Goal: Transaction & Acquisition: Purchase product/service

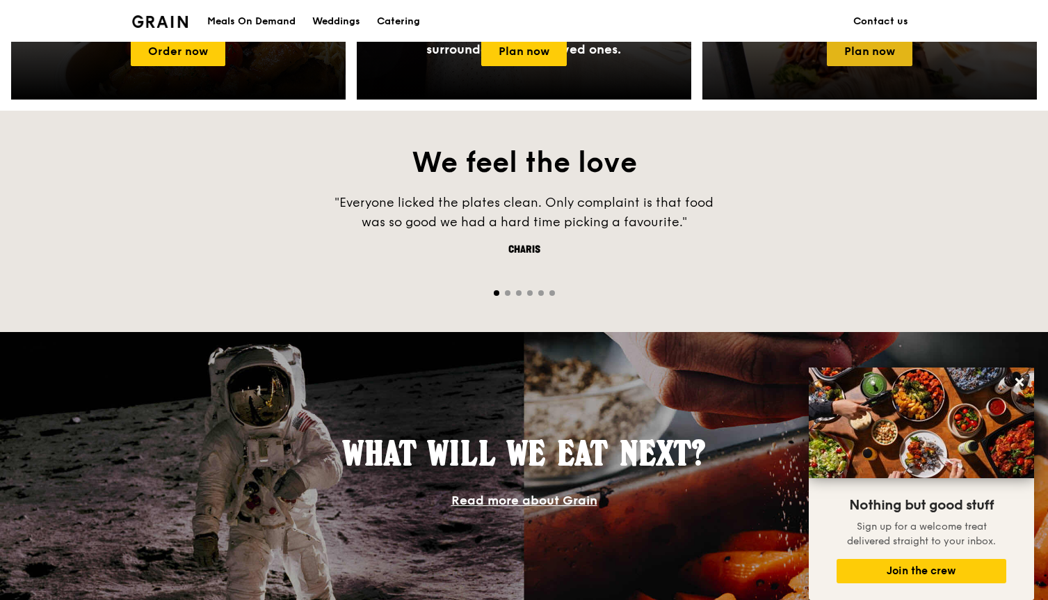
click at [844, 56] on link "Plan now" at bounding box center [870, 51] width 86 height 29
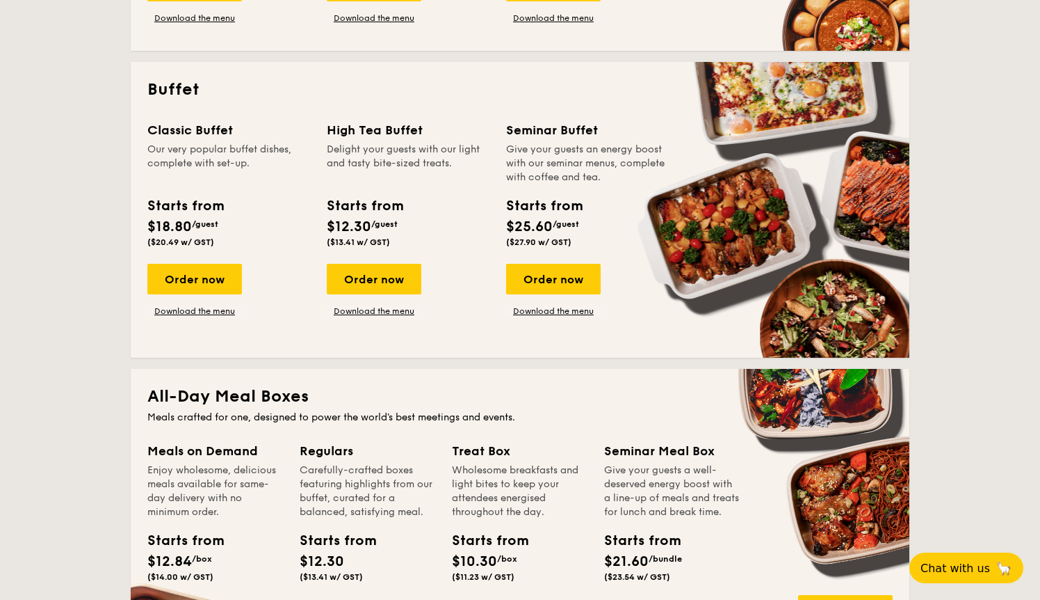
scroll to position [754, 0]
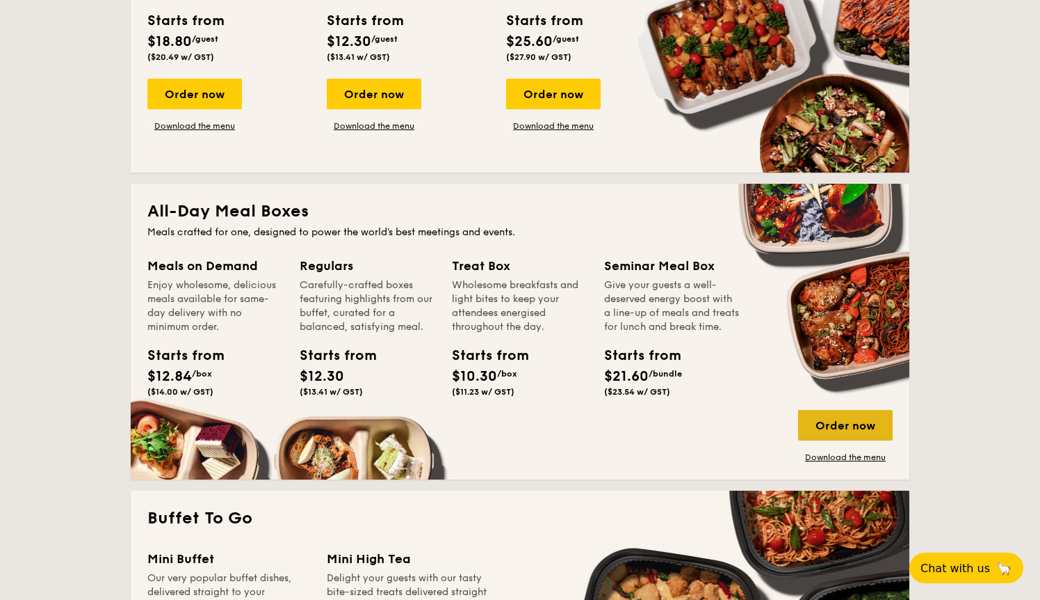
click at [843, 415] on div "Order now" at bounding box center [845, 425] width 95 height 31
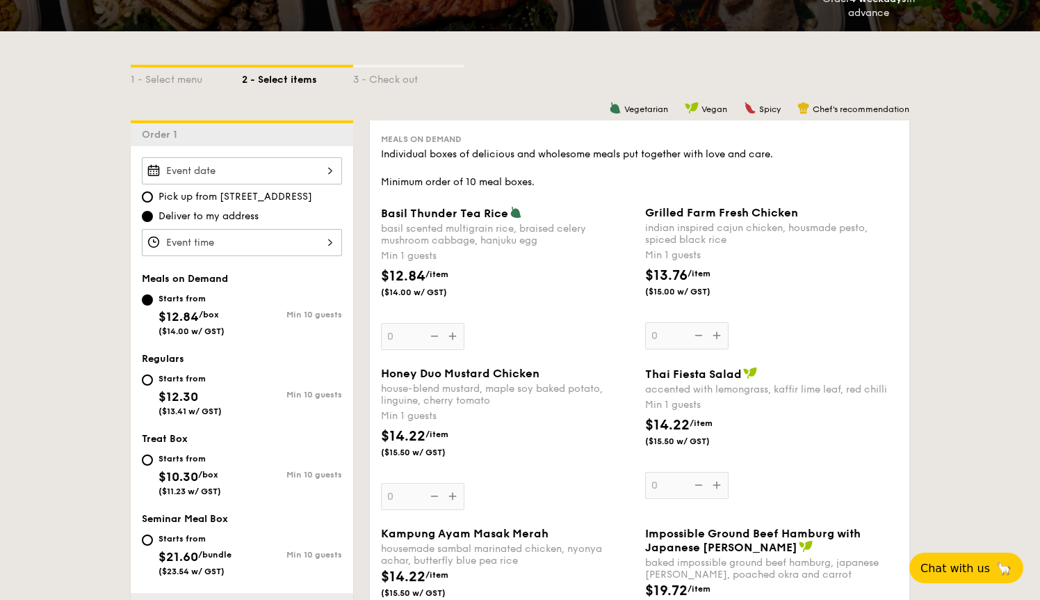
scroll to position [445, 0]
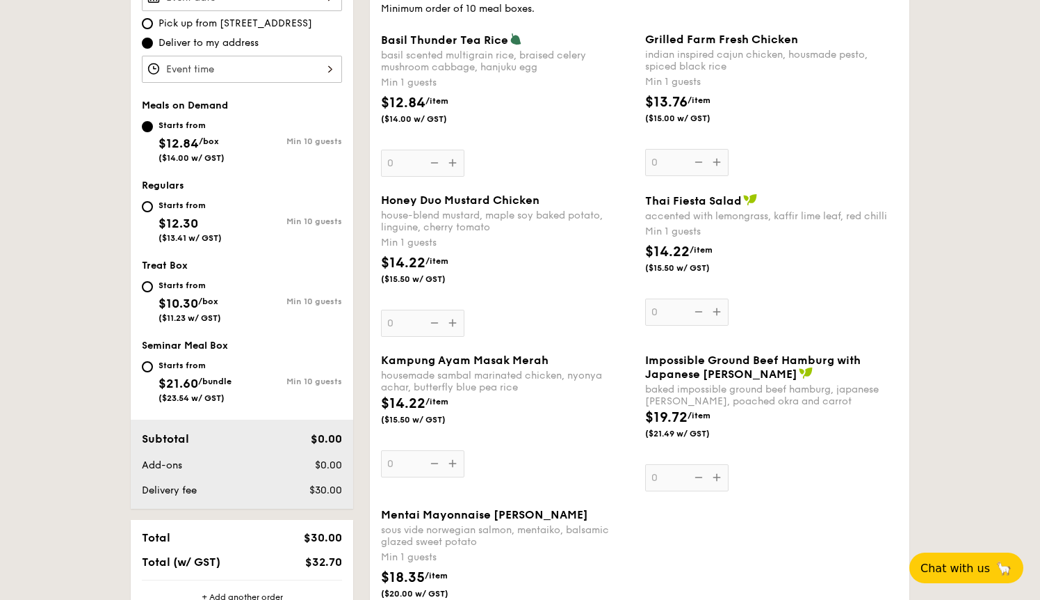
click at [152, 371] on div "Starts from $21.60 /bundle ($23.54 w/ GST)" at bounding box center [192, 380] width 100 height 46
click at [152, 371] on input "Starts from $21.60 /bundle ($23.54 w/ GST) Min 10 guests" at bounding box center [147, 366] width 11 height 11
radio input "true"
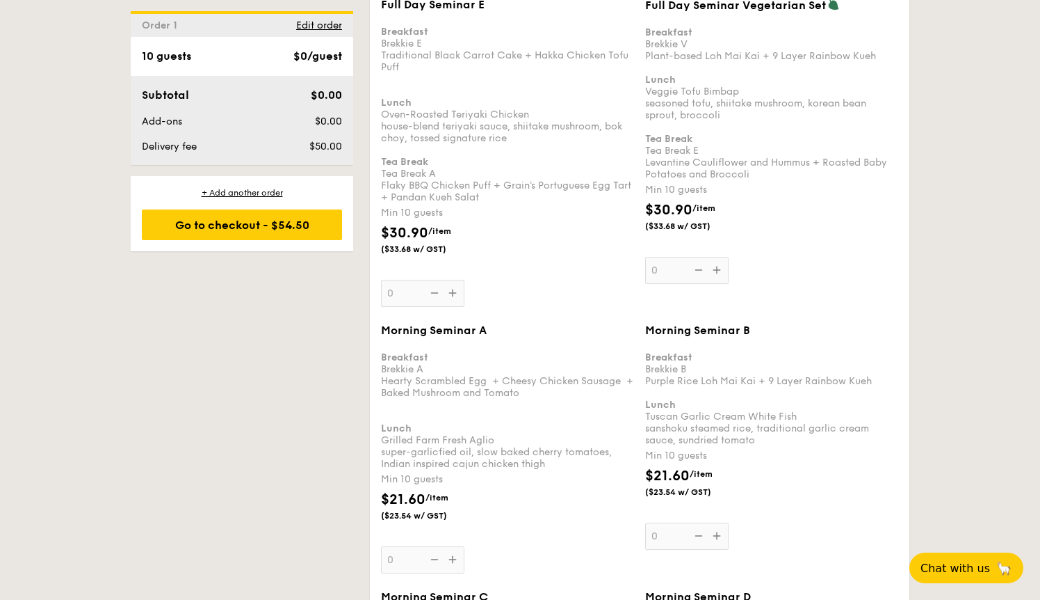
scroll to position [1411, 0]
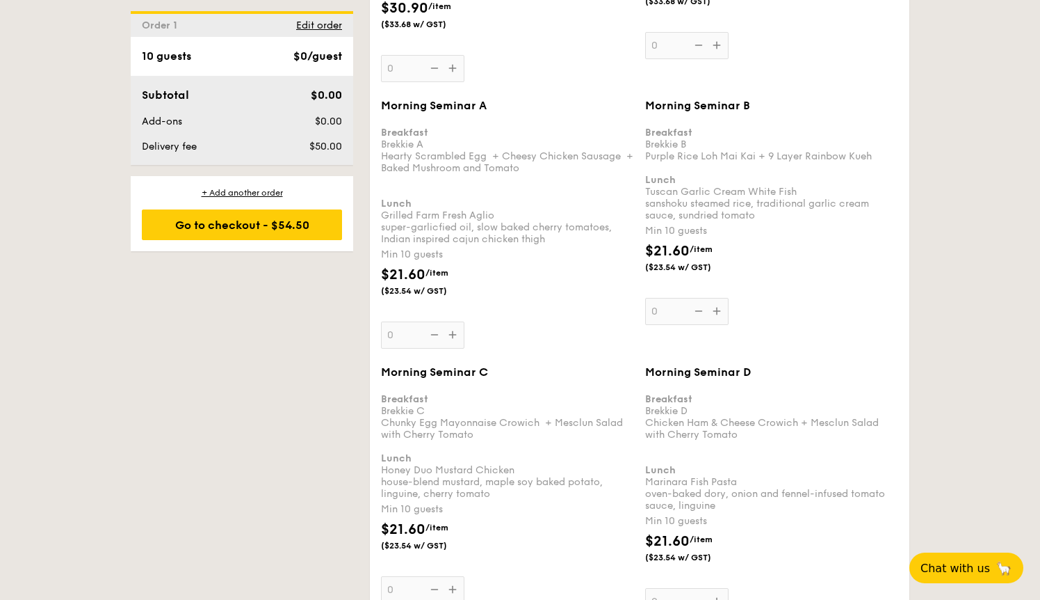
click at [404, 338] on div "Morning Seminar A Breakfast Brekkie A Hearty Scrambled Egg  + Cheesy Chicken Sa…" at bounding box center [507, 224] width 253 height 250
click at [404, 338] on input "0" at bounding box center [422, 334] width 83 height 27
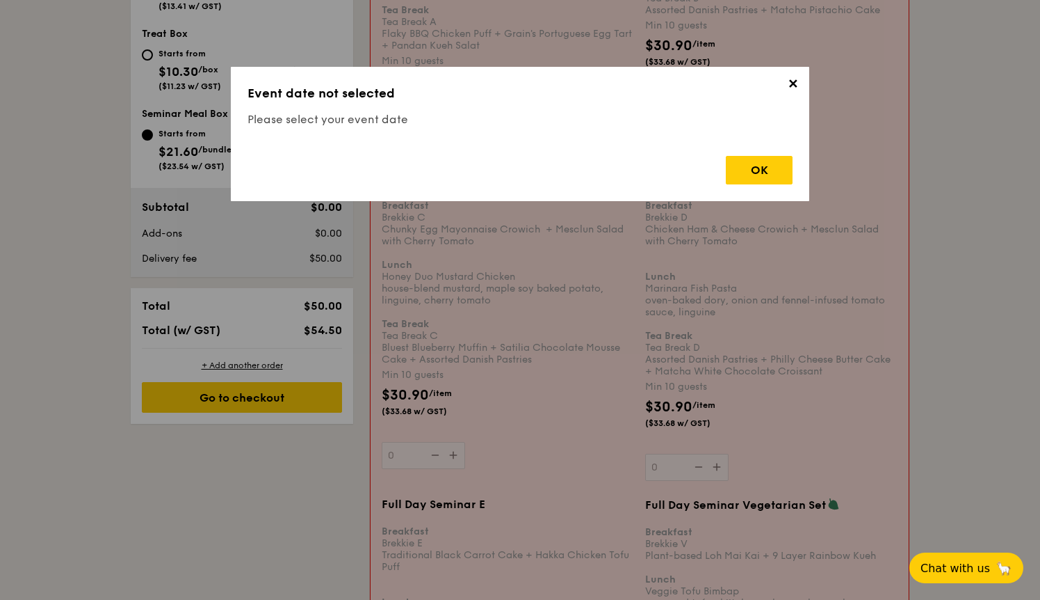
scroll to position [371, 0]
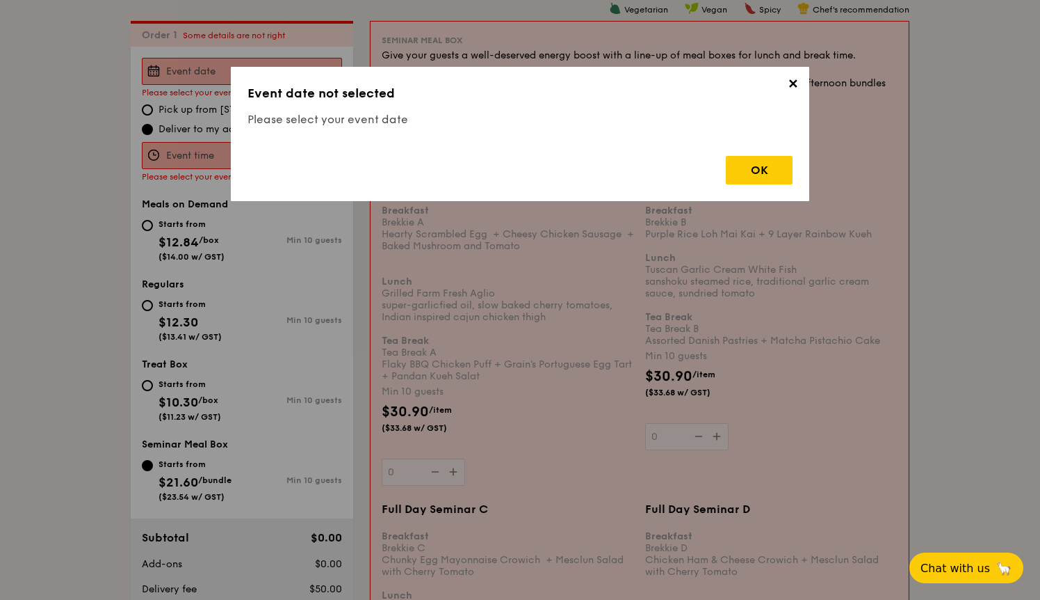
click at [737, 186] on div "✕ Event date not selected Please select your event date OK" at bounding box center [520, 134] width 579 height 134
click at [741, 176] on div "OK" at bounding box center [759, 170] width 67 height 29
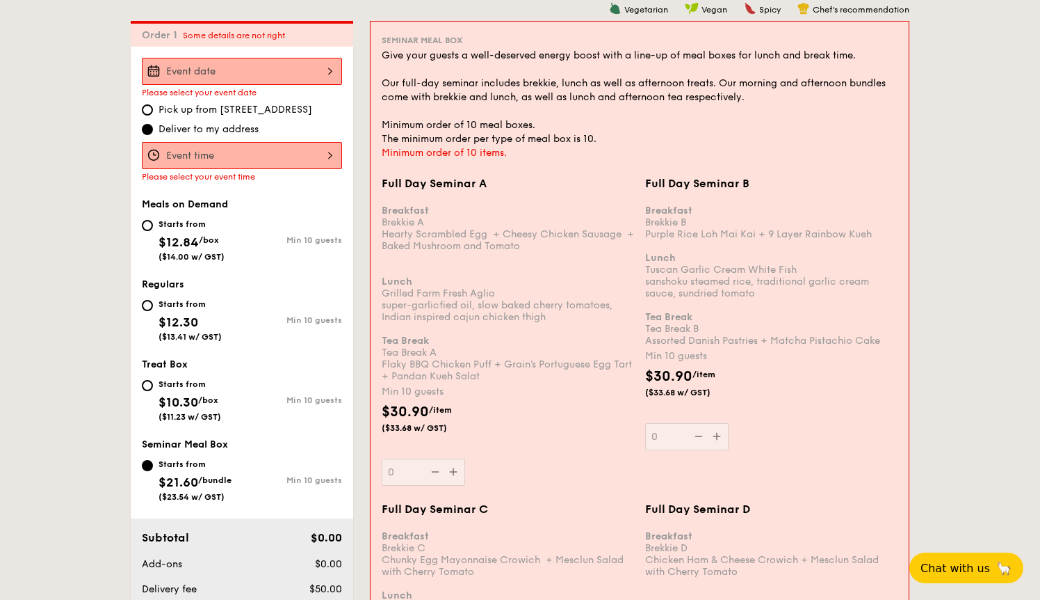
click at [238, 70] on div at bounding box center [242, 71] width 200 height 27
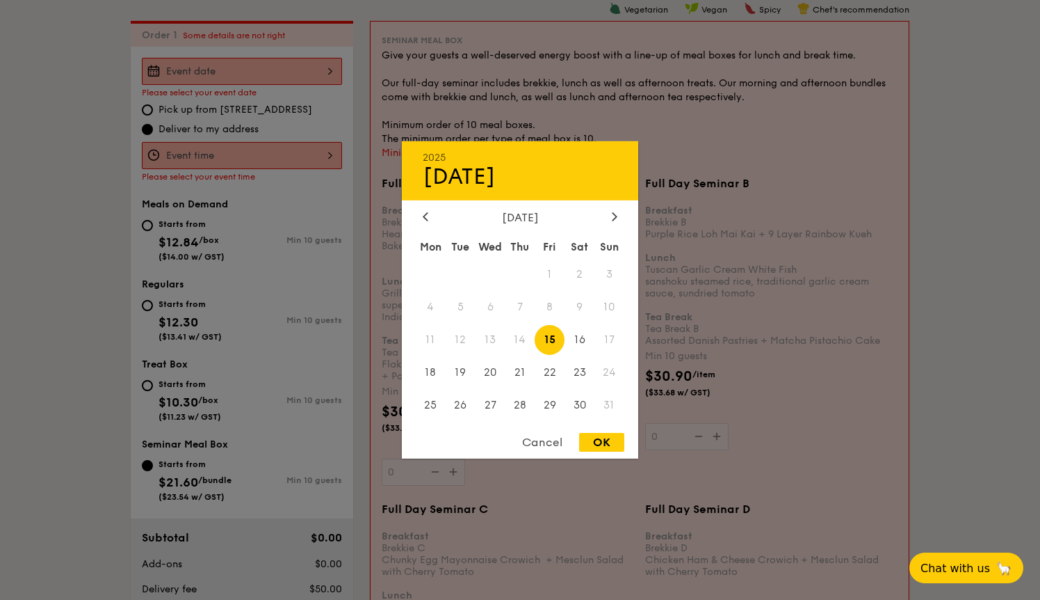
click at [600, 211] on div "August 2025" at bounding box center [520, 217] width 195 height 13
click at [618, 215] on div at bounding box center [615, 217] width 13 height 13
click at [457, 309] on span "9" at bounding box center [461, 307] width 30 height 30
click at [61, 298] on div at bounding box center [520, 300] width 1040 height 600
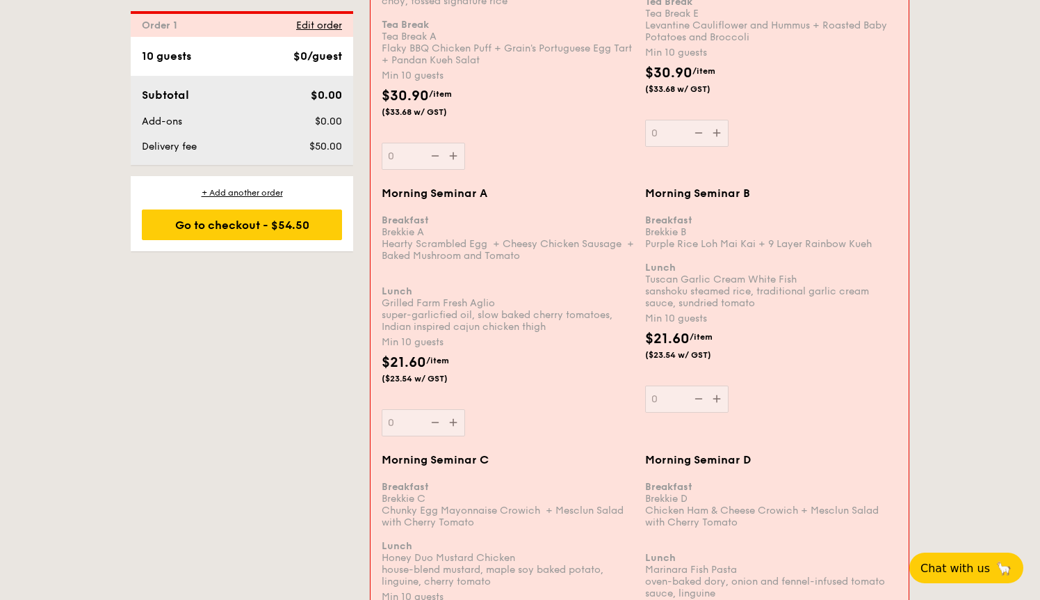
scroll to position [1369, 0]
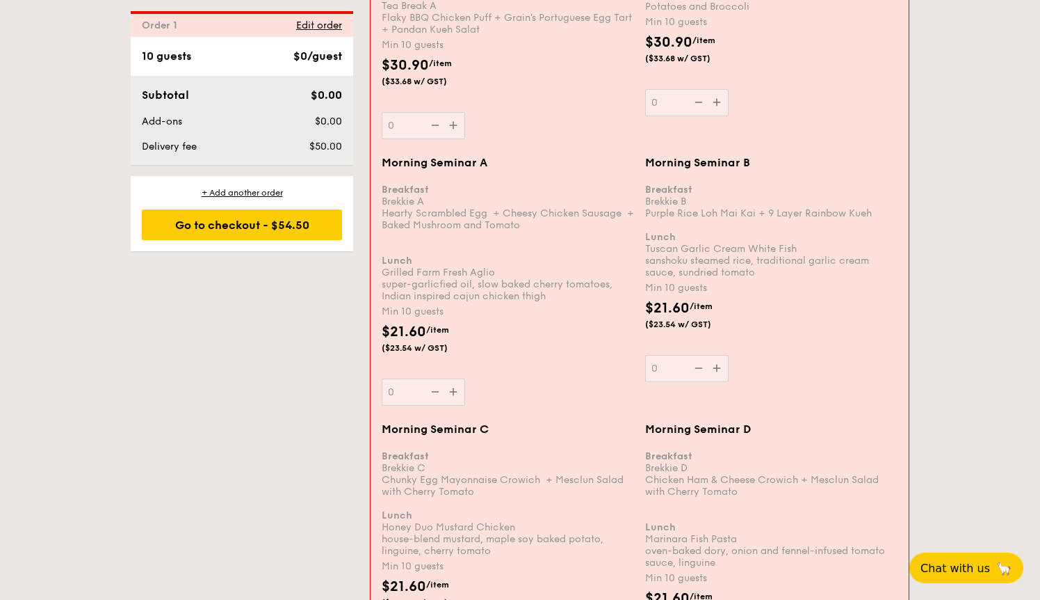
click at [453, 389] on div "Morning Seminar A Breakfast Brekkie A Hearty Scrambled Egg  + Cheesy Chicken Sa…" at bounding box center [508, 281] width 252 height 250
click at [453, 389] on input "0" at bounding box center [423, 391] width 83 height 27
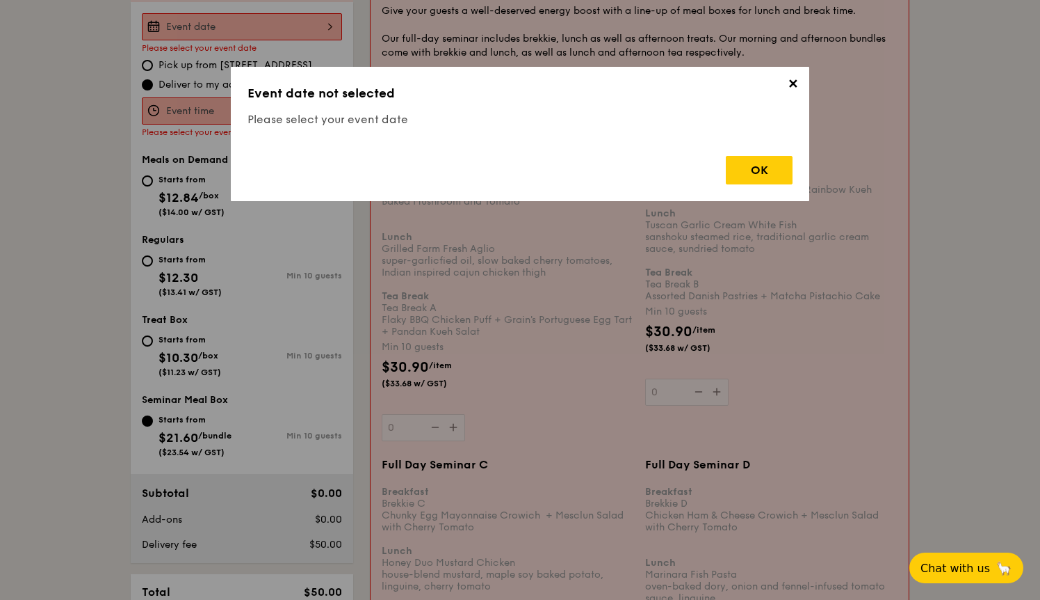
scroll to position [371, 0]
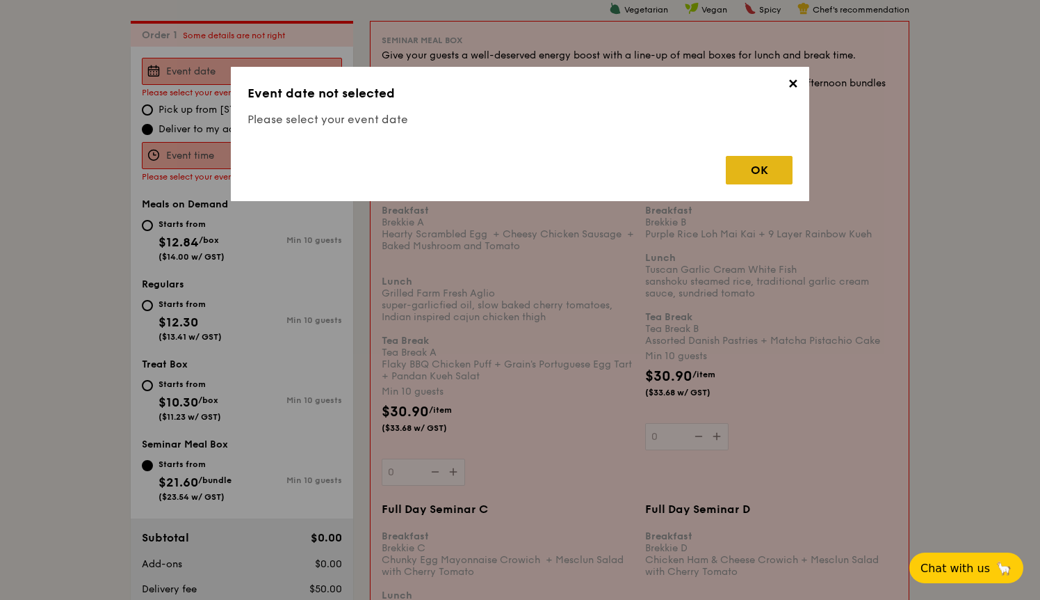
click at [754, 165] on div "OK" at bounding box center [759, 170] width 67 height 29
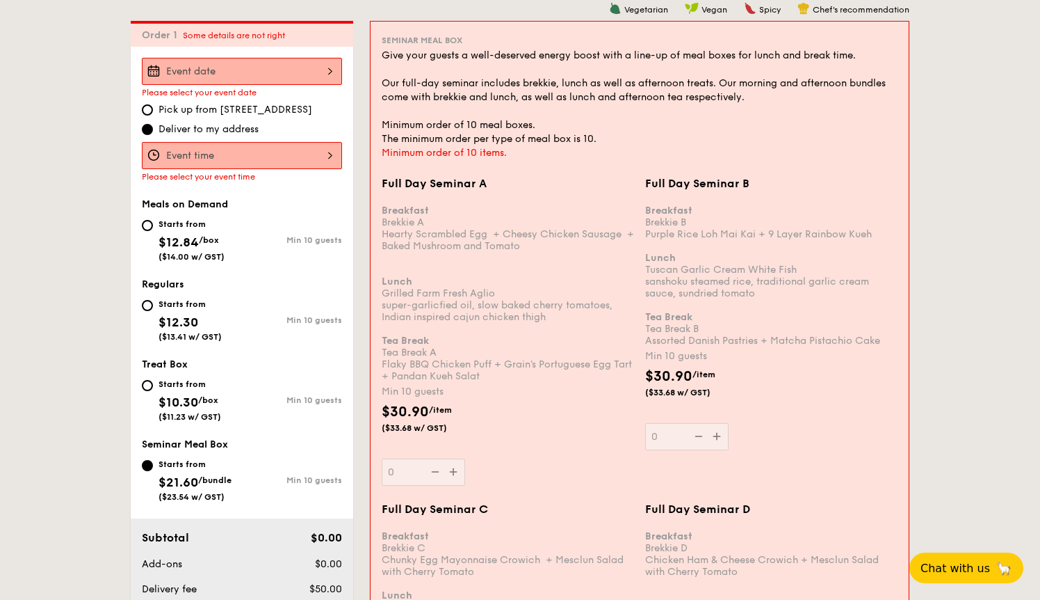
click at [290, 65] on div at bounding box center [242, 71] width 200 height 27
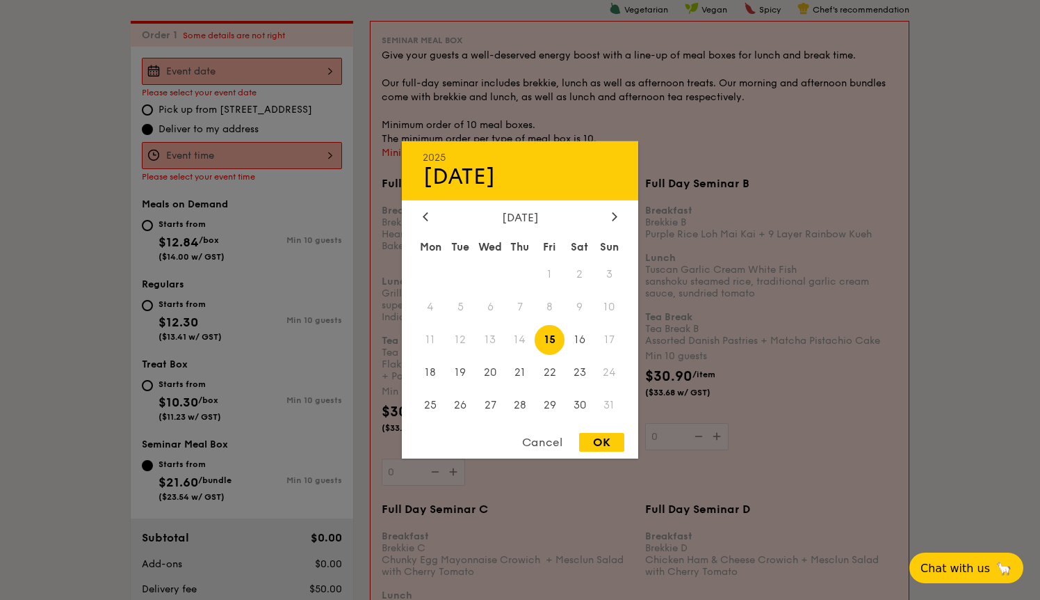
drag, startPoint x: 620, startPoint y: 217, endPoint x: 596, endPoint y: 237, distance: 31.6
click at [620, 218] on div at bounding box center [615, 217] width 13 height 13
click at [460, 310] on span "9" at bounding box center [461, 307] width 30 height 30
click at [600, 442] on div "OK" at bounding box center [601, 442] width 45 height 19
type input "[DATE]"
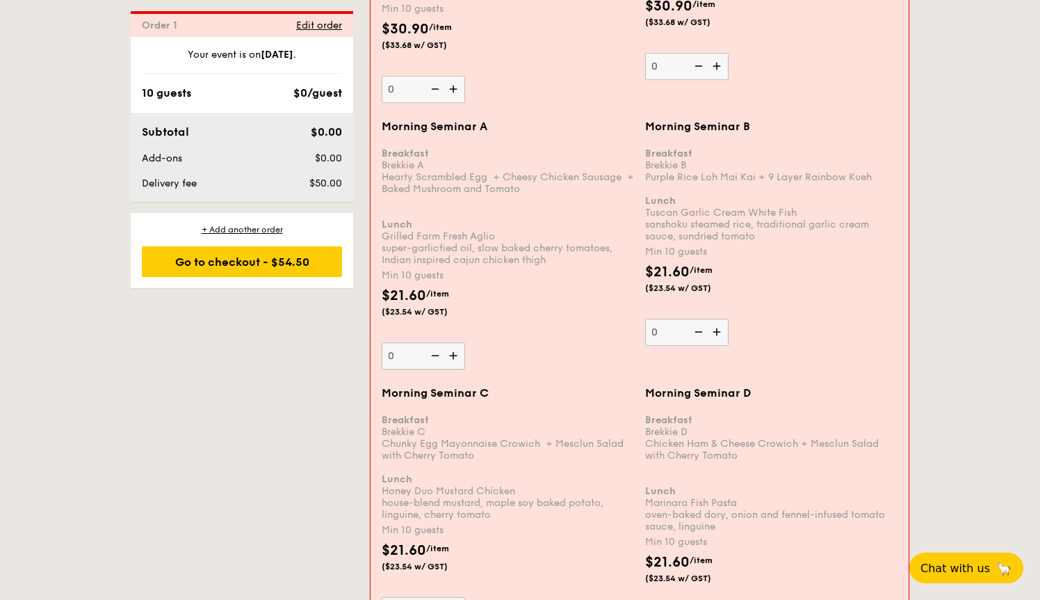
scroll to position [1402, 0]
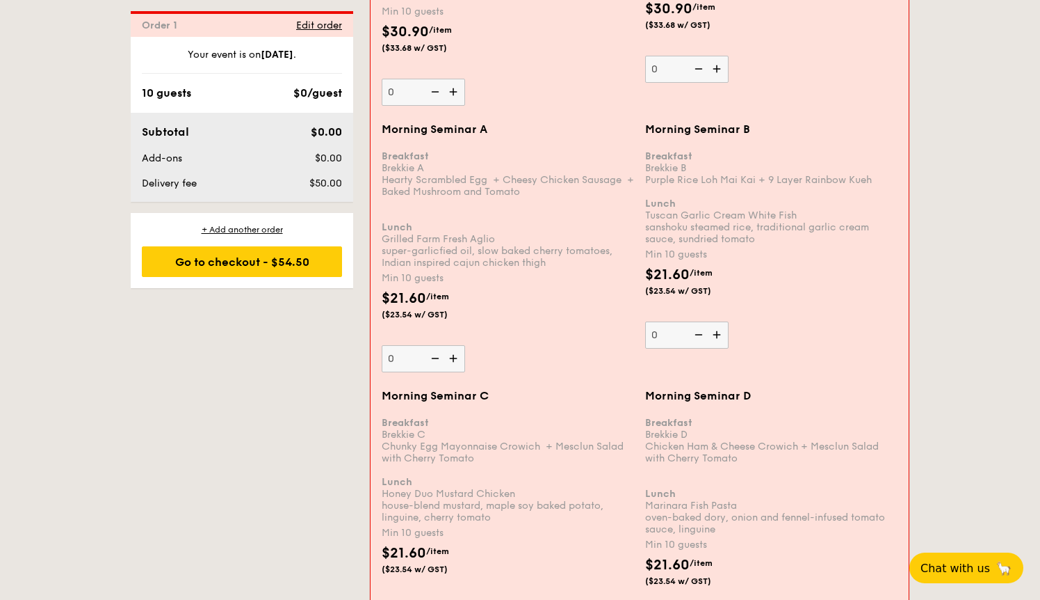
click at [450, 358] on img at bounding box center [454, 358] width 21 height 26
click at [450, 358] on input "0" at bounding box center [423, 358] width 83 height 27
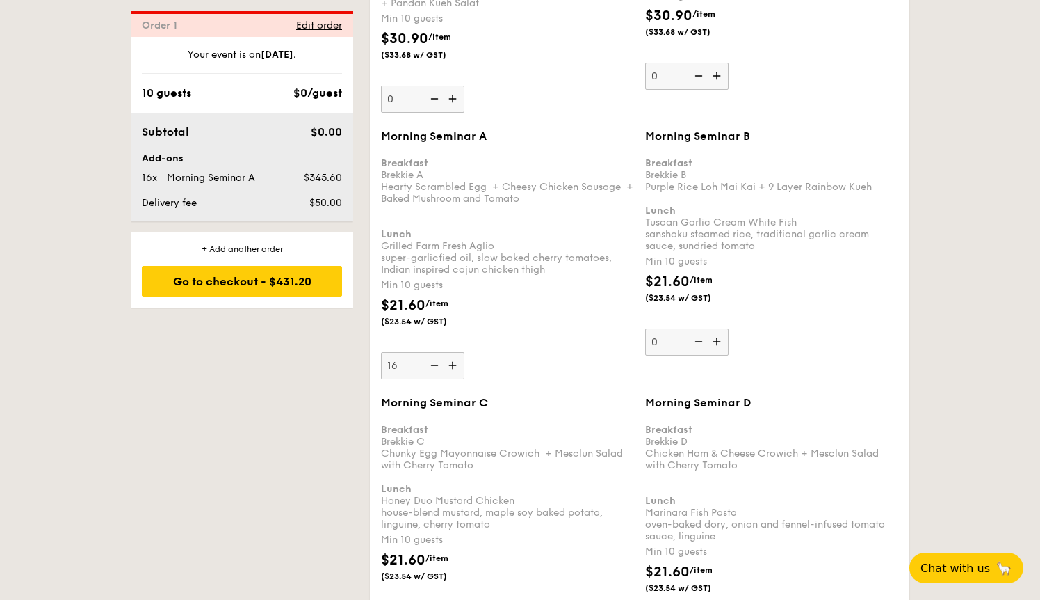
scroll to position [1189, 0]
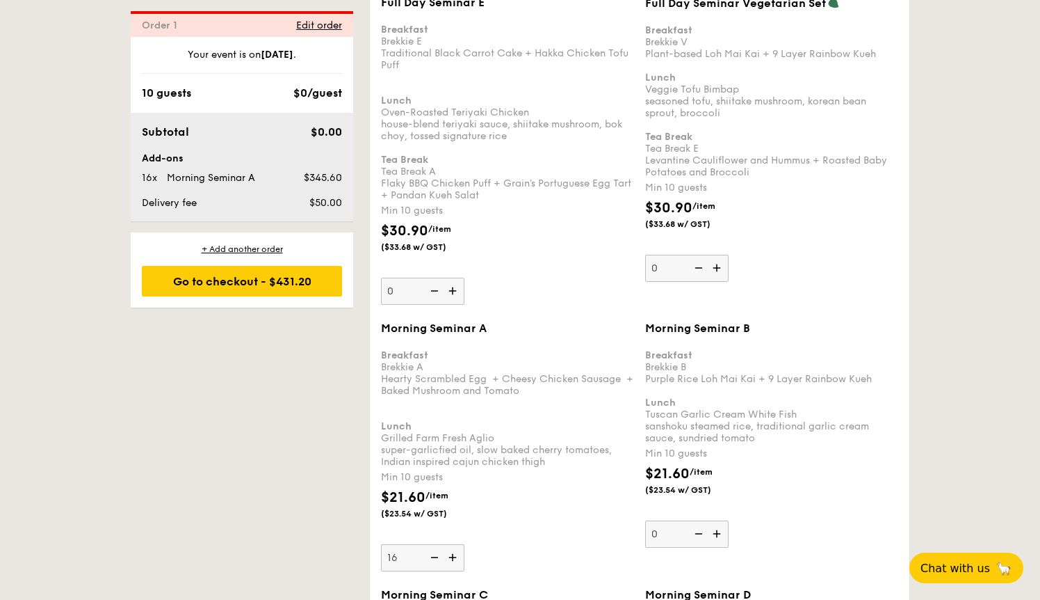
click at [452, 556] on img at bounding box center [454, 557] width 21 height 26
click at [452, 556] on input "16" at bounding box center [422, 557] width 83 height 27
click at [435, 557] on img at bounding box center [433, 557] width 21 height 26
click at [435, 557] on input "17" at bounding box center [422, 557] width 83 height 27
type input "16"
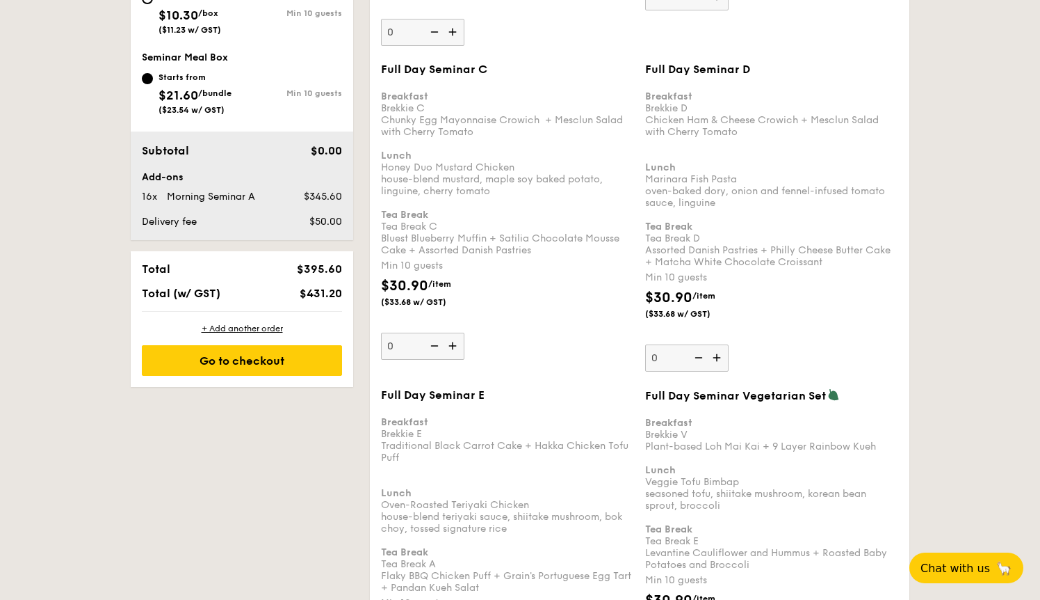
scroll to position [341, 0]
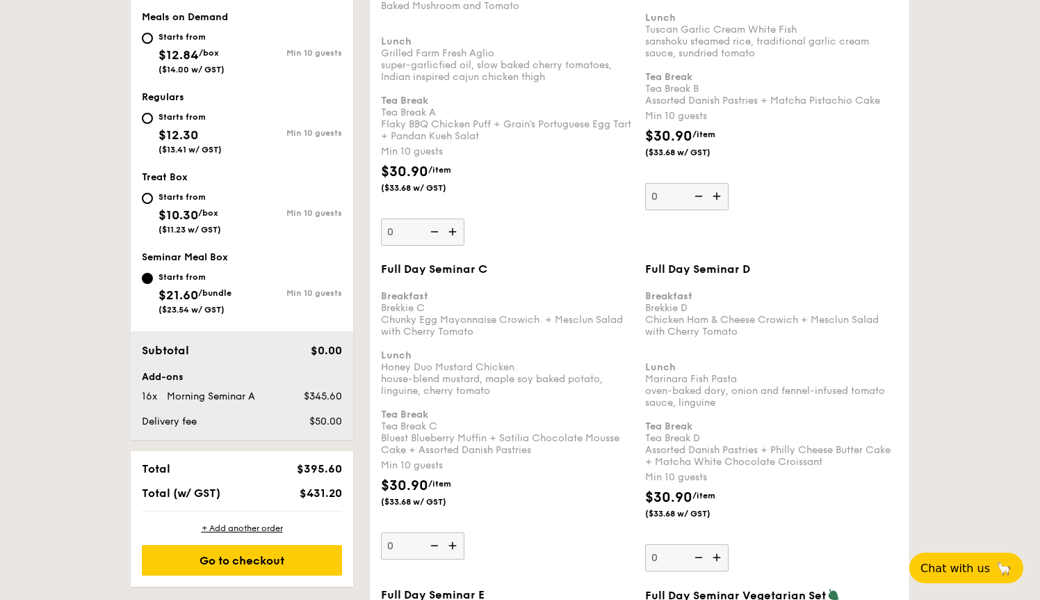
scroll to position [419, 0]
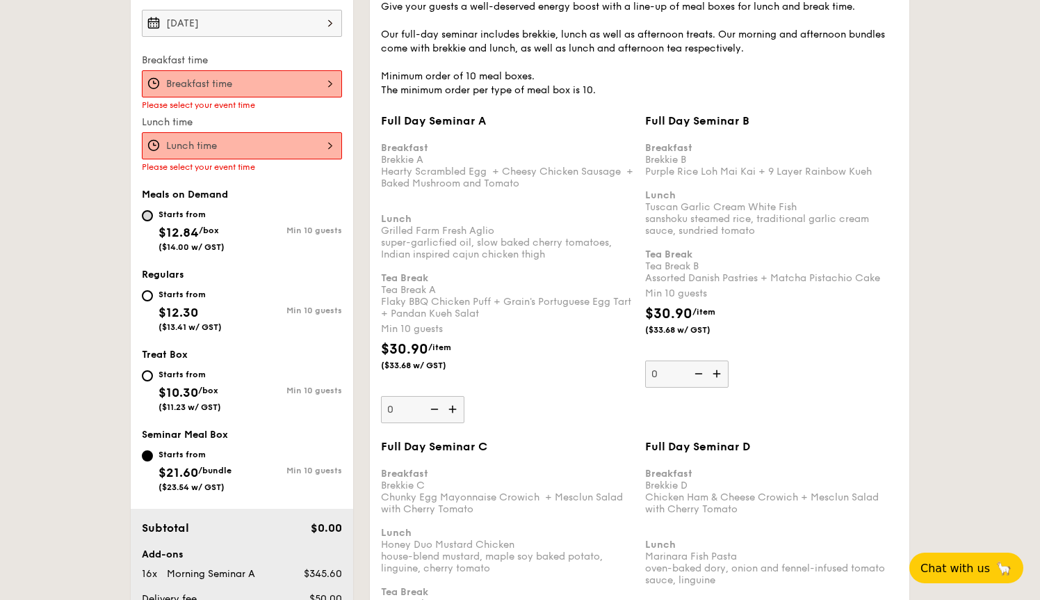
click at [143, 211] on input "Starts from $12.84 /box ($14.00 w/ GST) Min 10 guests" at bounding box center [147, 215] width 11 height 11
radio input "true"
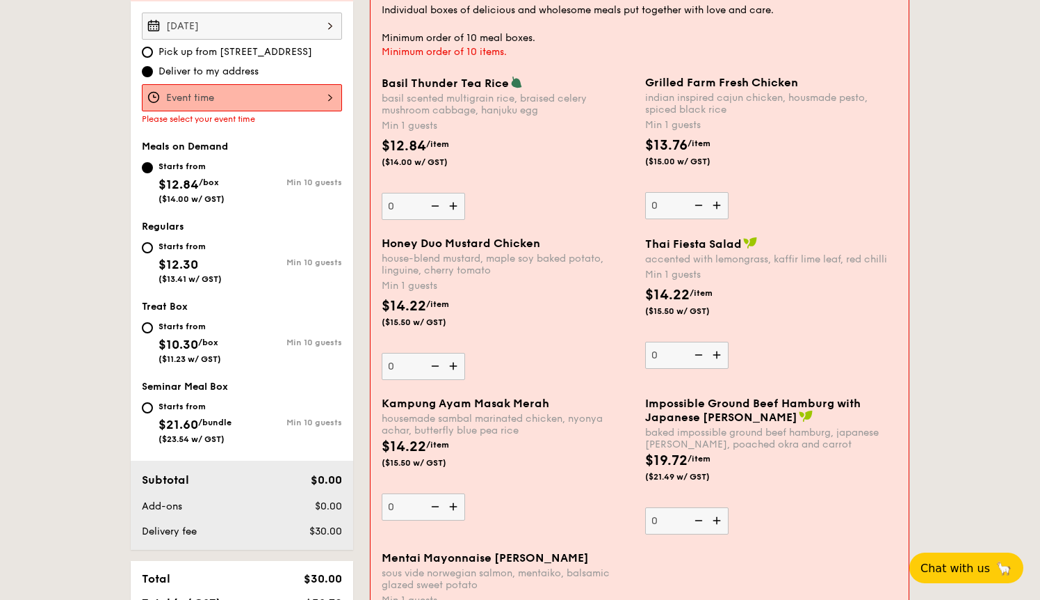
scroll to position [301, 0]
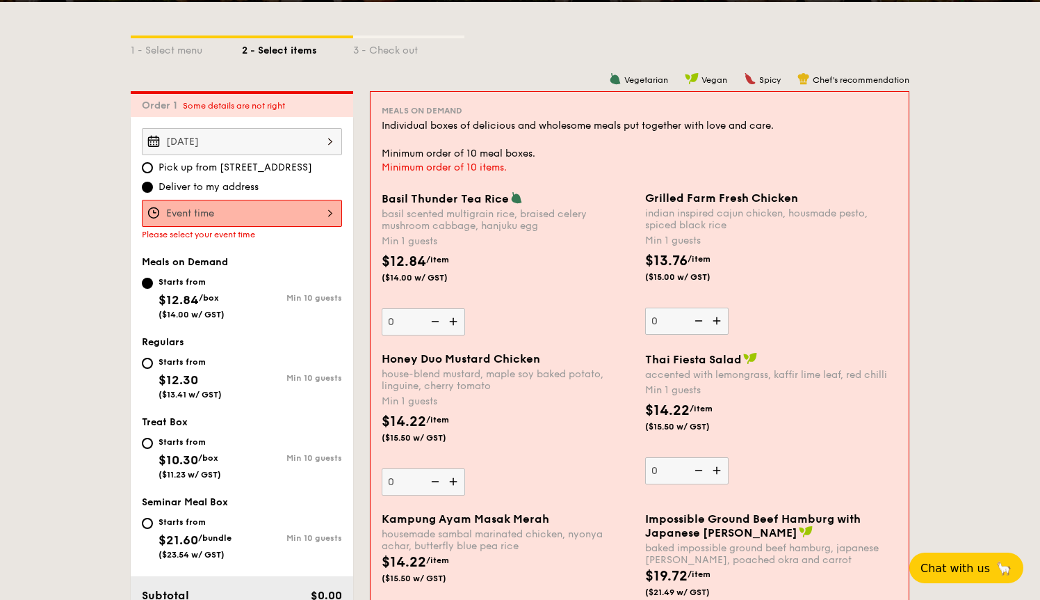
click at [159, 361] on div "Starts from" at bounding box center [190, 361] width 63 height 11
click at [153, 361] on input "Starts from $12.30 ($13.41 w/ GST) Min 10 guests" at bounding box center [147, 362] width 11 height 11
radio input "true"
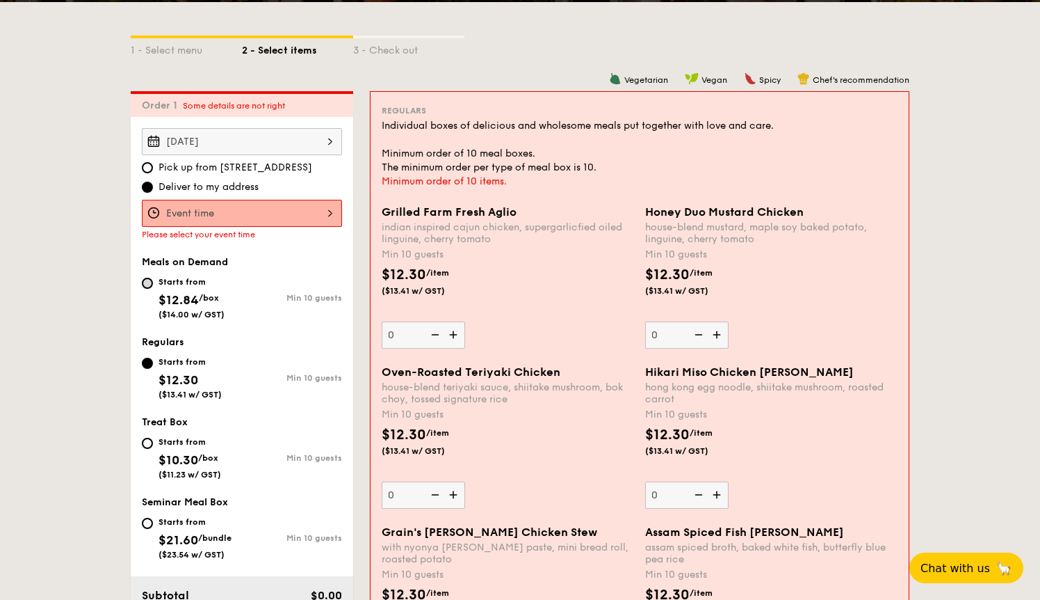
click at [151, 282] on input "Starts from $12.84 /box ($14.00 w/ GST) Min 10 guests" at bounding box center [147, 283] width 11 height 11
radio input "true"
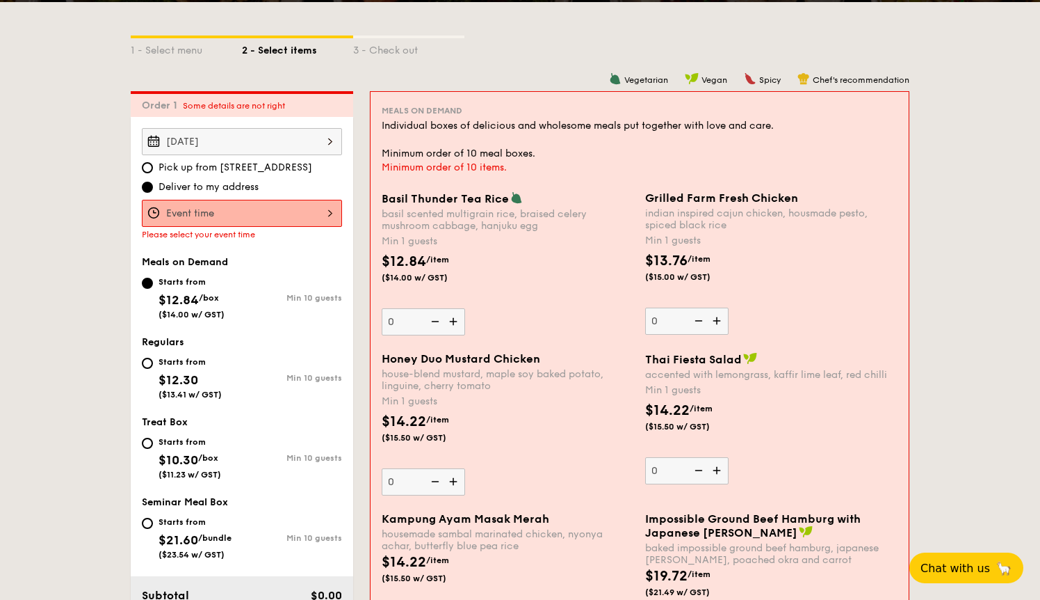
click at [150, 355] on div "Starts from $12.30 ($13.41 w/ GST)" at bounding box center [192, 376] width 100 height 46
click at [150, 357] on input "Starts from $12.30 ($13.41 w/ GST) Min 10 guests" at bounding box center [147, 362] width 11 height 11
radio input "true"
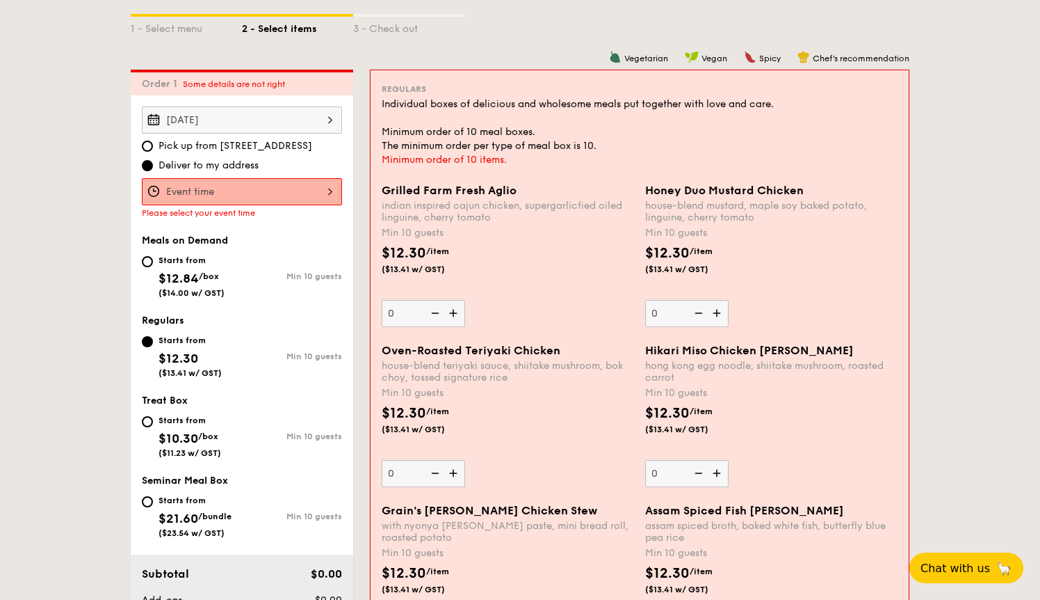
scroll to position [360, 0]
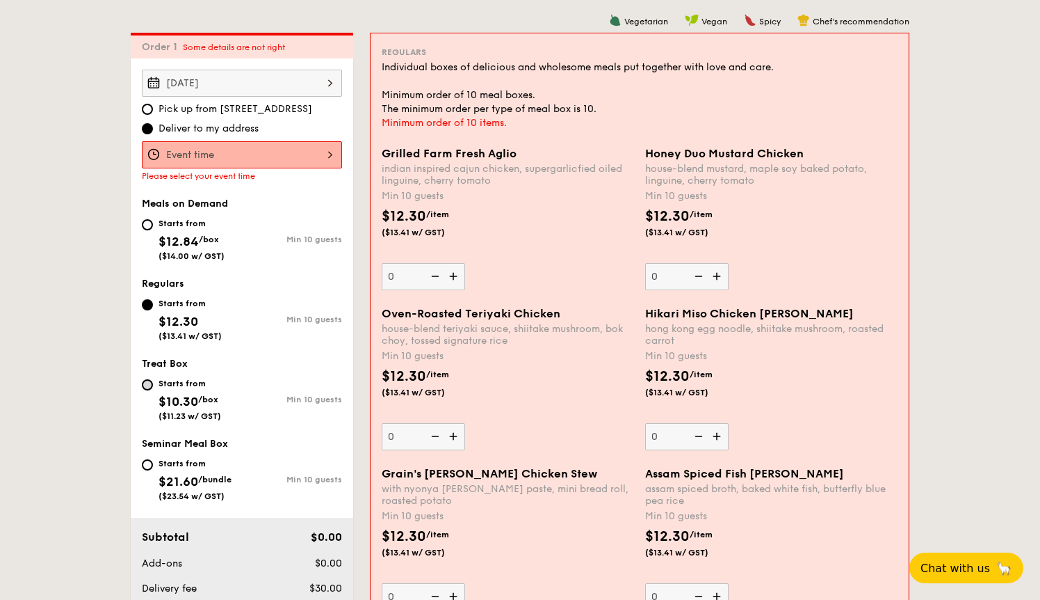
click at [152, 386] on input "Starts from $10.30 /box ($11.23 w/ GST) Min 10 guests" at bounding box center [147, 384] width 11 height 11
radio input "true"
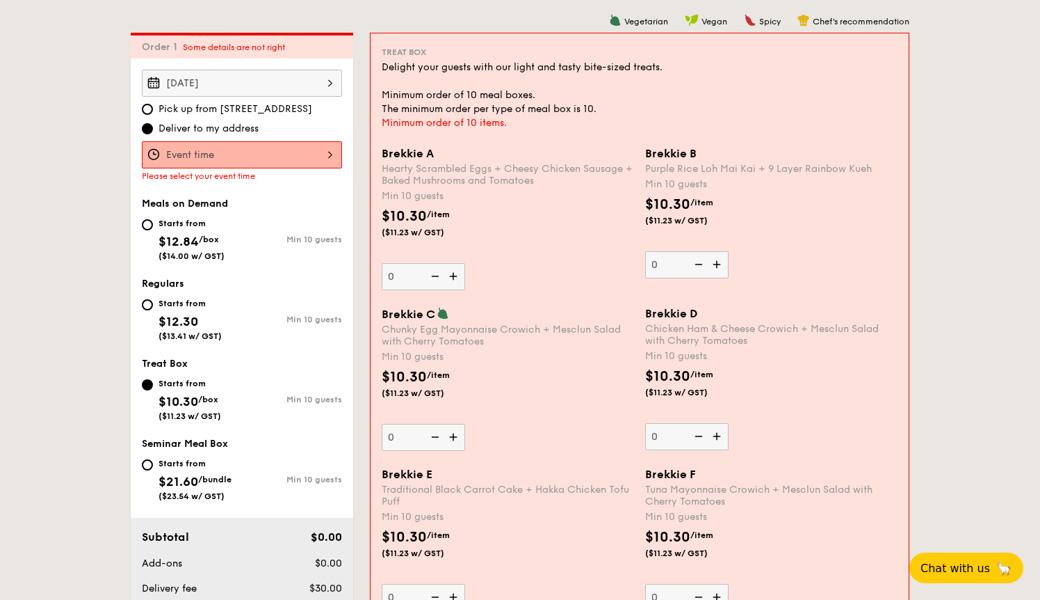
click at [154, 308] on div "Starts from $12.30 ($13.41 w/ GST)" at bounding box center [192, 318] width 100 height 46
click at [153, 308] on input "Starts from $12.30 ($13.41 w/ GST) Min 10 guests" at bounding box center [147, 304] width 11 height 11
radio input "true"
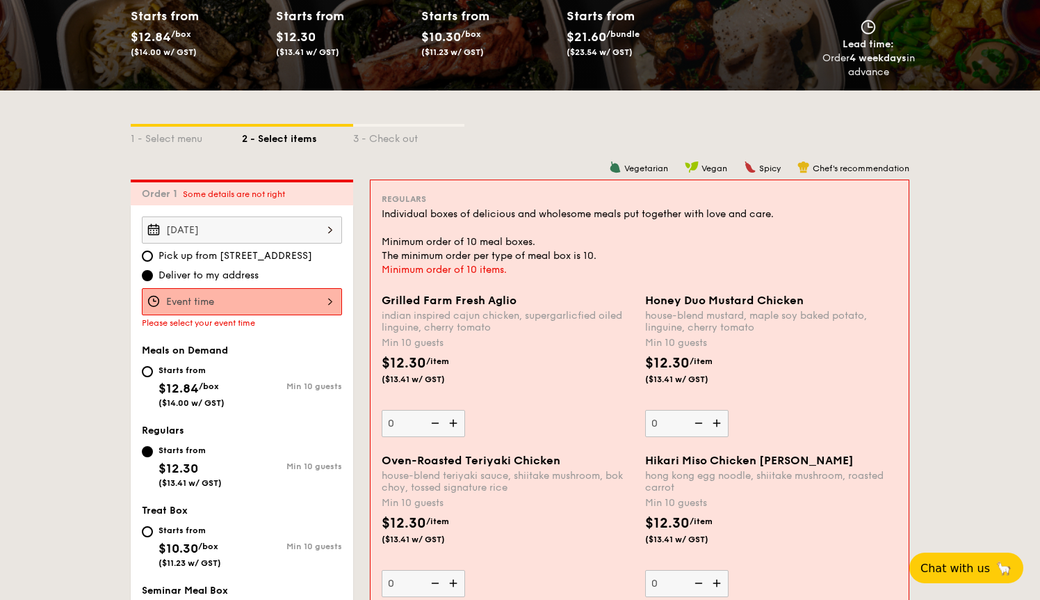
scroll to position [401, 0]
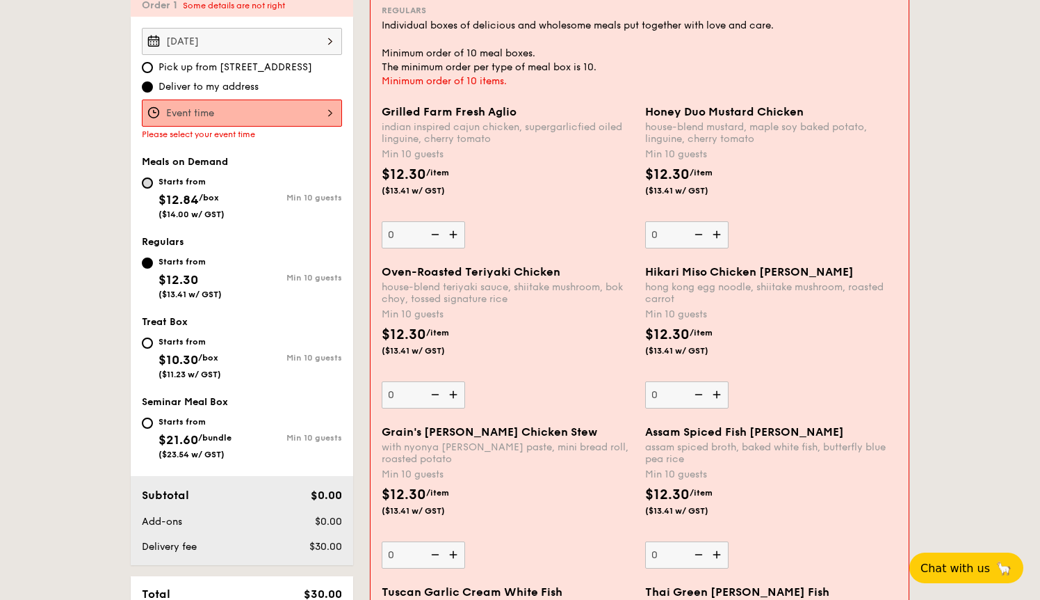
click at [149, 184] on input "Starts from $12.84 /box ($14.00 w/ GST) Min 10 guests" at bounding box center [147, 182] width 11 height 11
radio input "true"
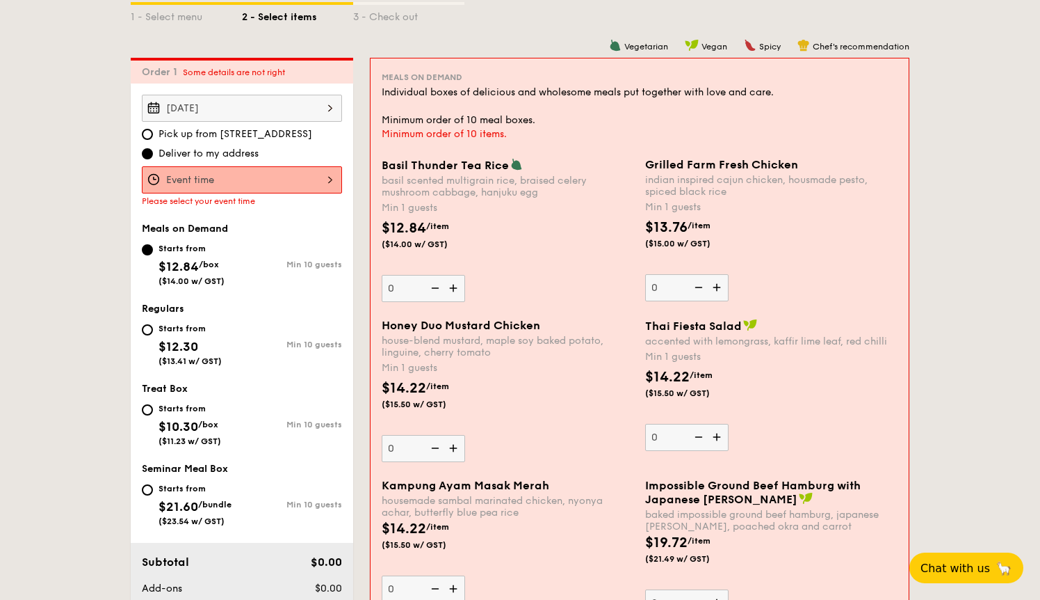
scroll to position [359, 0]
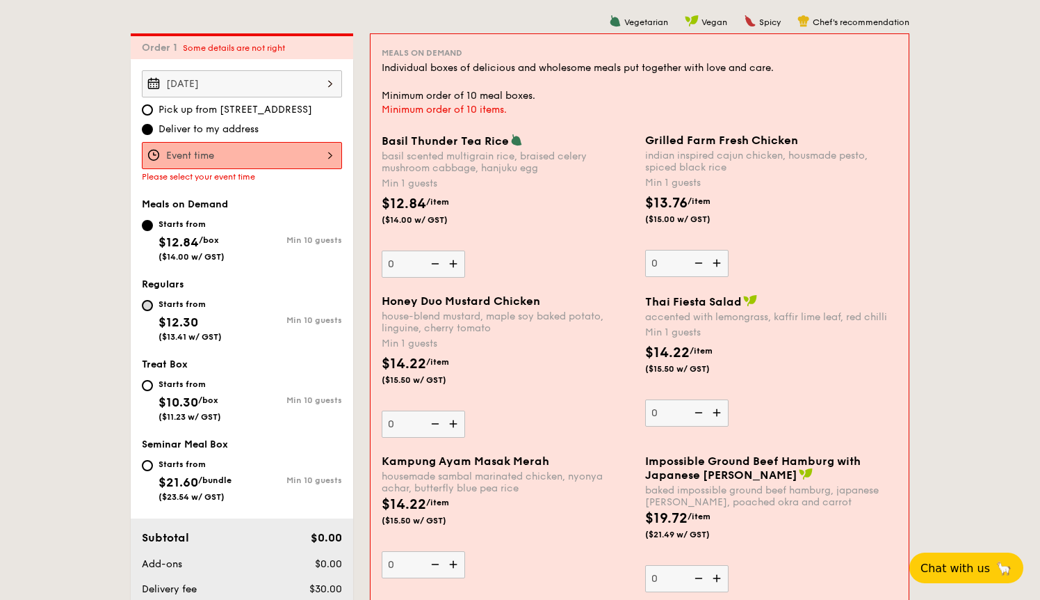
click at [149, 305] on input "Starts from $12.30 ($13.41 w/ GST) Min 10 guests" at bounding box center [147, 305] width 11 height 11
radio input "true"
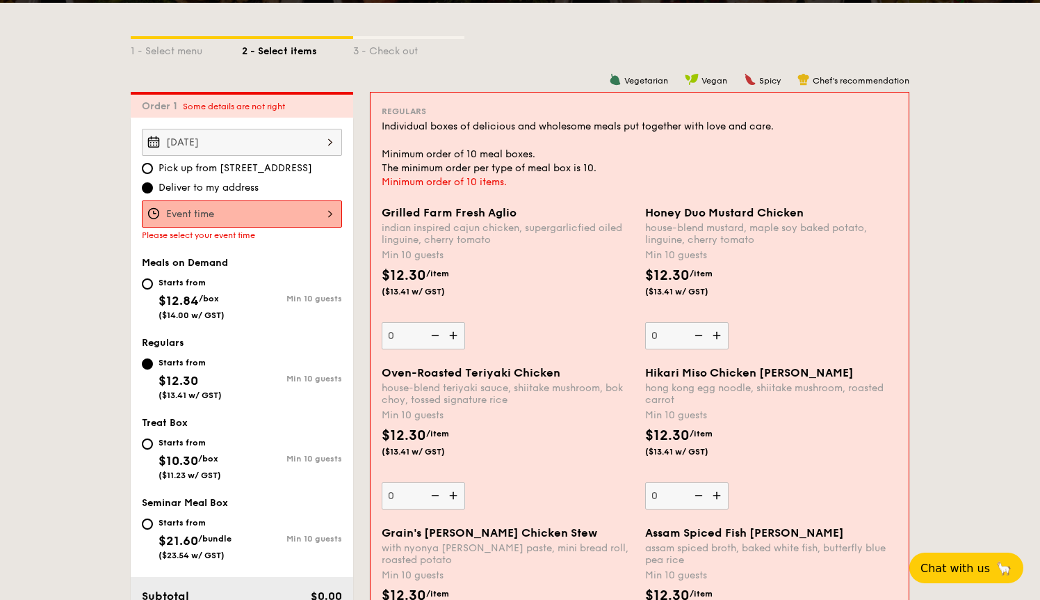
scroll to position [427, 0]
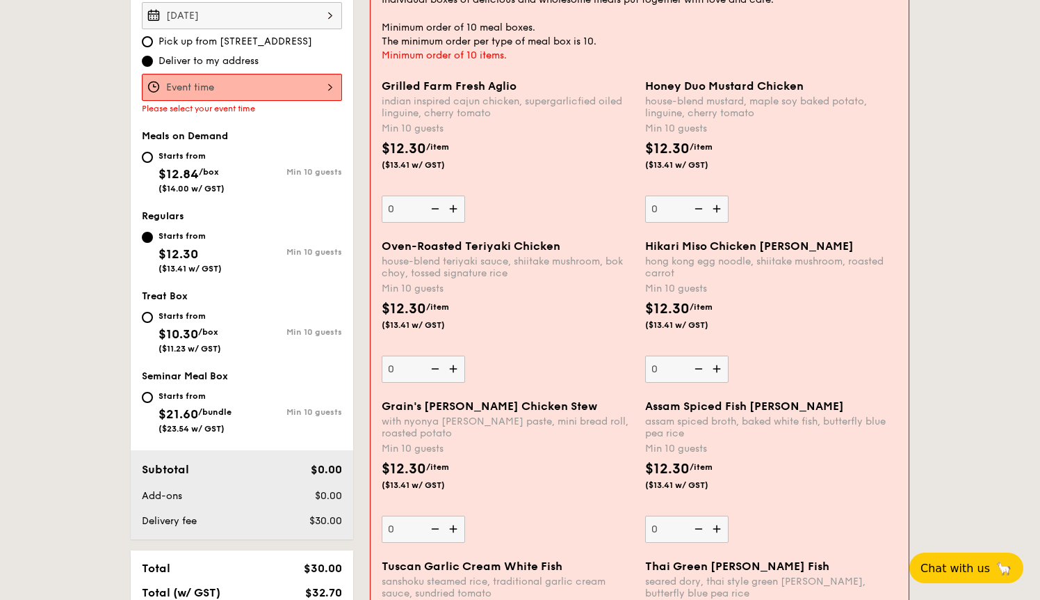
click at [457, 369] on img at bounding box center [454, 368] width 21 height 26
click at [457, 369] on input "0" at bounding box center [423, 368] width 83 height 27
type input "10"
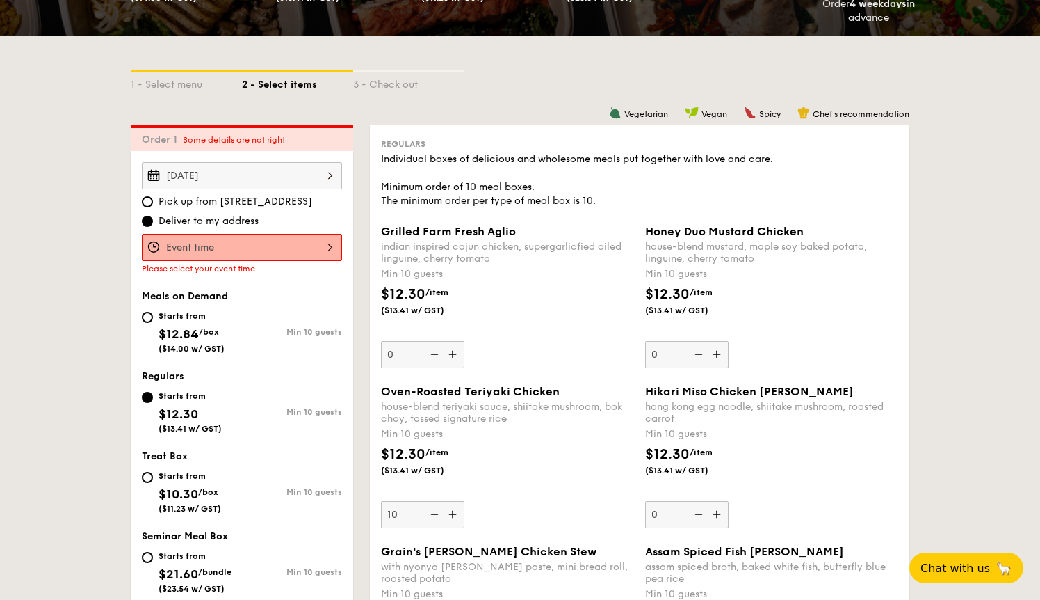
scroll to position [319, 0]
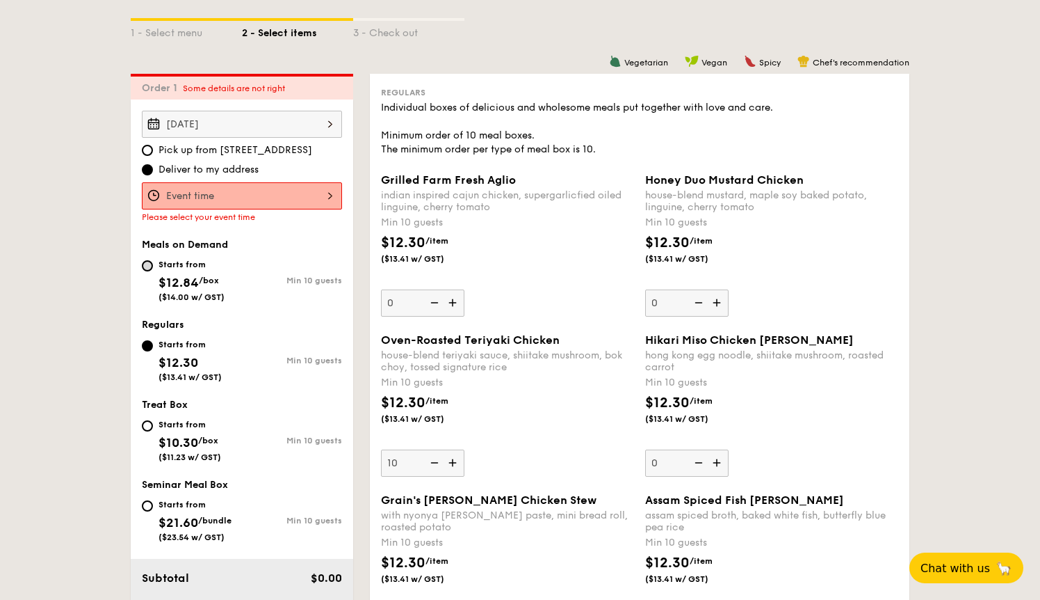
click at [152, 268] on input "Starts from $12.84 /box ($14.00 w/ GST) Min 10 guests" at bounding box center [147, 265] width 11 height 11
radio input "true"
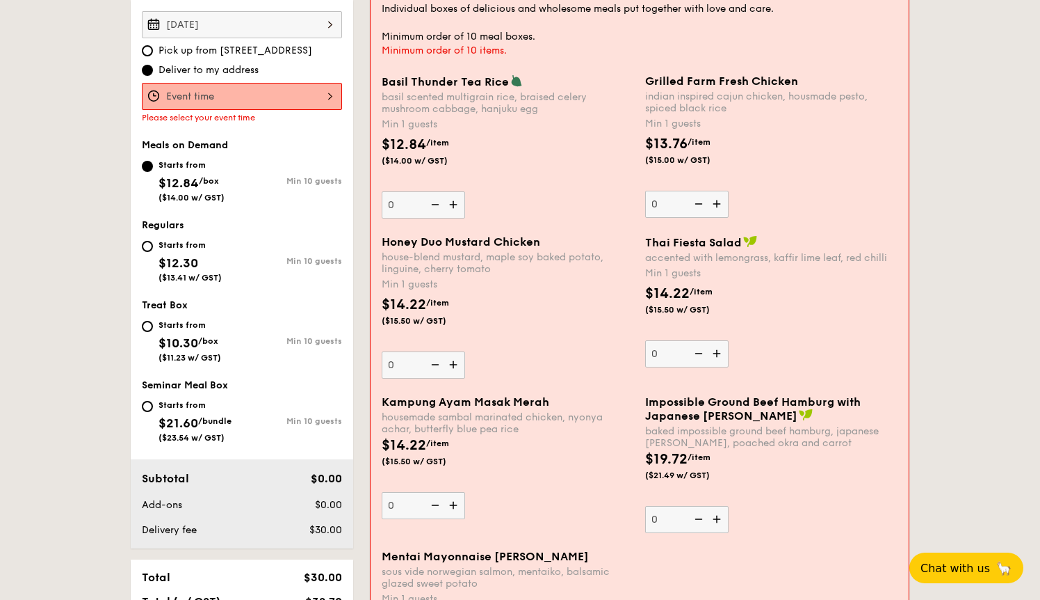
scroll to position [494, 0]
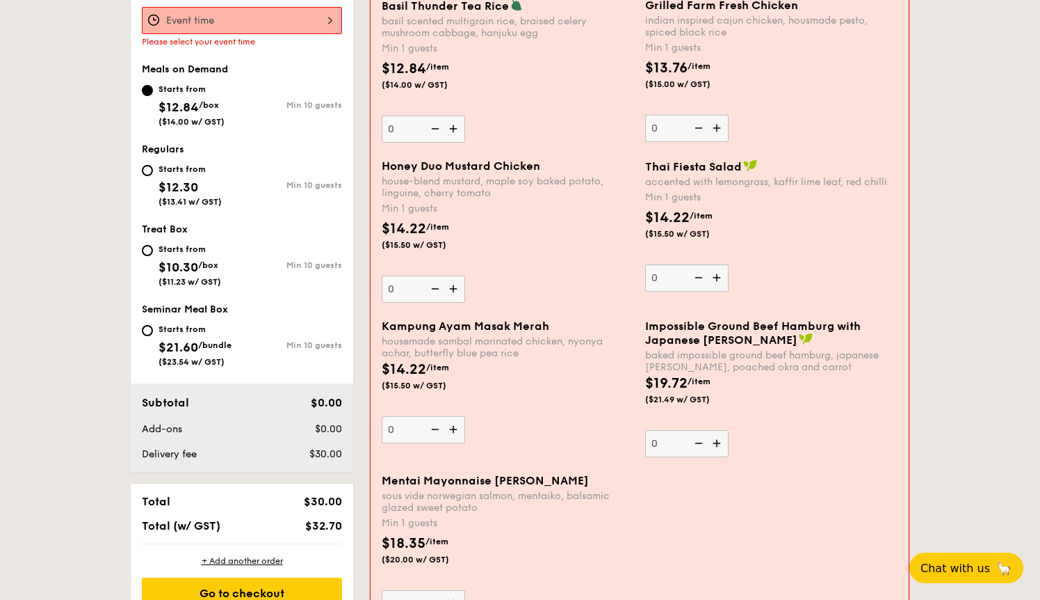
click at [170, 174] on div "Starts from $12.30 ($13.41 w/ GST)" at bounding box center [190, 184] width 63 height 46
click at [153, 174] on input "Starts from $12.30 ($13.41 w/ GST) Min 10 guests" at bounding box center [147, 170] width 11 height 11
radio input "true"
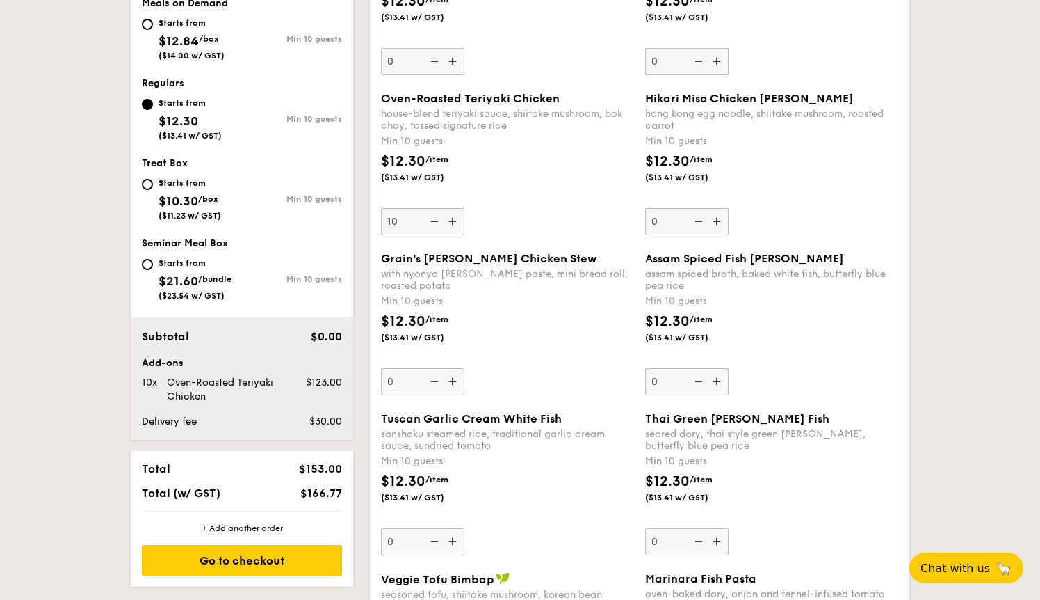
scroll to position [368, 0]
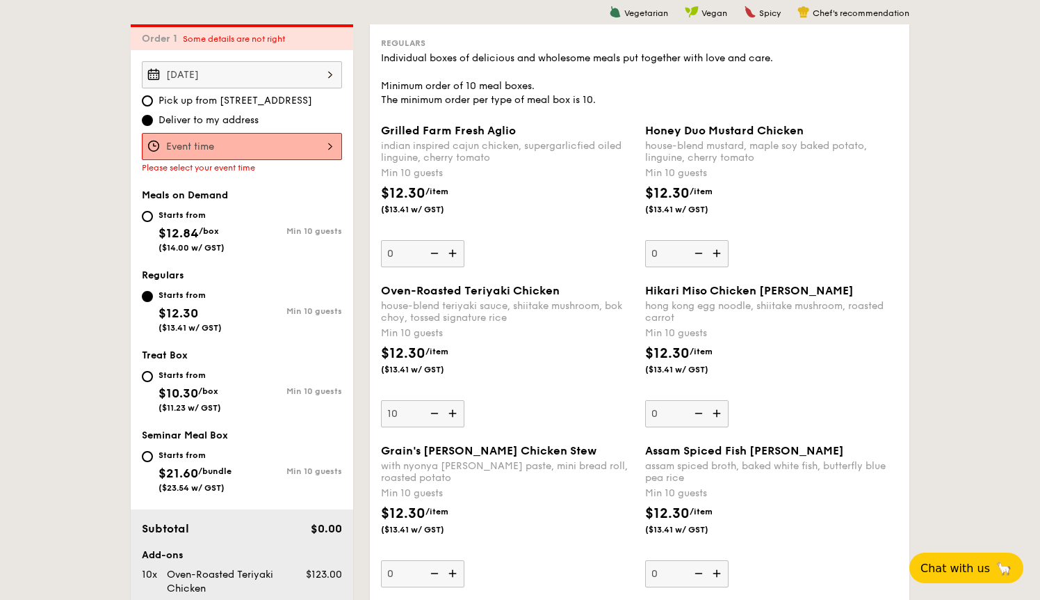
click at [453, 415] on img at bounding box center [454, 413] width 21 height 26
click at [453, 415] on input "10" at bounding box center [422, 413] width 83 height 27
click at [454, 415] on img at bounding box center [454, 413] width 21 height 26
click at [454, 415] on input "11" at bounding box center [422, 413] width 83 height 27
click at [454, 415] on img at bounding box center [454, 413] width 21 height 26
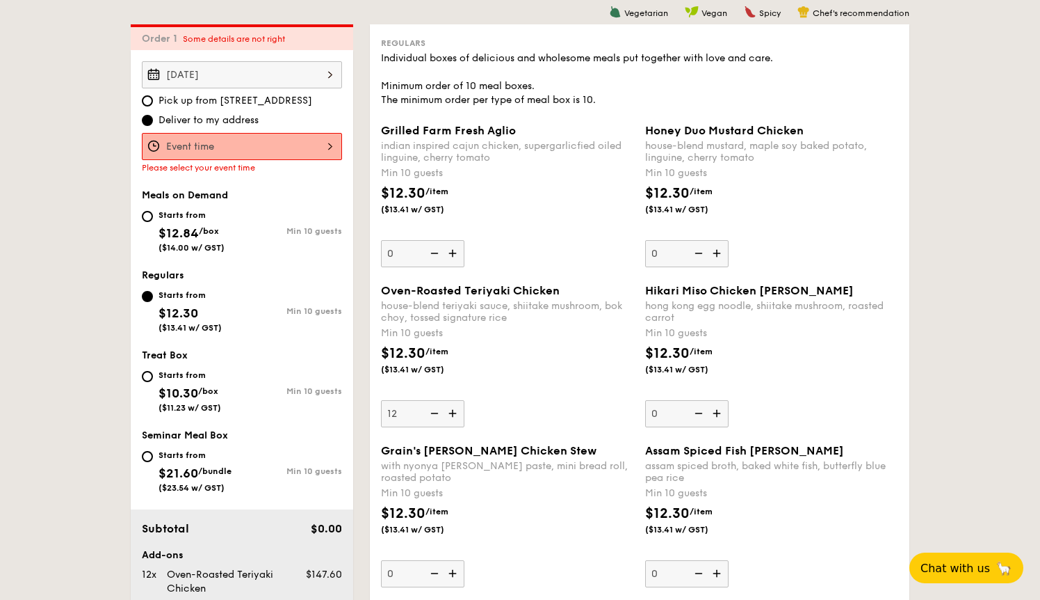
click at [454, 415] on input "12" at bounding box center [422, 413] width 83 height 27
click at [454, 415] on img at bounding box center [454, 413] width 21 height 26
click at [454, 415] on input "13" at bounding box center [422, 413] width 83 height 27
click at [454, 415] on img at bounding box center [454, 413] width 21 height 26
click at [454, 415] on input "14" at bounding box center [422, 413] width 83 height 27
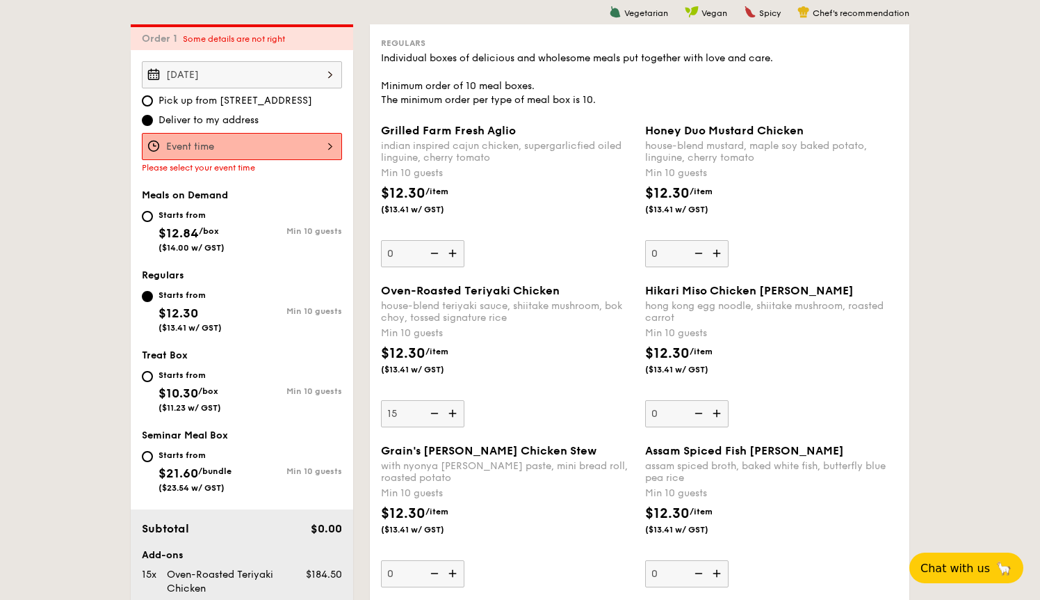
click at [454, 415] on img at bounding box center [454, 413] width 21 height 26
click at [454, 415] on input "15" at bounding box center [422, 413] width 83 height 27
type input "16"
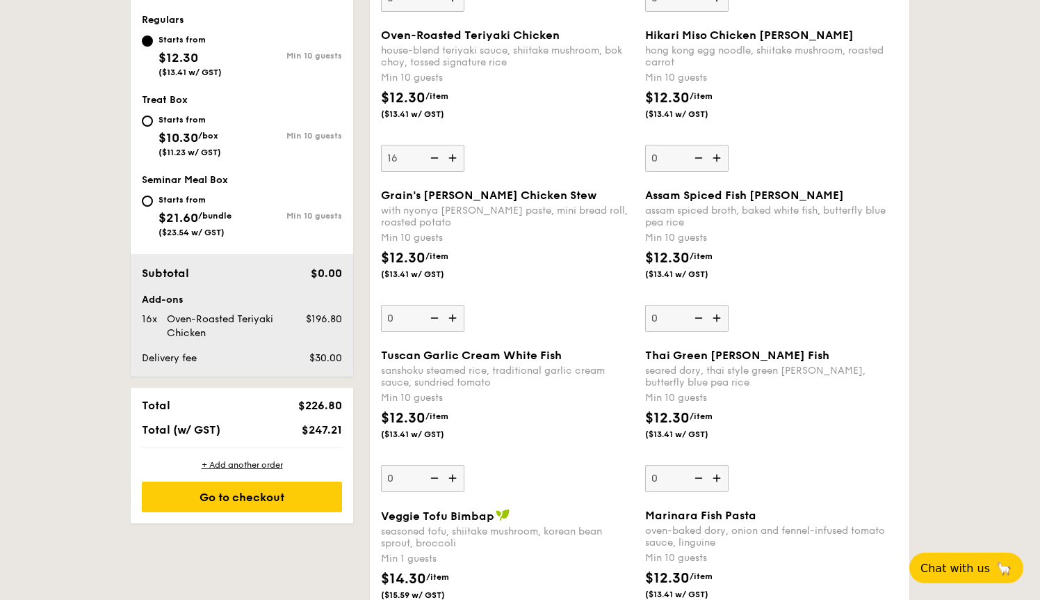
scroll to position [552, 0]
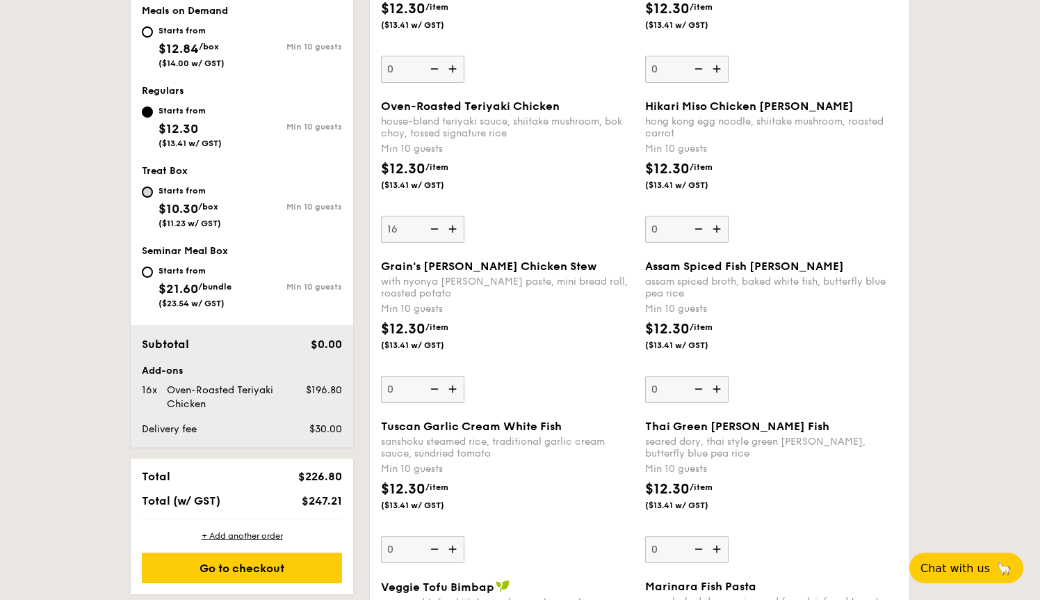
click at [147, 187] on input "Starts from $10.30 /box ($11.23 w/ GST) Min 10 guests" at bounding box center [147, 191] width 11 height 11
radio input "true"
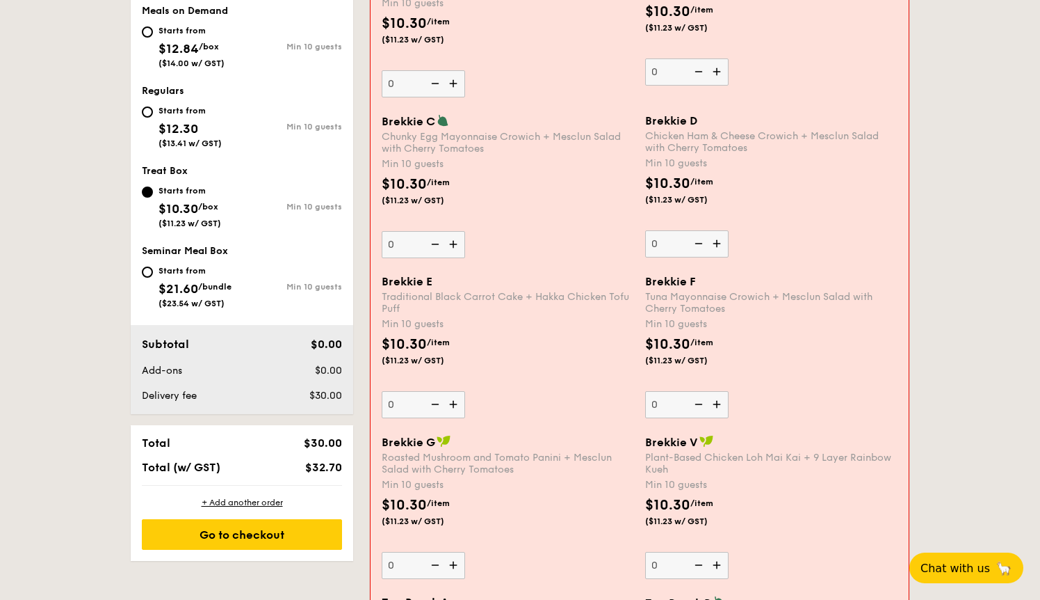
scroll to position [417, 0]
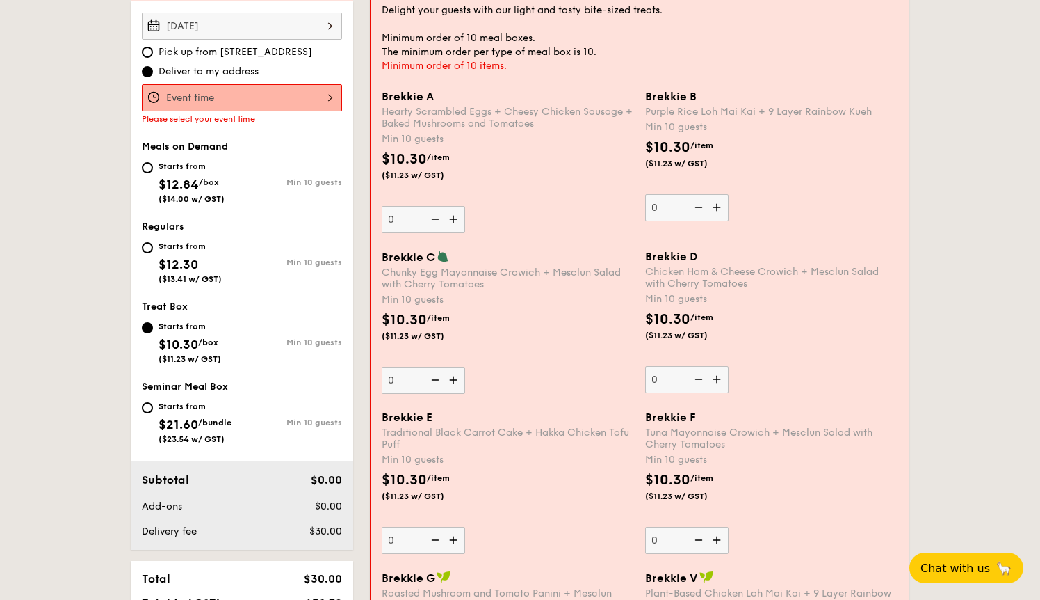
click at [458, 379] on img at bounding box center [454, 380] width 21 height 26
click at [458, 379] on input "0" at bounding box center [423, 380] width 83 height 27
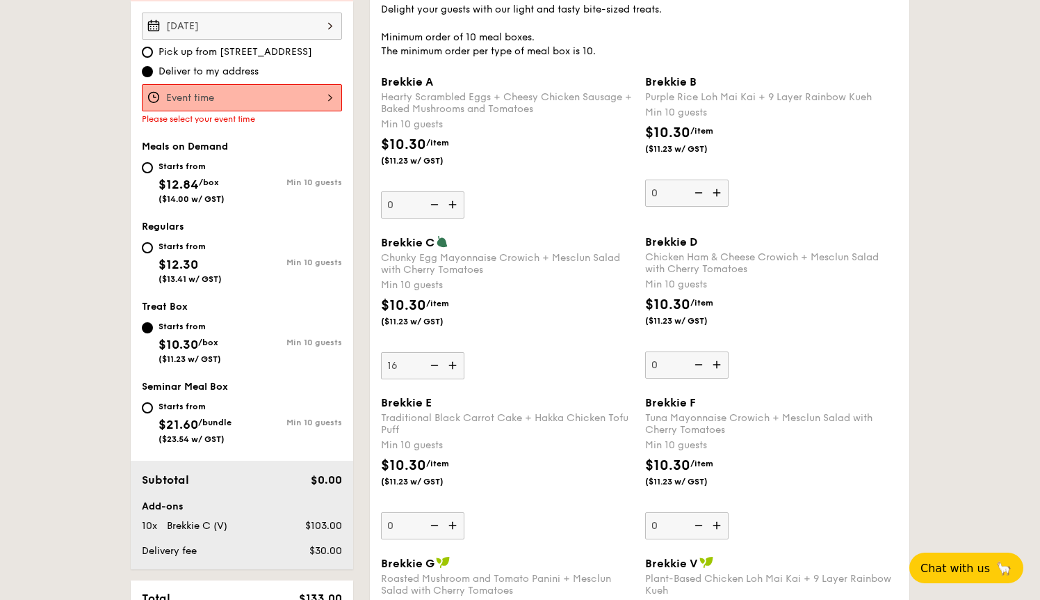
type input "16"
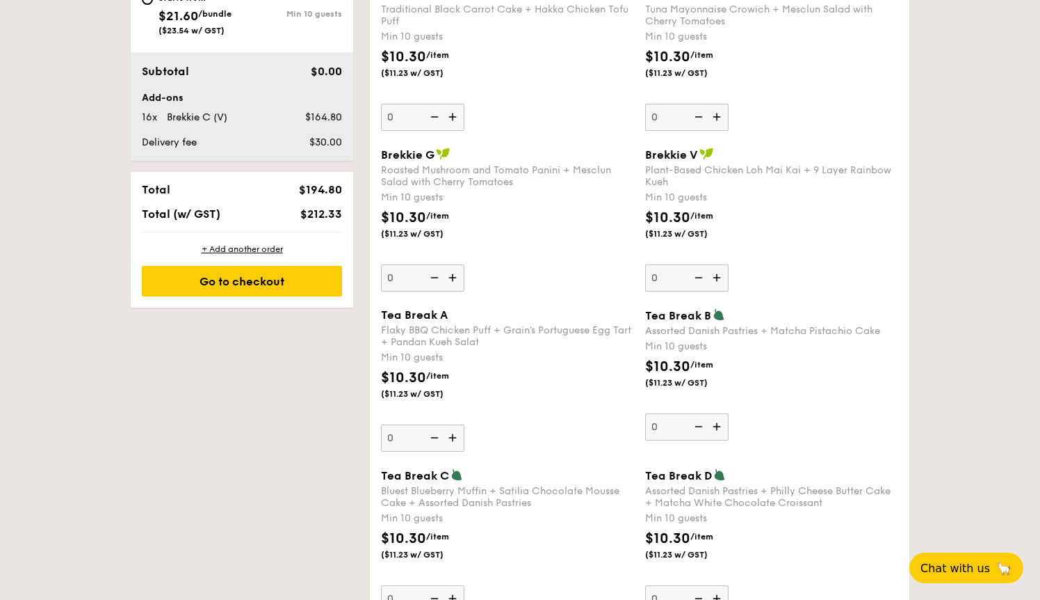
scroll to position [822, 0]
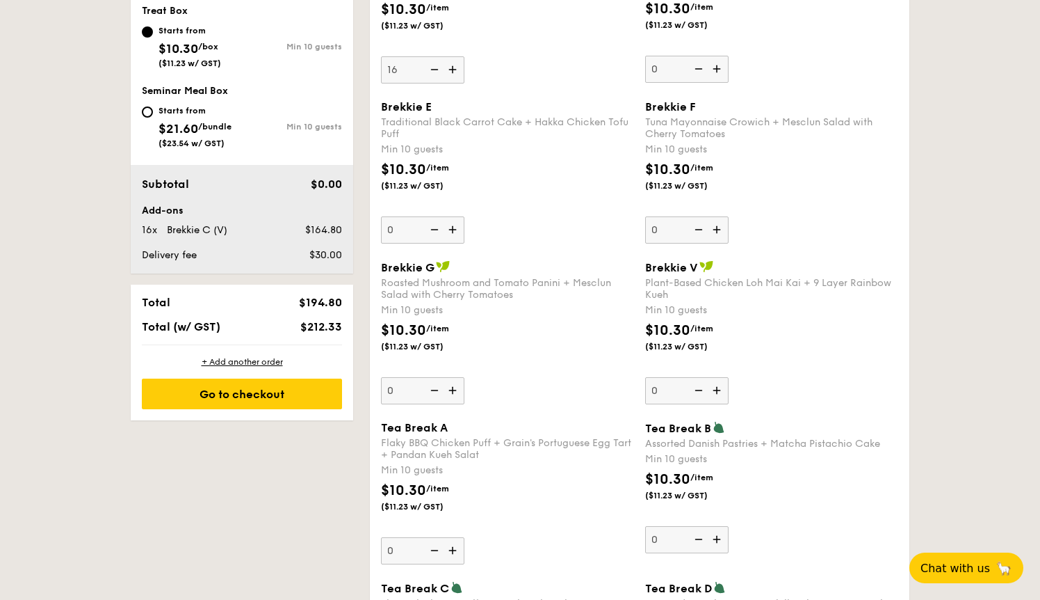
scroll to position [540, 0]
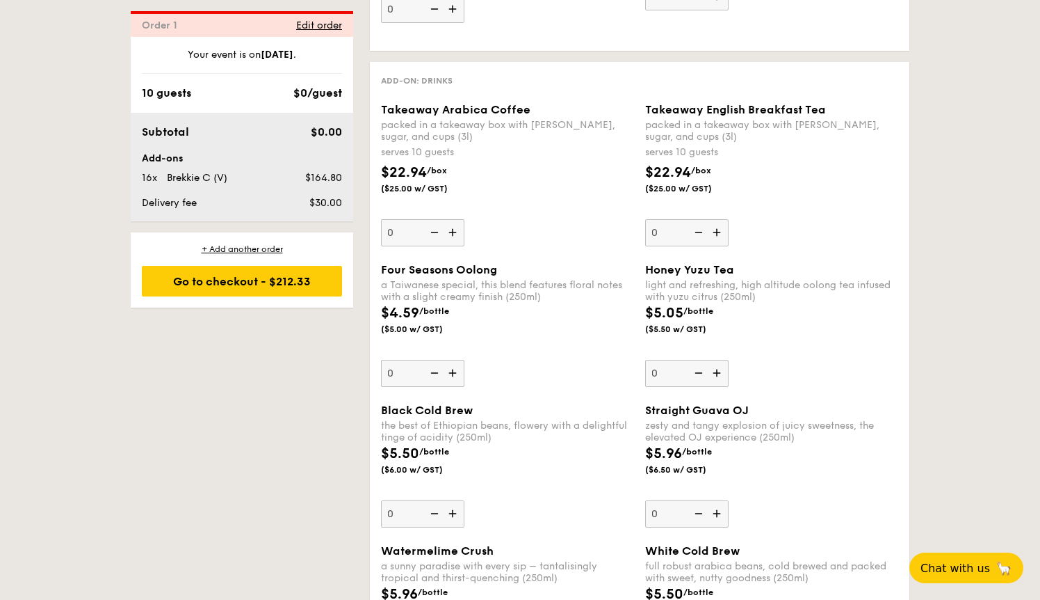
scroll to position [2084, 0]
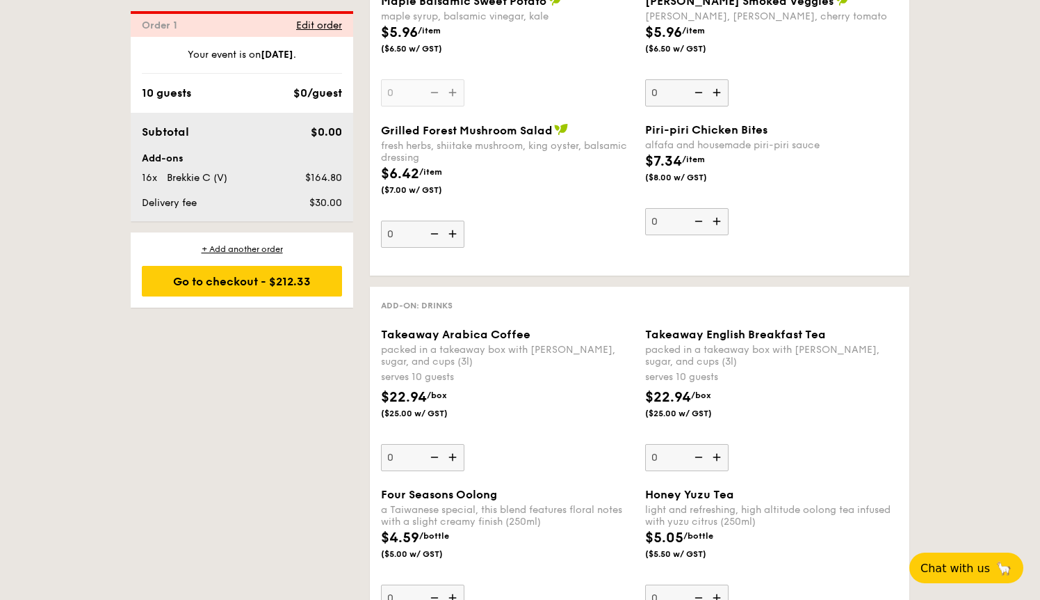
click at [457, 457] on img at bounding box center [454, 457] width 21 height 26
click at [457, 457] on input "0" at bounding box center [422, 457] width 83 height 27
type input "1"
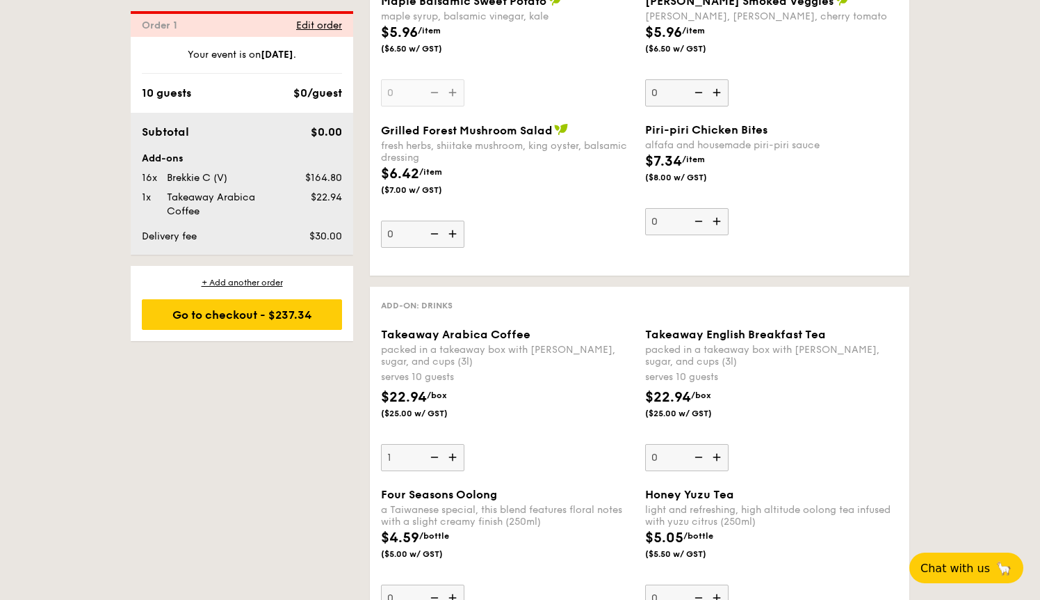
click at [717, 456] on img at bounding box center [718, 457] width 21 height 26
click at [717, 456] on input "0" at bounding box center [686, 457] width 83 height 27
type input "1"
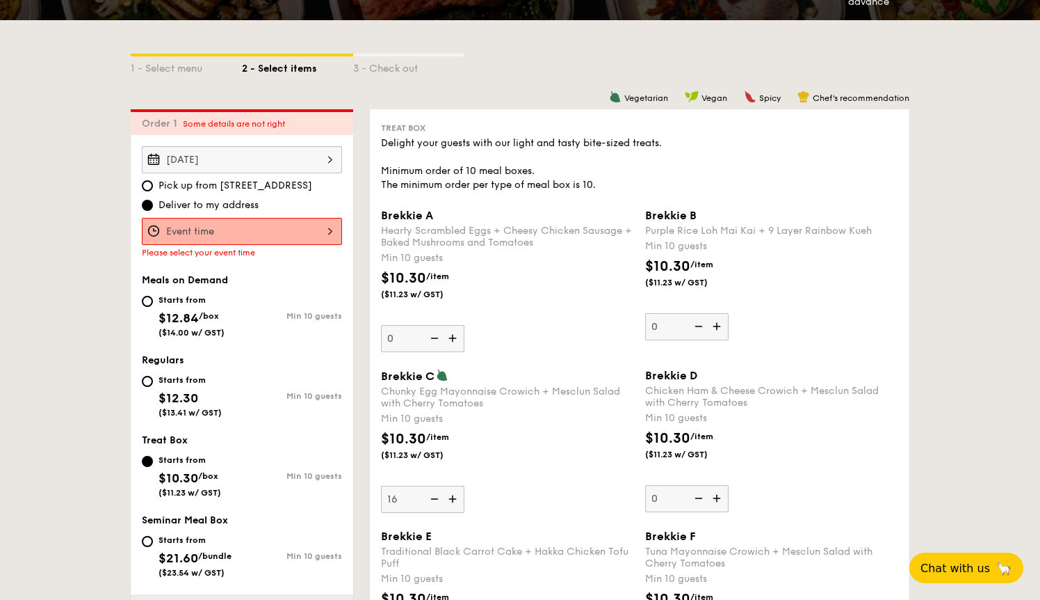
scroll to position [450, 0]
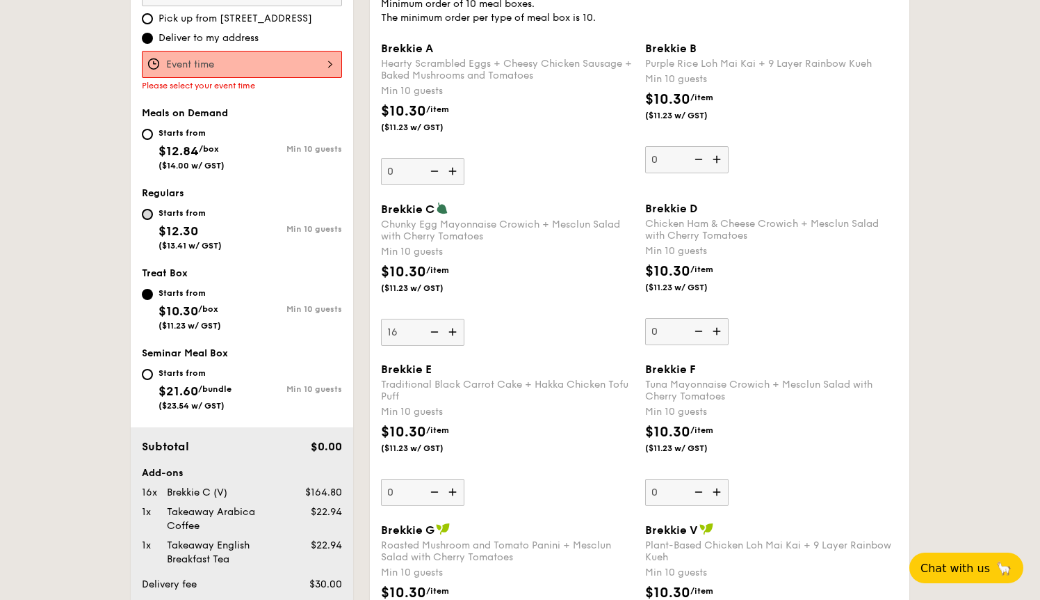
click at [152, 218] on input "Starts from $12.30 ($13.41 w/ GST) Min 10 guests" at bounding box center [147, 214] width 11 height 11
radio input "true"
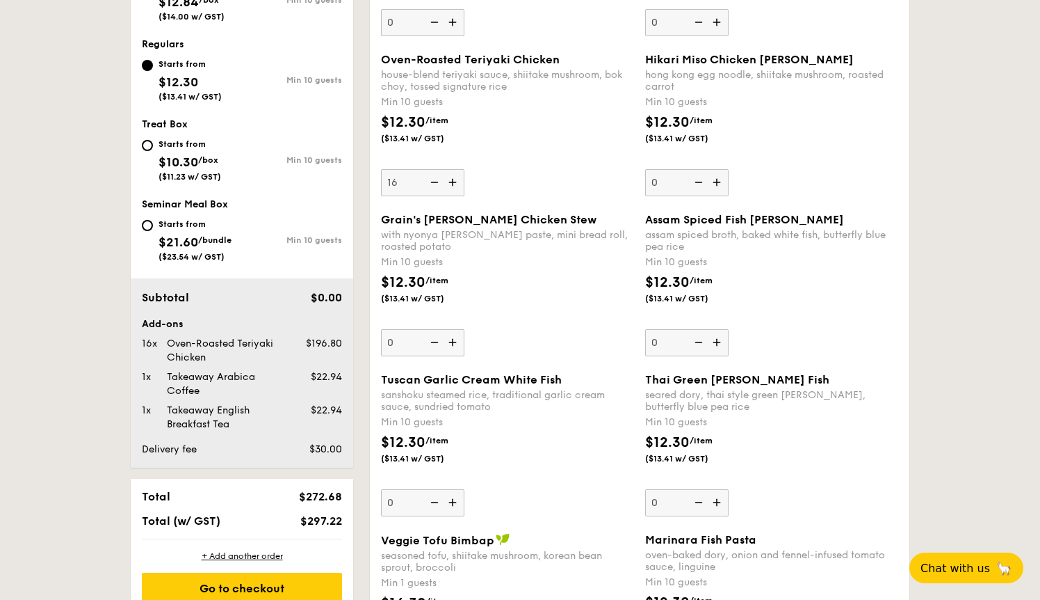
scroll to position [604, 0]
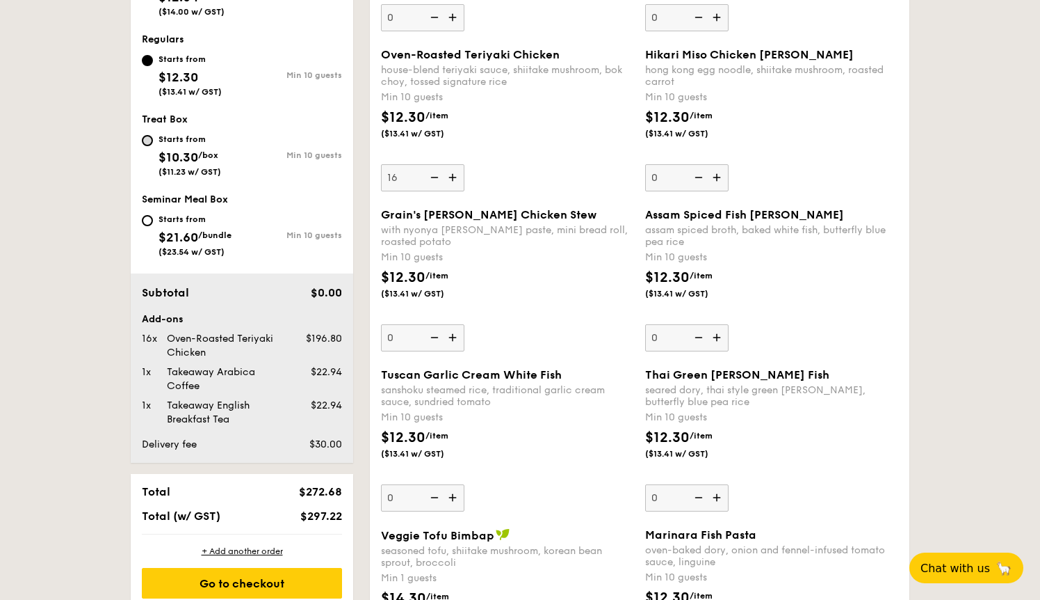
click at [146, 140] on input "Starts from $10.30 /box ($11.23 w/ GST) Min 10 guests" at bounding box center [147, 140] width 11 height 11
radio input "true"
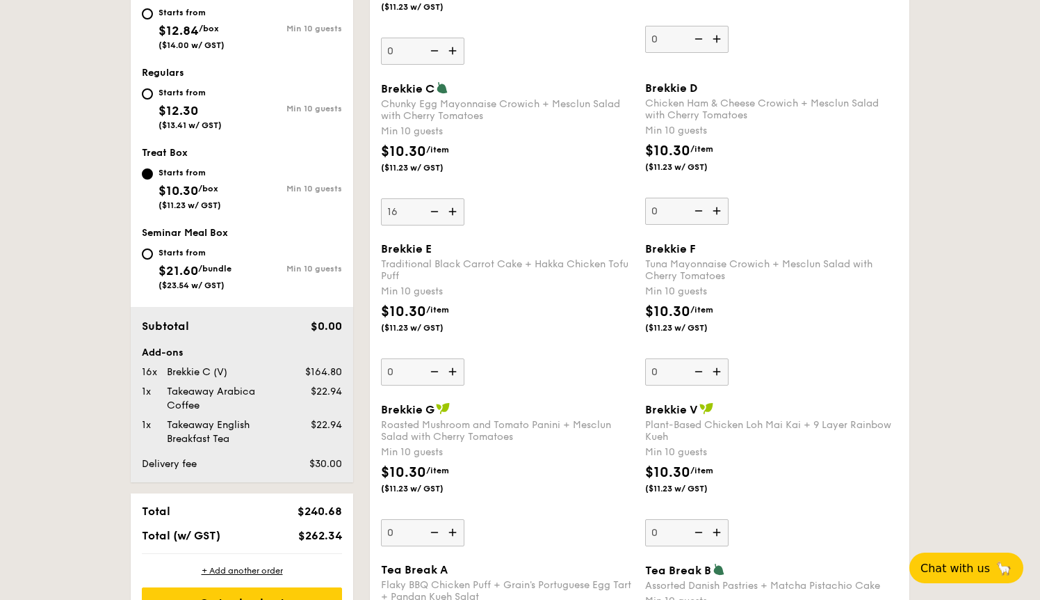
scroll to position [471, 0]
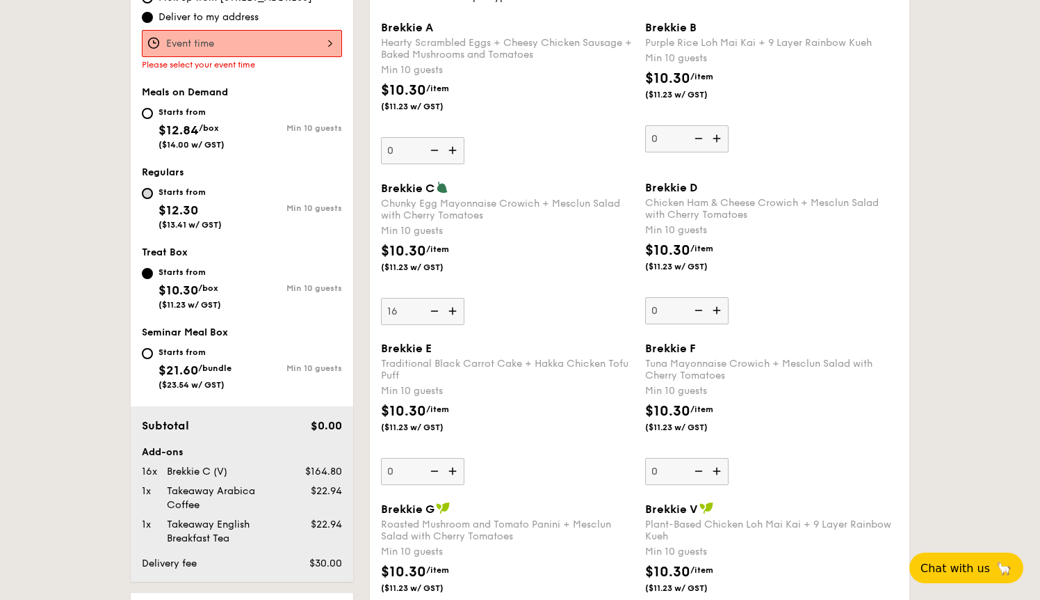
click at [147, 189] on input "Starts from $12.30 ($13.41 w/ GST) Min 10 guests" at bounding box center [147, 193] width 11 height 11
radio input "true"
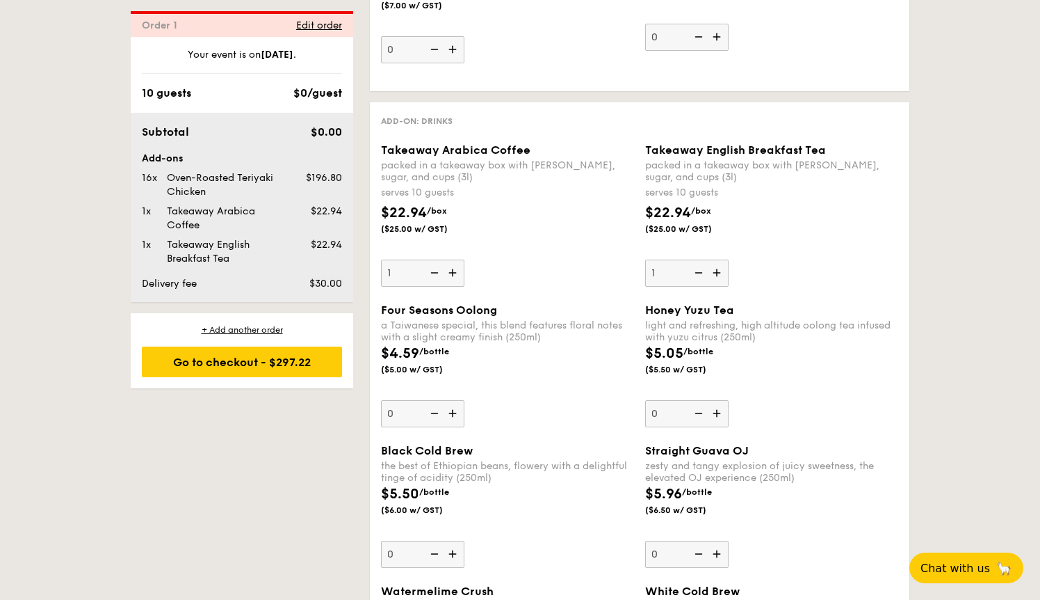
scroll to position [2701, 0]
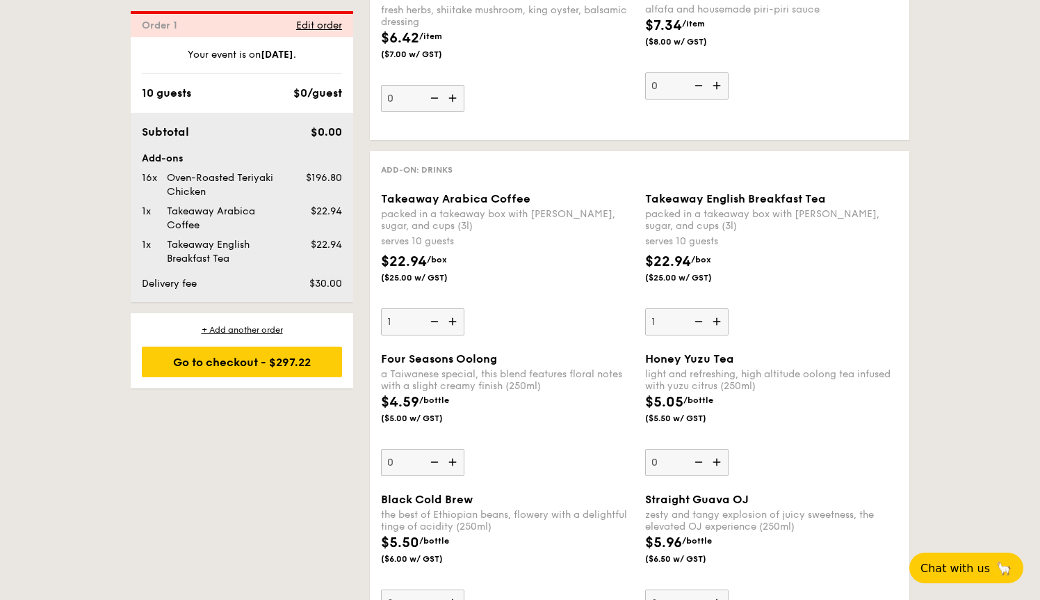
click at [434, 322] on img at bounding box center [433, 321] width 21 height 26
click at [434, 322] on input "1" at bounding box center [422, 321] width 83 height 27
type input "0"
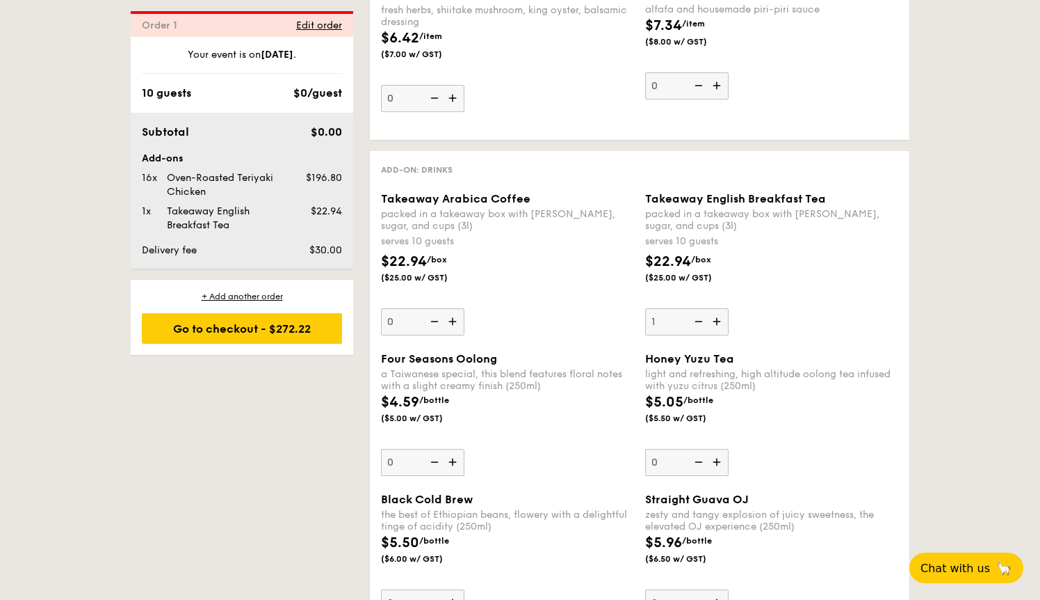
click at [697, 320] on img at bounding box center [697, 321] width 21 height 26
click at [697, 320] on input "1" at bounding box center [686, 321] width 83 height 27
type input "0"
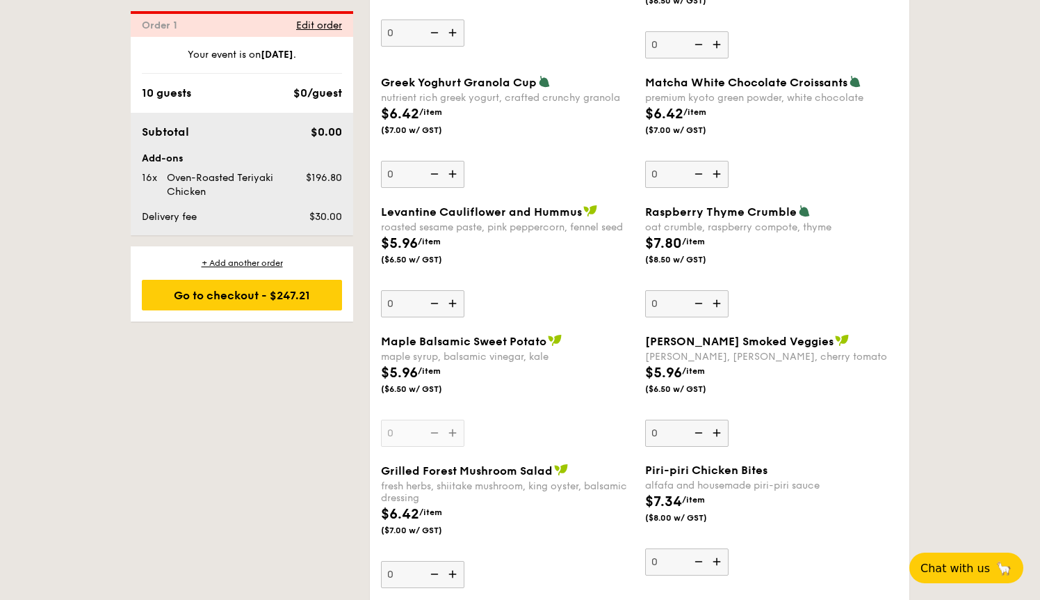
scroll to position [2027, 0]
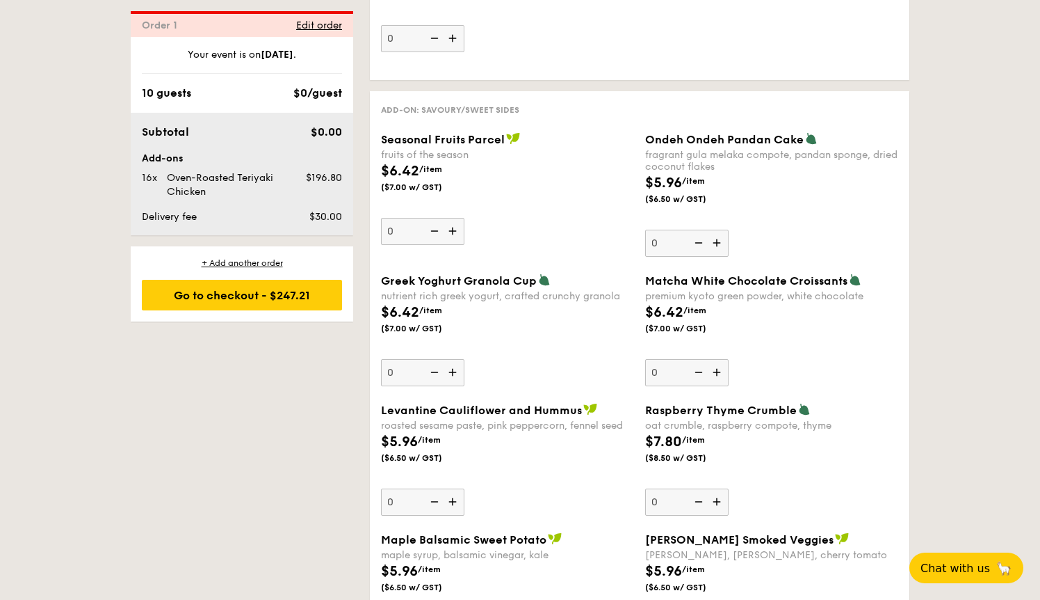
click at [1040, 87] on div "1 - Select menu 2 - Select items 3 - Check out Order 1 Some details are not rig…" at bounding box center [520, 143] width 1040 height 3733
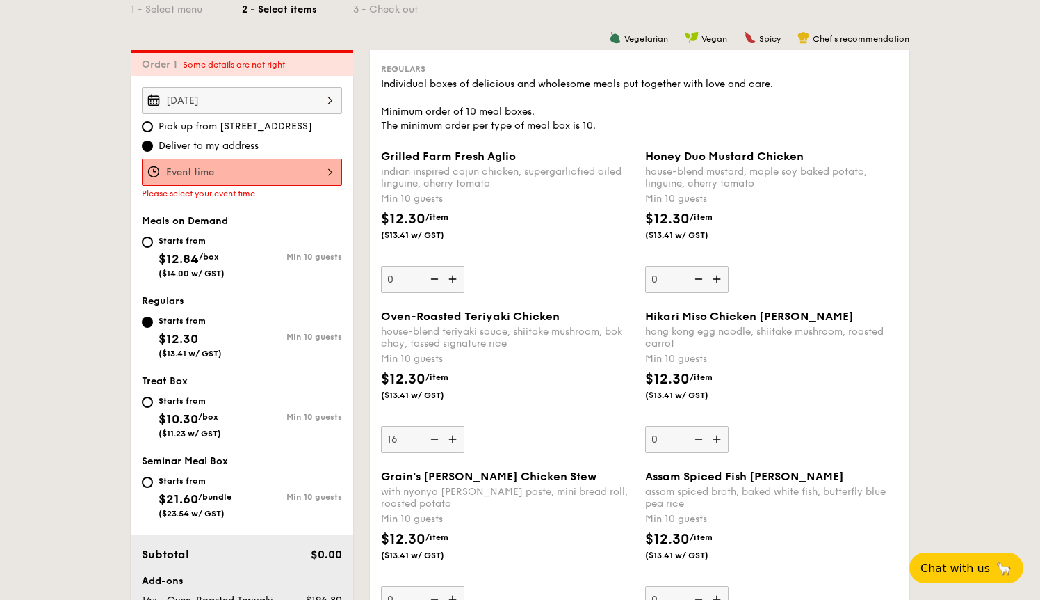
scroll to position [433, 0]
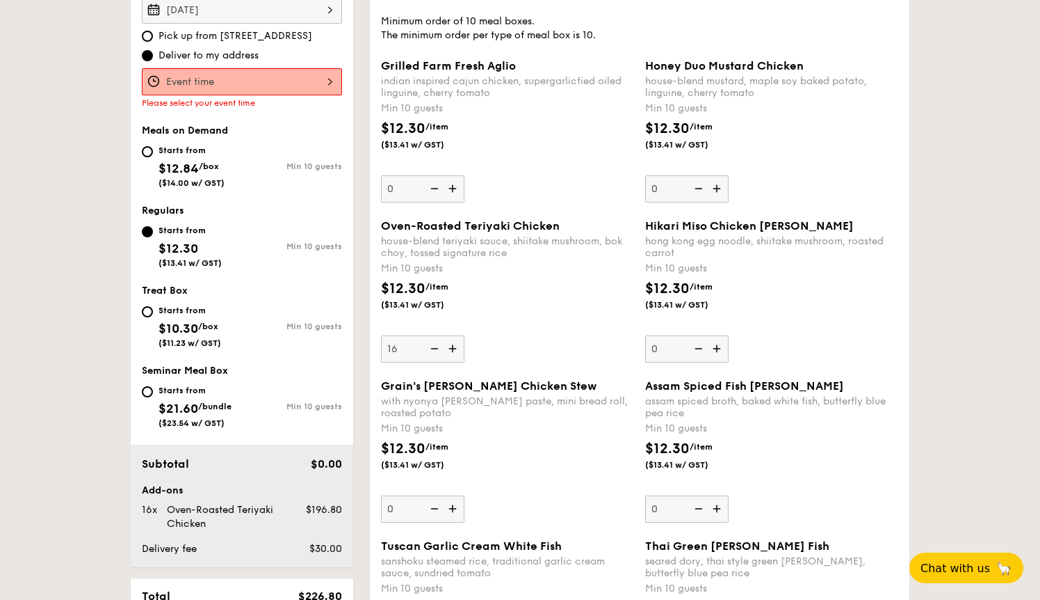
click at [323, 88] on div at bounding box center [242, 81] width 200 height 27
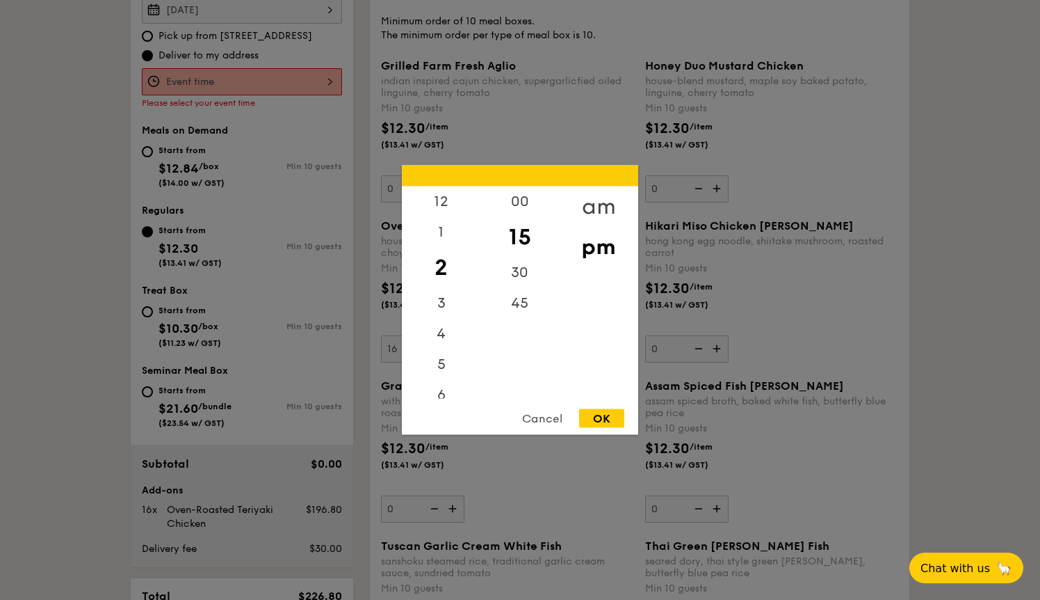
click at [587, 204] on div "am" at bounding box center [598, 206] width 79 height 40
click at [444, 202] on div "12" at bounding box center [441, 201] width 79 height 31
click at [600, 247] on div "pm" at bounding box center [598, 247] width 79 height 40
click at [446, 202] on div "12" at bounding box center [441, 206] width 79 height 40
click at [511, 204] on div "00" at bounding box center [520, 206] width 79 height 40
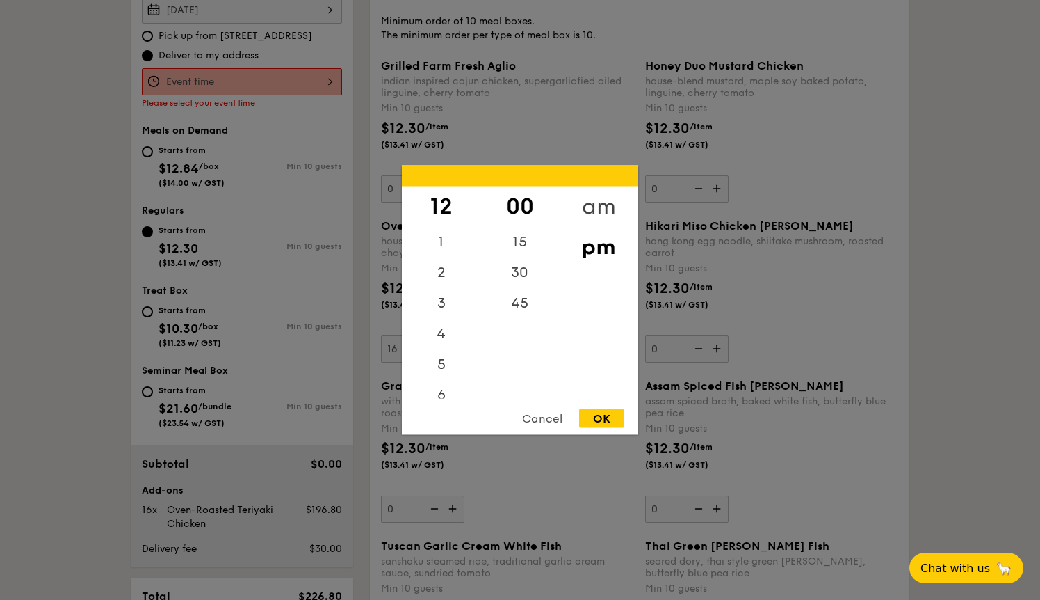
click at [604, 198] on div "am" at bounding box center [598, 206] width 79 height 40
drag, startPoint x: 547, startPoint y: 418, endPoint x: 451, endPoint y: 415, distance: 96.0
click at [547, 419] on div "Cancel" at bounding box center [542, 418] width 68 height 19
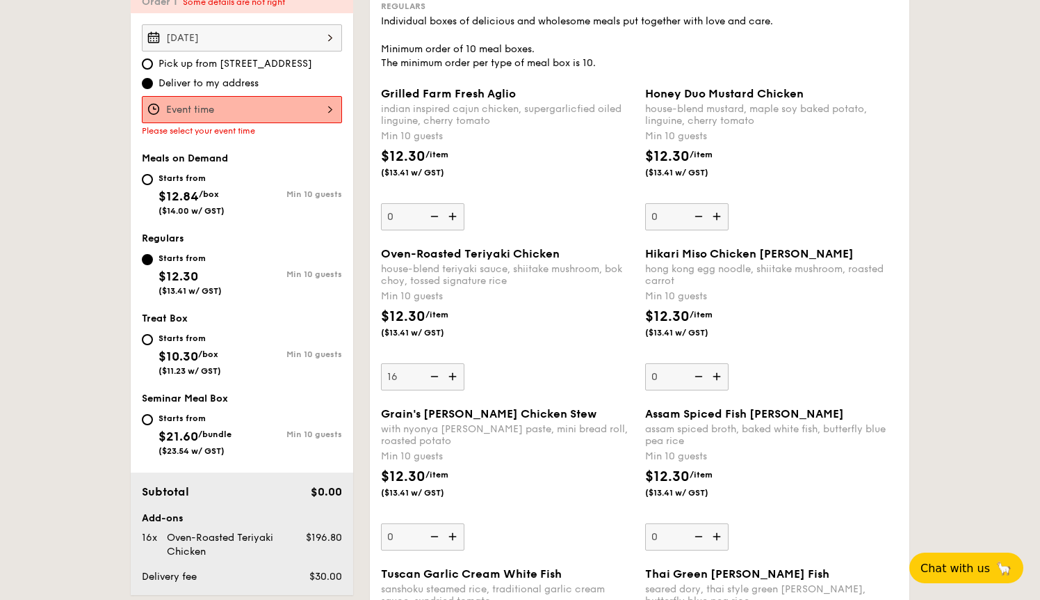
scroll to position [289, 0]
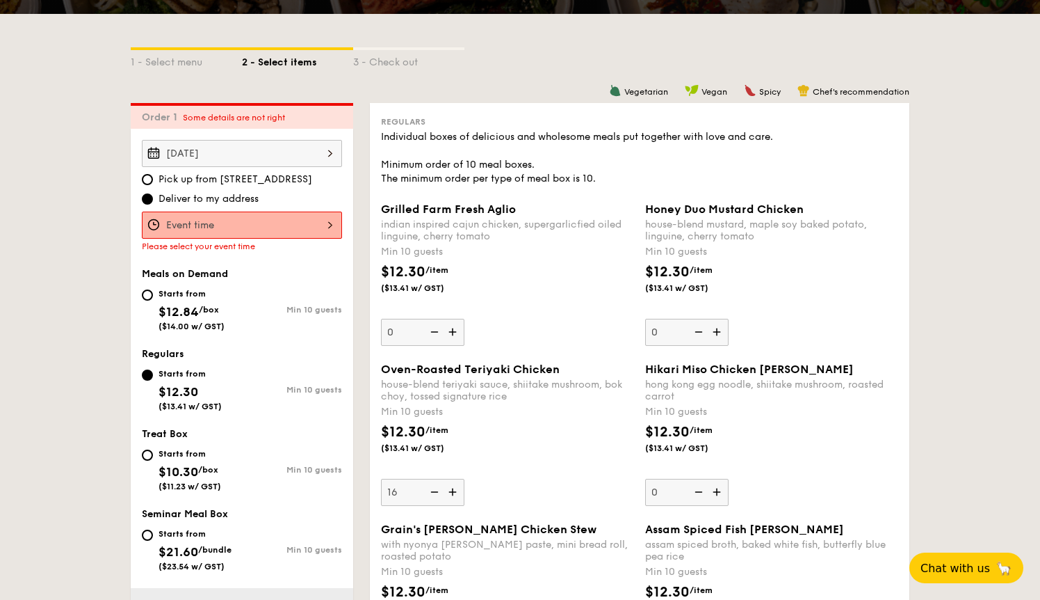
click at [294, 223] on div at bounding box center [242, 224] width 200 height 27
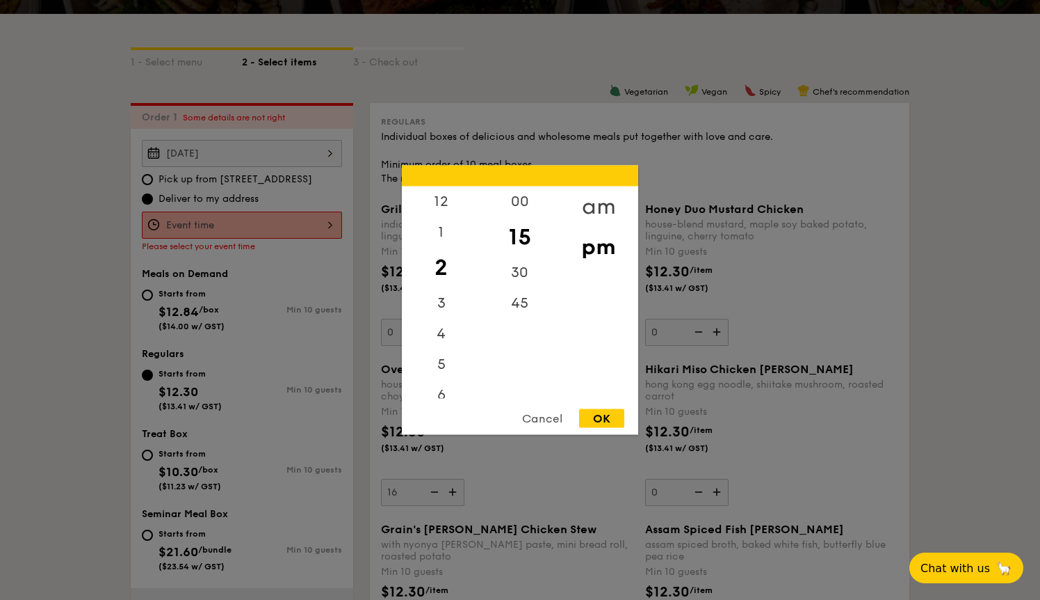
click at [608, 204] on div "am" at bounding box center [598, 206] width 79 height 40
click at [540, 419] on div "Cancel" at bounding box center [542, 418] width 68 height 19
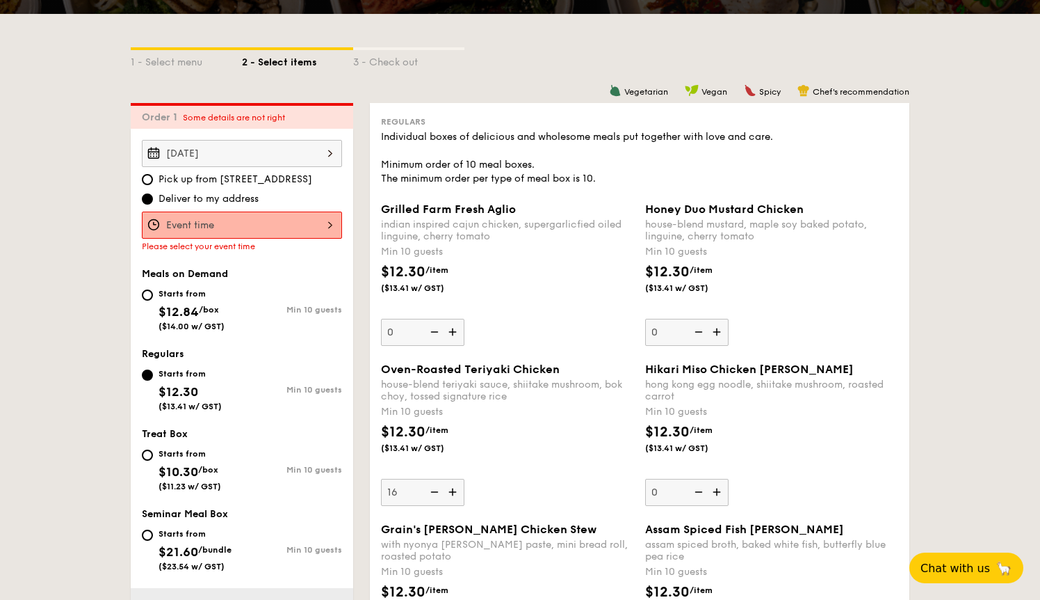
click at [271, 237] on div at bounding box center [242, 224] width 200 height 27
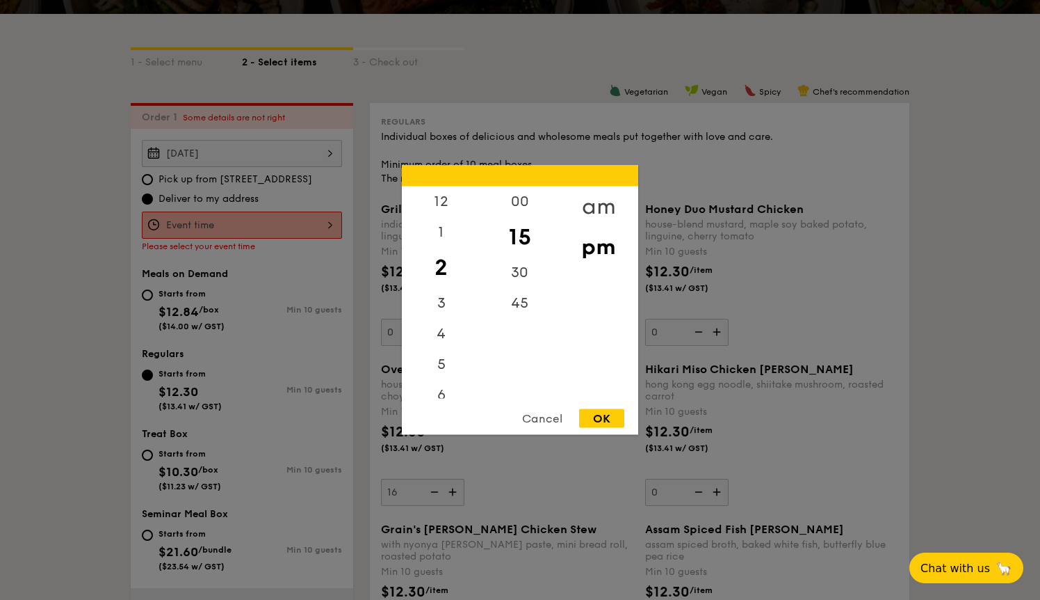
click at [585, 213] on div "am" at bounding box center [598, 206] width 79 height 40
click at [530, 204] on div "00" at bounding box center [520, 206] width 79 height 40
drag, startPoint x: 478, startPoint y: 298, endPoint x: 481, endPoint y: 365, distance: 67.5
click at [481, 365] on div "12 1 2 3 4 5 6 7 8 9 10 11" at bounding box center [441, 292] width 79 height 212
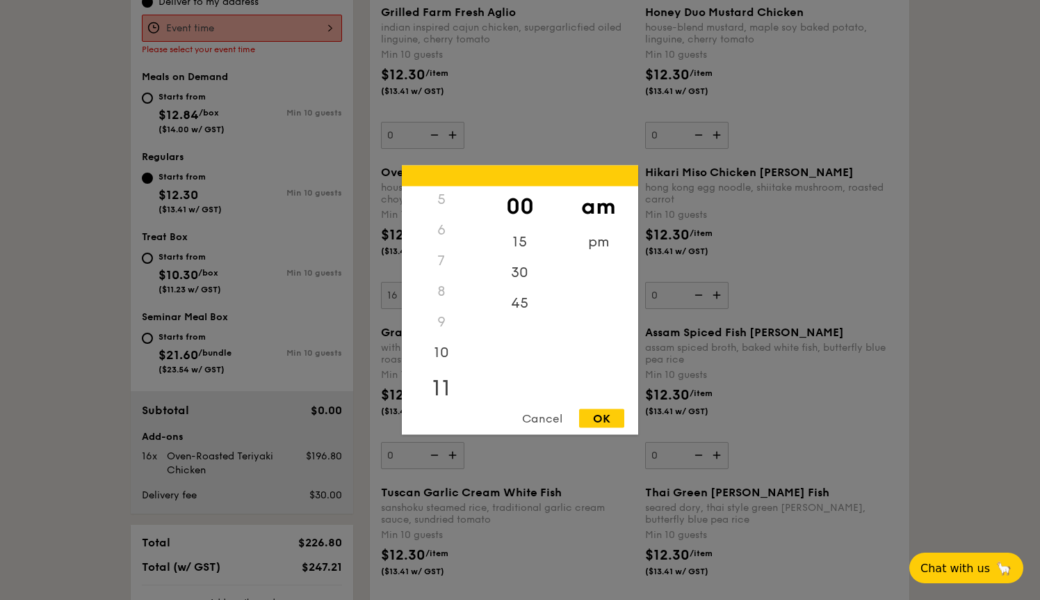
click at [440, 394] on div "11" at bounding box center [441, 388] width 79 height 40
click at [520, 302] on div "45" at bounding box center [520, 308] width 79 height 40
click at [607, 415] on div "OK" at bounding box center [601, 418] width 45 height 19
type input "11:45AM"
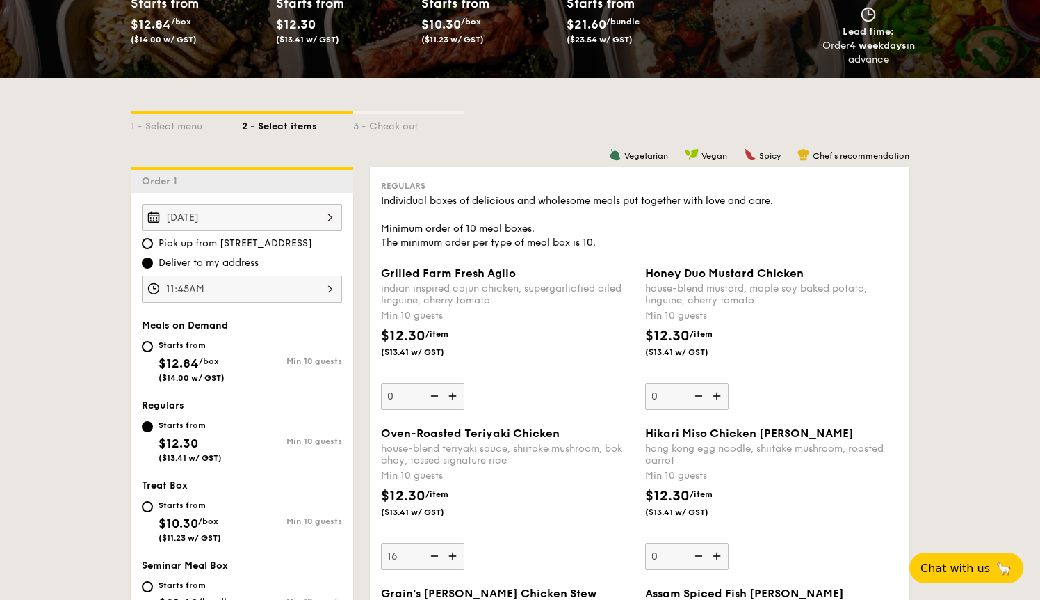
scroll to position [368, 0]
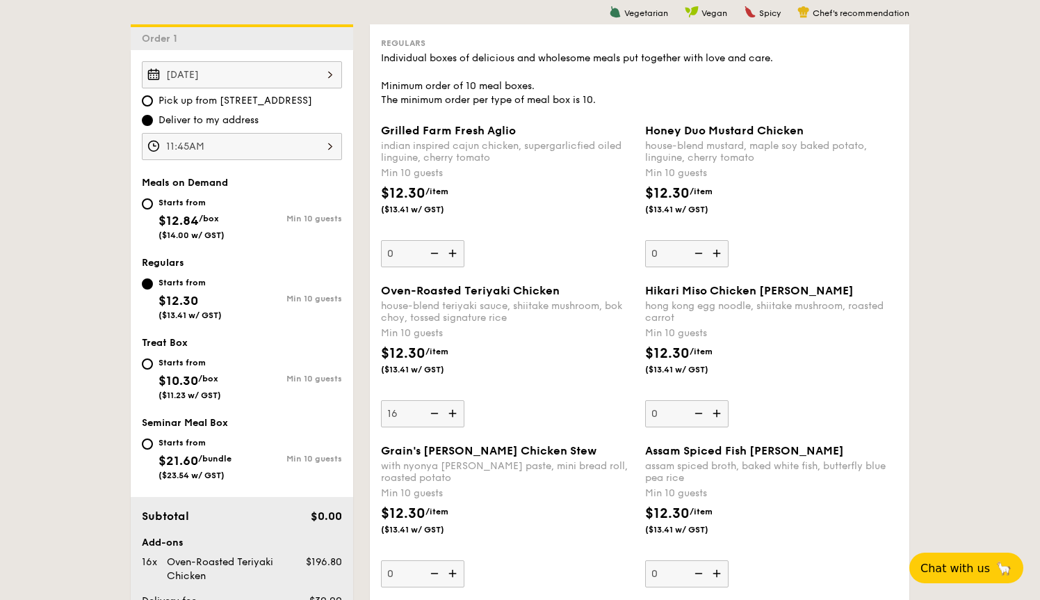
click at [175, 365] on div "Starts from" at bounding box center [190, 362] width 63 height 11
click at [153, 365] on input "Starts from $10.30 /box ($11.23 w/ GST) Min 10 guests" at bounding box center [147, 363] width 11 height 11
radio input "true"
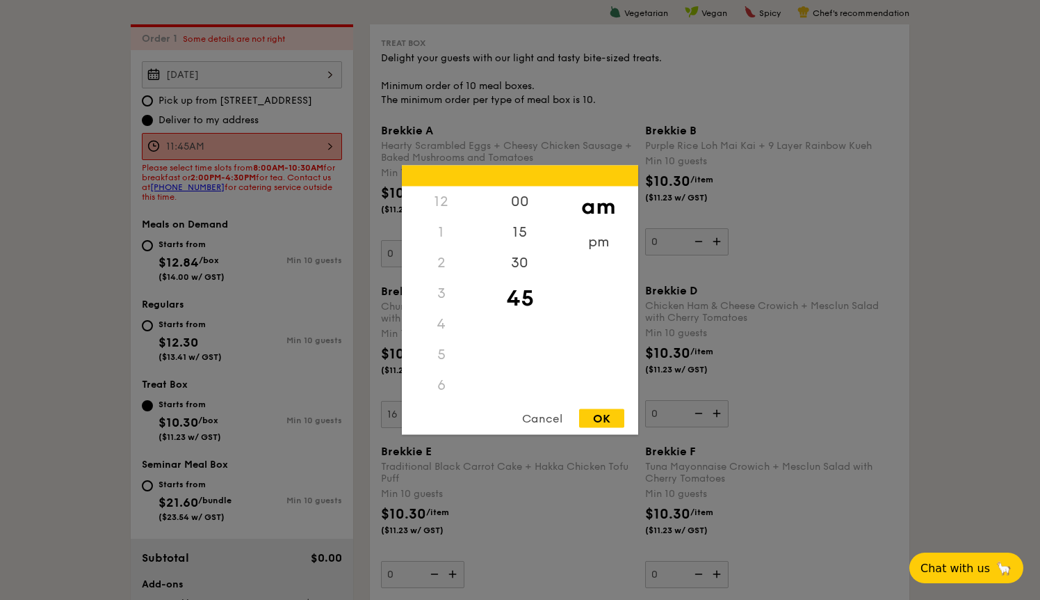
click at [323, 156] on div "11:45AM 12 1 2 3 4 5 6 7 8 9 10 11 00 15 30 45 am pm Cancel OK" at bounding box center [242, 146] width 200 height 27
click at [436, 324] on div "9" at bounding box center [441, 317] width 79 height 40
click at [437, 351] on div "10" at bounding box center [441, 357] width 79 height 40
click at [522, 200] on div "00" at bounding box center [520, 206] width 79 height 40
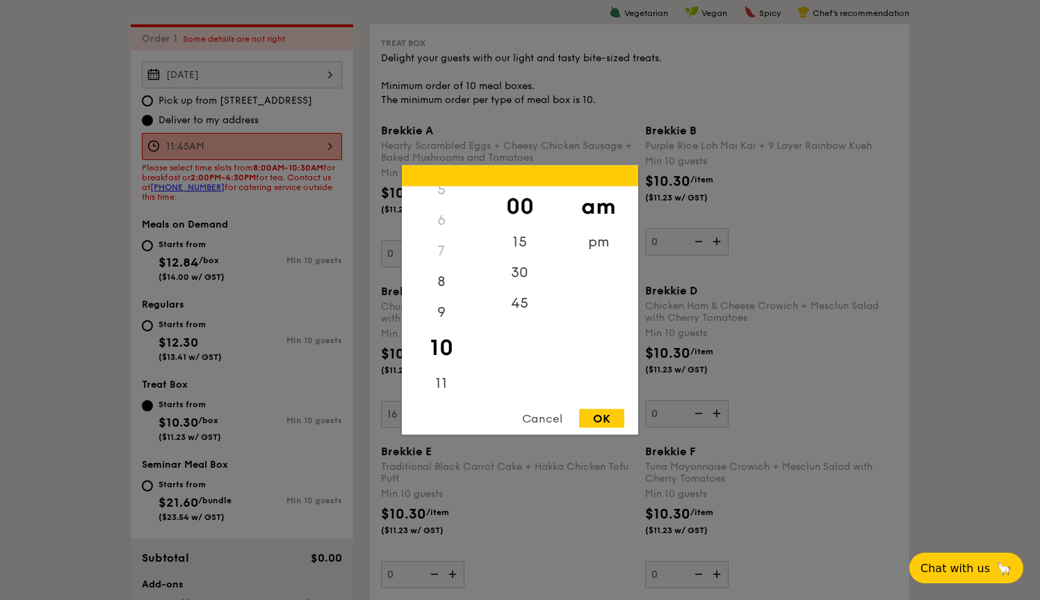
click at [606, 417] on div "OK" at bounding box center [601, 418] width 45 height 19
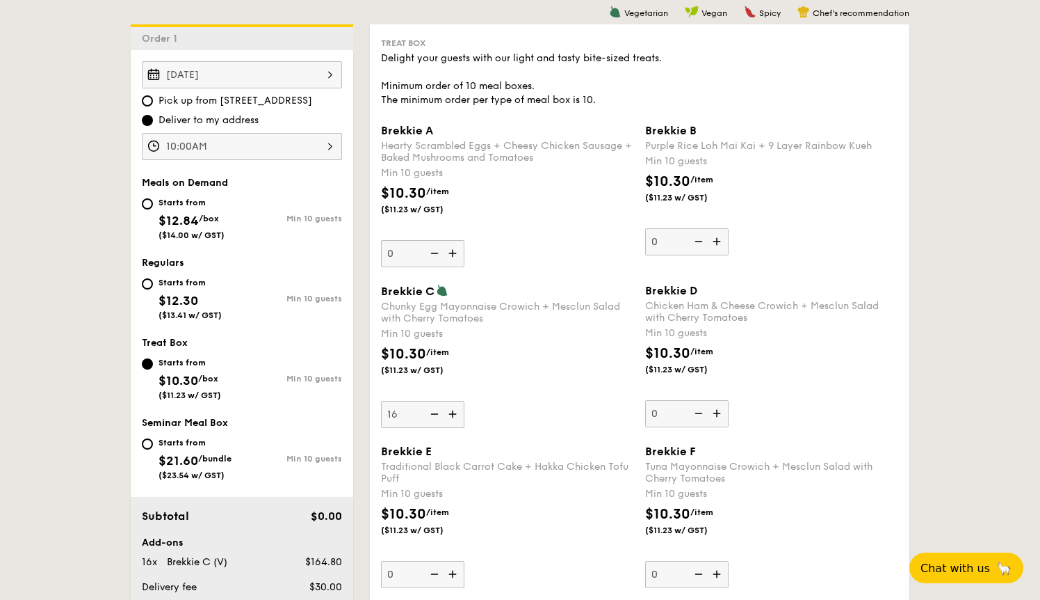
click at [290, 145] on div "10:00AM" at bounding box center [242, 146] width 200 height 27
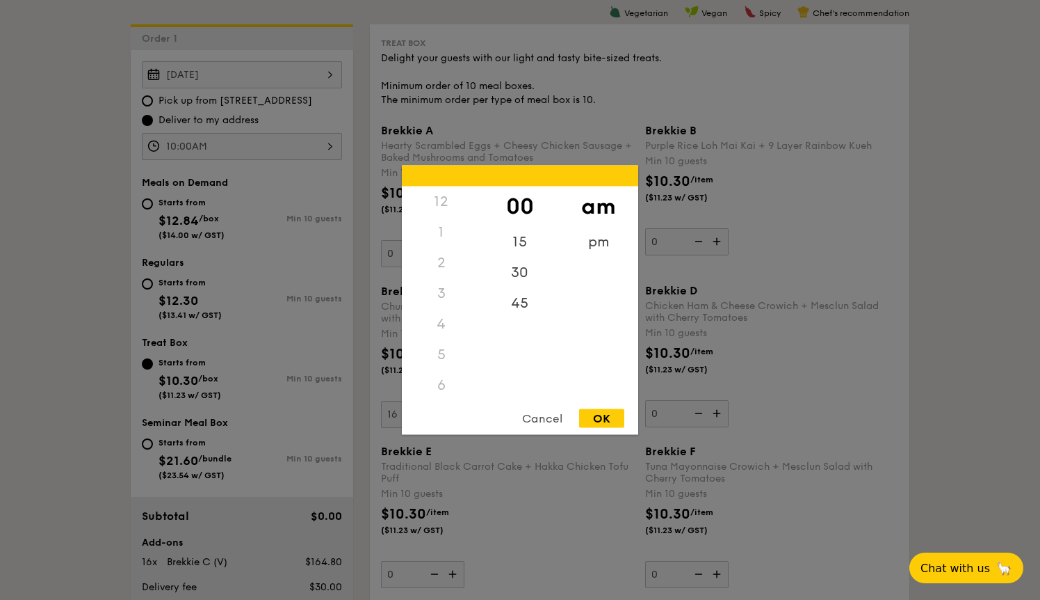
scroll to position [153, 0]
click at [444, 329] on div "9" at bounding box center [441, 329] width 79 height 40
click at [520, 308] on div "45" at bounding box center [520, 308] width 79 height 40
click at [615, 419] on div "OK" at bounding box center [601, 418] width 45 height 19
type input "9:45AM"
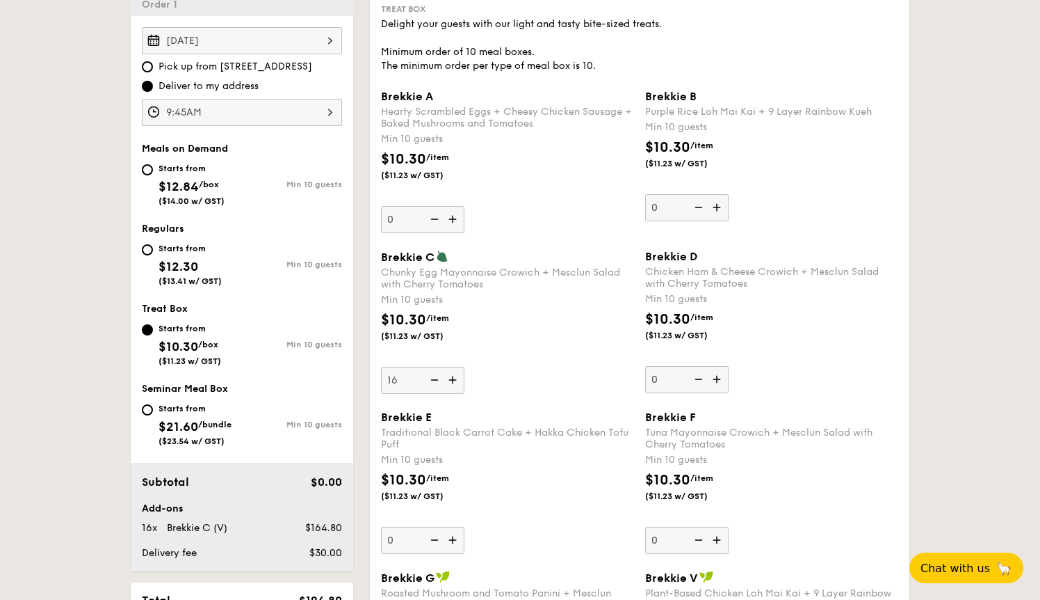
scroll to position [619, 0]
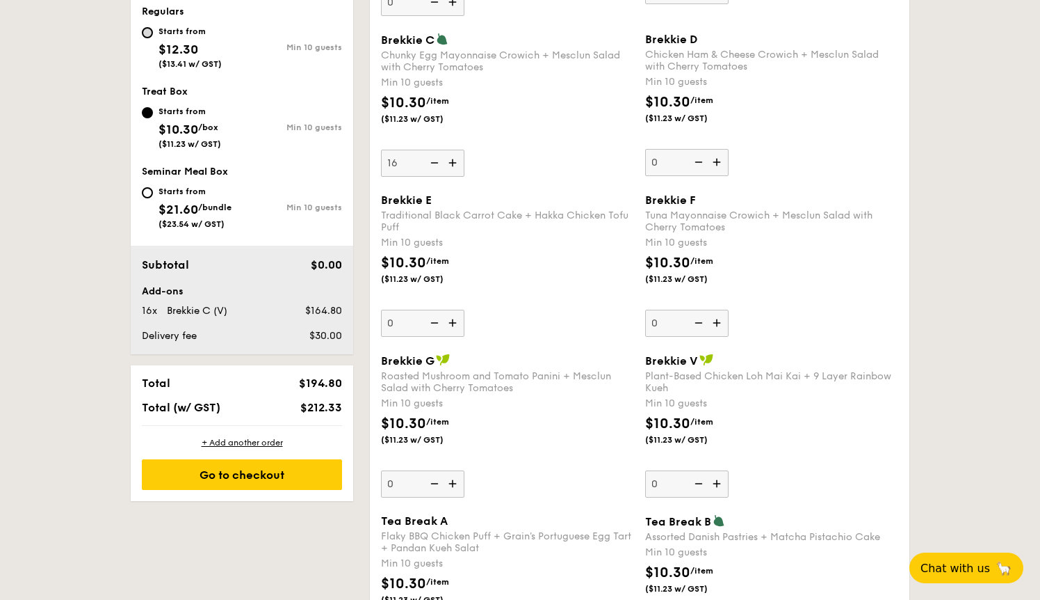
click at [150, 34] on input "Starts from $12.30 ($13.41 w/ GST) Min 10 guests" at bounding box center [147, 32] width 11 height 11
radio input "true"
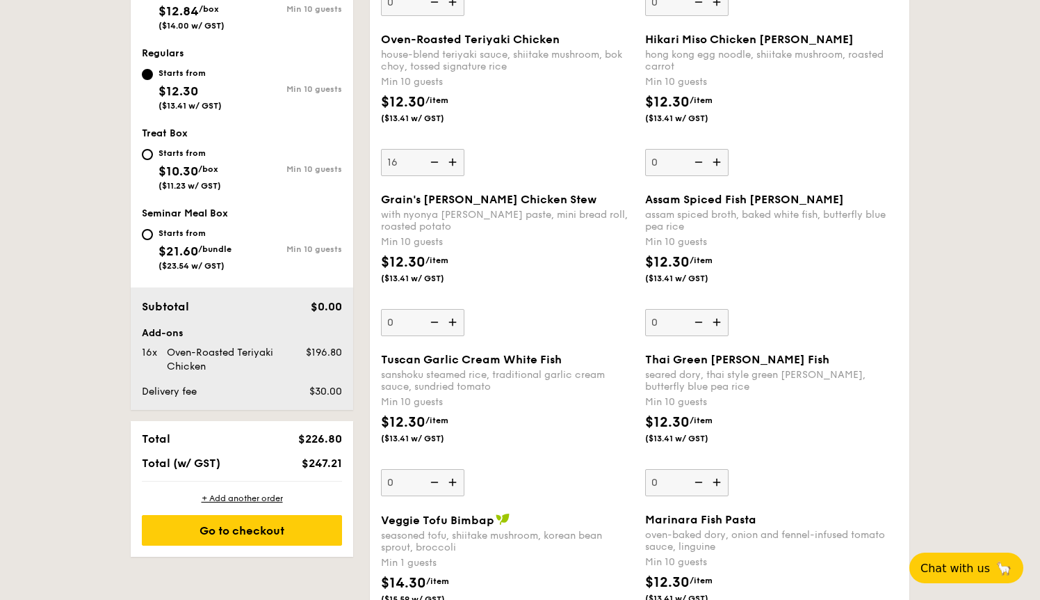
click at [159, 156] on div "Starts from" at bounding box center [190, 152] width 63 height 11
click at [153, 156] on input "Starts from $10.30 /box ($11.23 w/ GST) Min 10 guests" at bounding box center [147, 154] width 11 height 11
radio input "true"
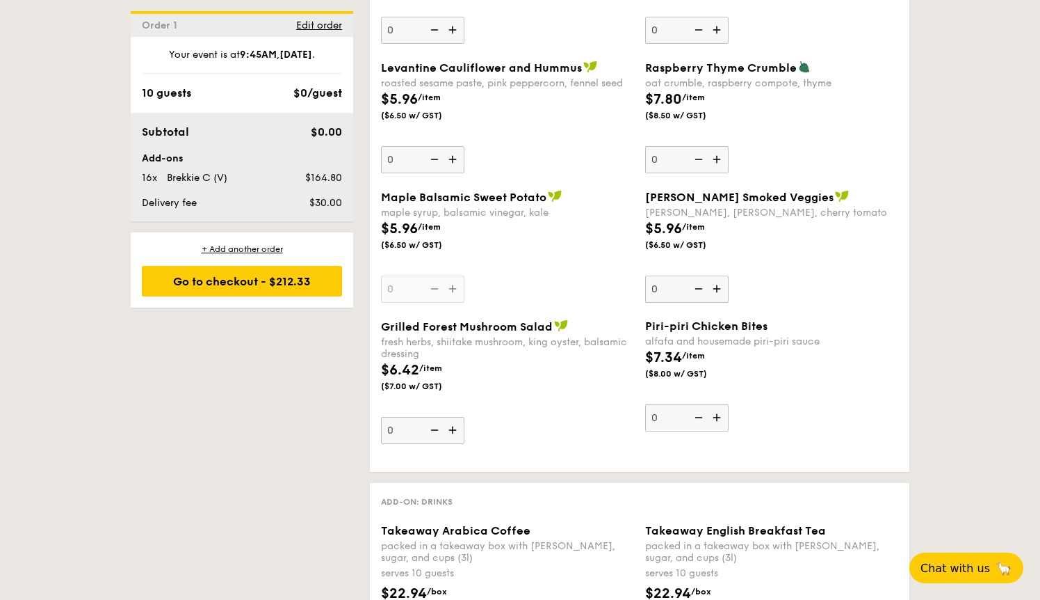
scroll to position [2064, 0]
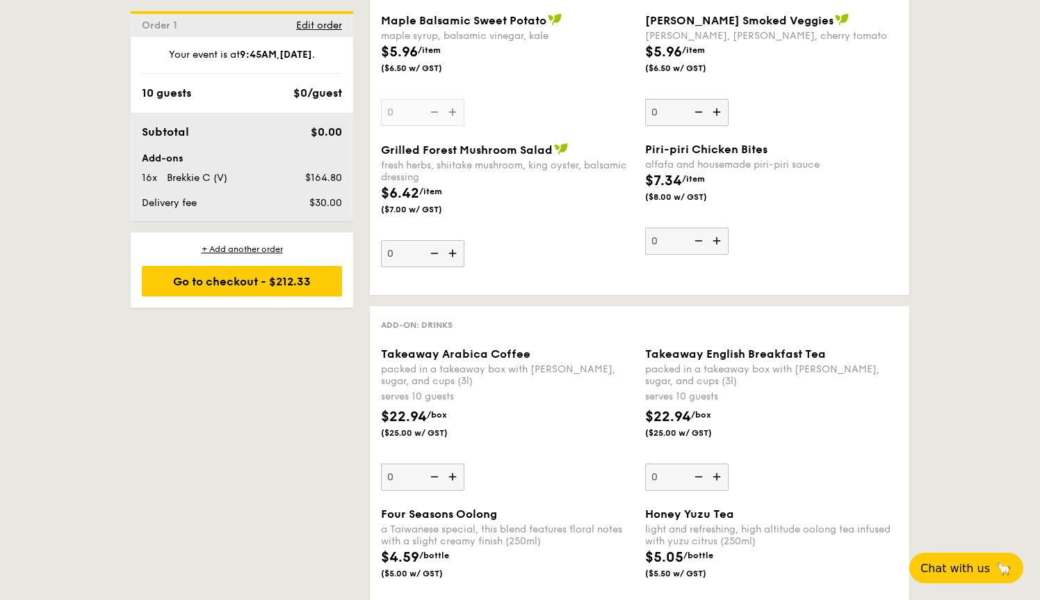
click at [456, 479] on img at bounding box center [454, 476] width 21 height 26
click at [456, 479] on input "0" at bounding box center [422, 476] width 83 height 27
type input "1"
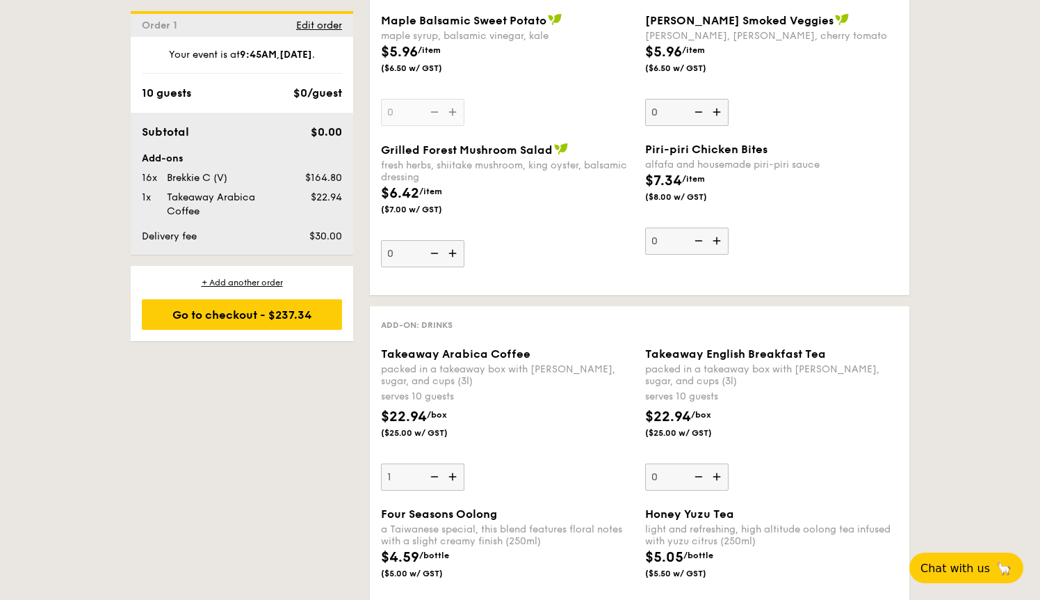
click at [715, 474] on img at bounding box center [718, 476] width 21 height 26
click at [715, 474] on input "0" at bounding box center [686, 476] width 83 height 27
type input "1"
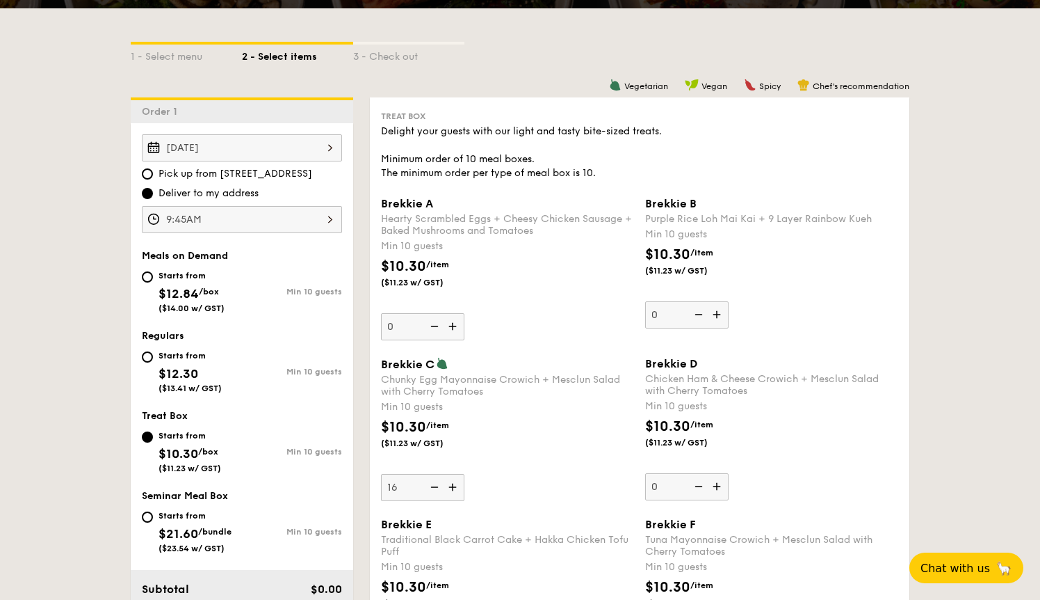
scroll to position [340, 0]
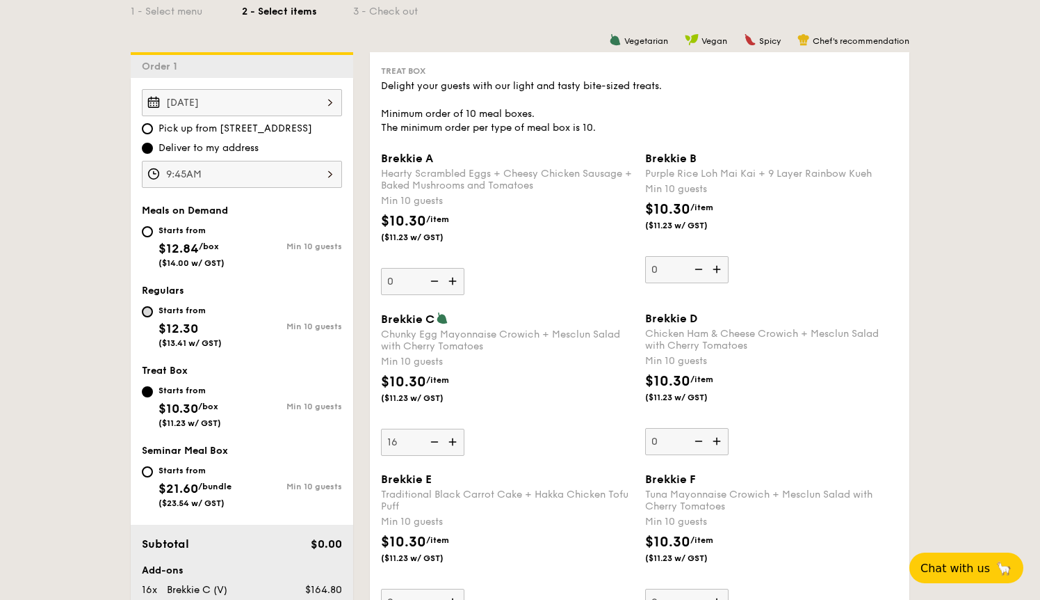
click at [147, 312] on input "Starts from $12.30 ($13.41 w/ GST) Min 10 guests" at bounding box center [147, 311] width 11 height 11
radio input "true"
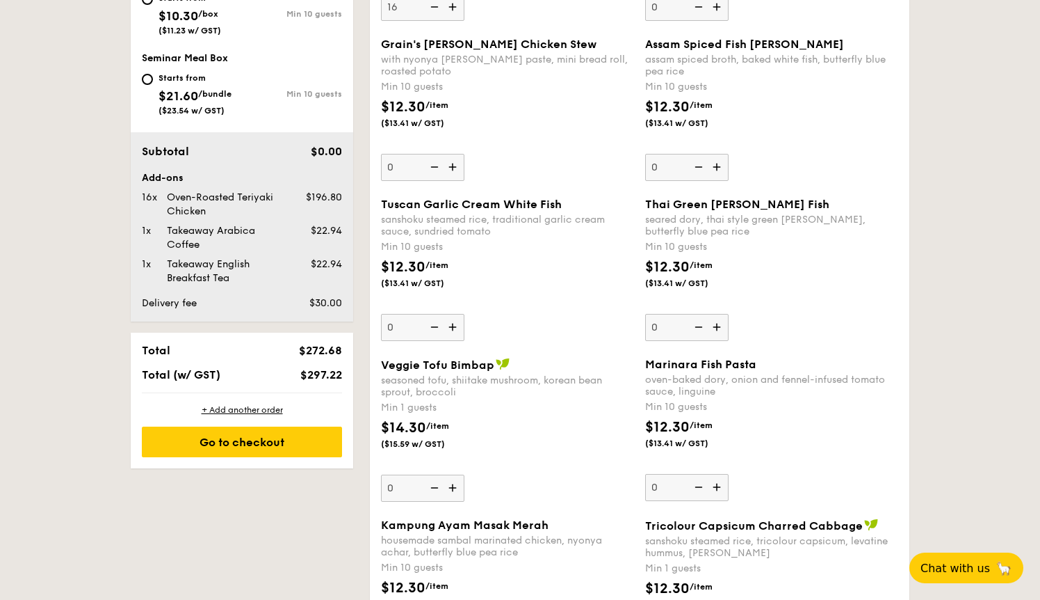
scroll to position [771, 0]
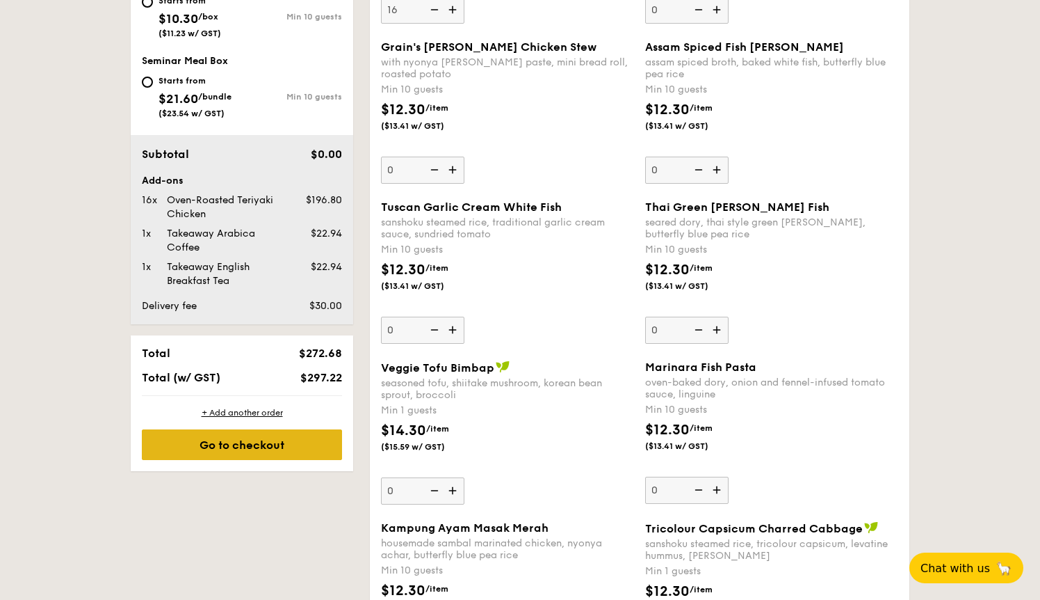
click at [239, 443] on div "Go to checkout" at bounding box center [242, 444] width 200 height 31
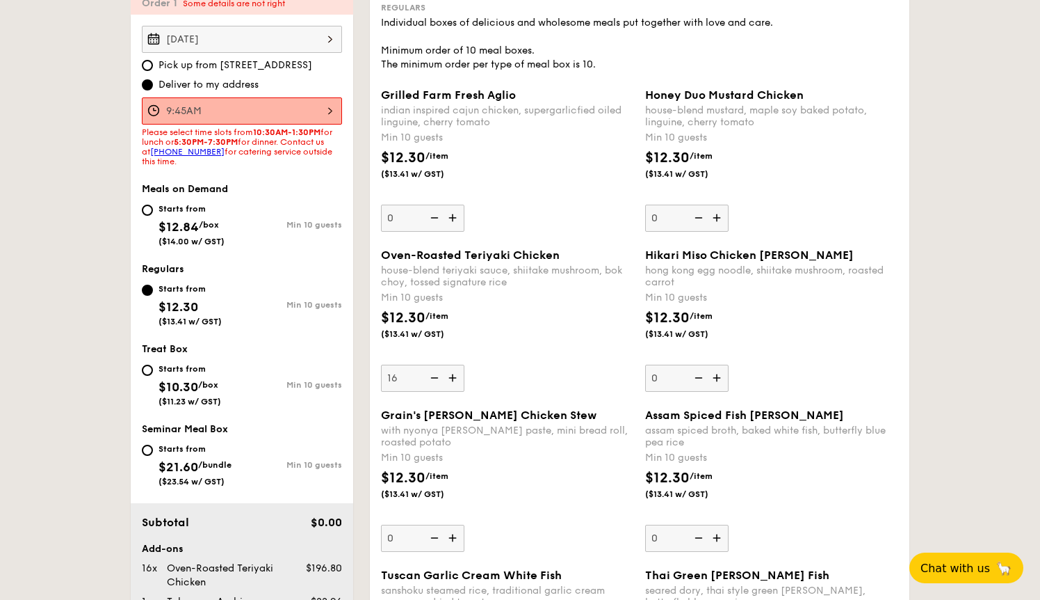
scroll to position [371, 0]
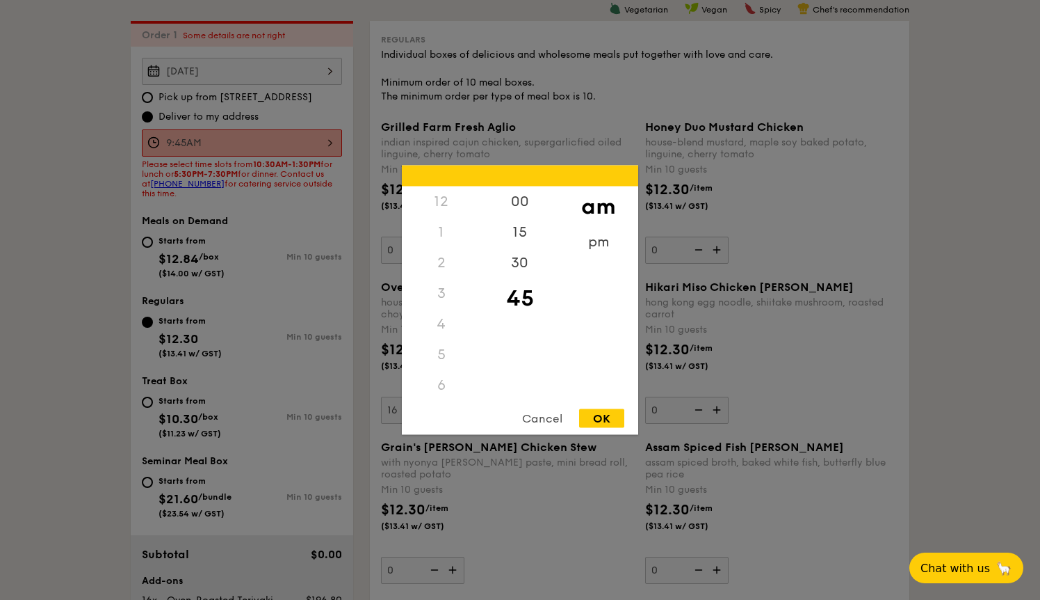
click at [319, 140] on div "9:45AM 12 1 2 3 4 5 6 7 8 9 10 11 00 15 30 45 am pm Cancel OK" at bounding box center [242, 142] width 200 height 27
click at [476, 367] on div "9" at bounding box center [441, 354] width 79 height 31
click at [435, 382] on div "11" at bounding box center [441, 388] width 79 height 40
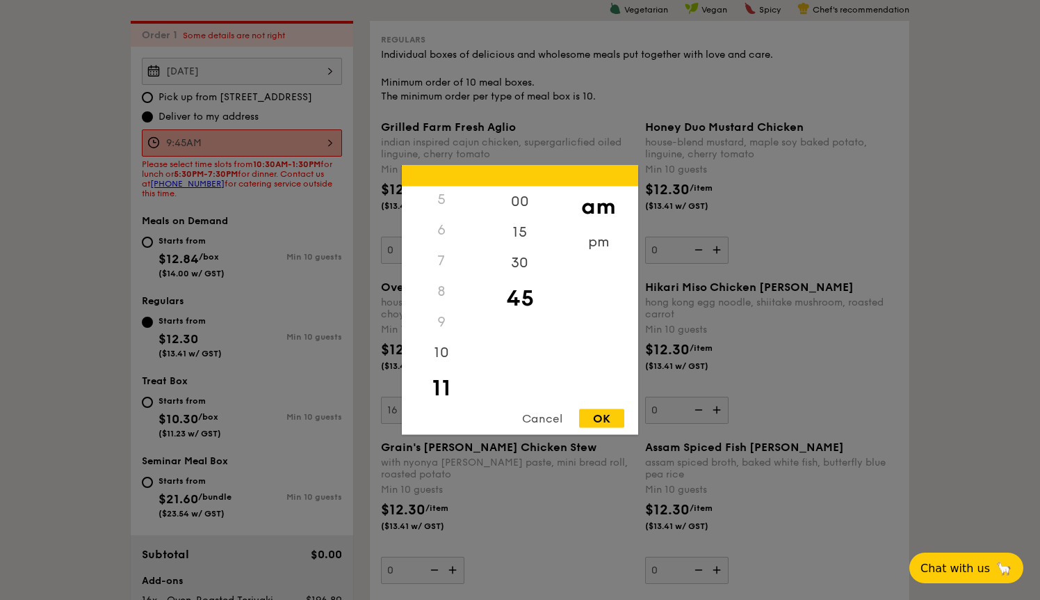
click at [600, 420] on div "OK" at bounding box center [601, 418] width 45 height 19
type input "11:45AM"
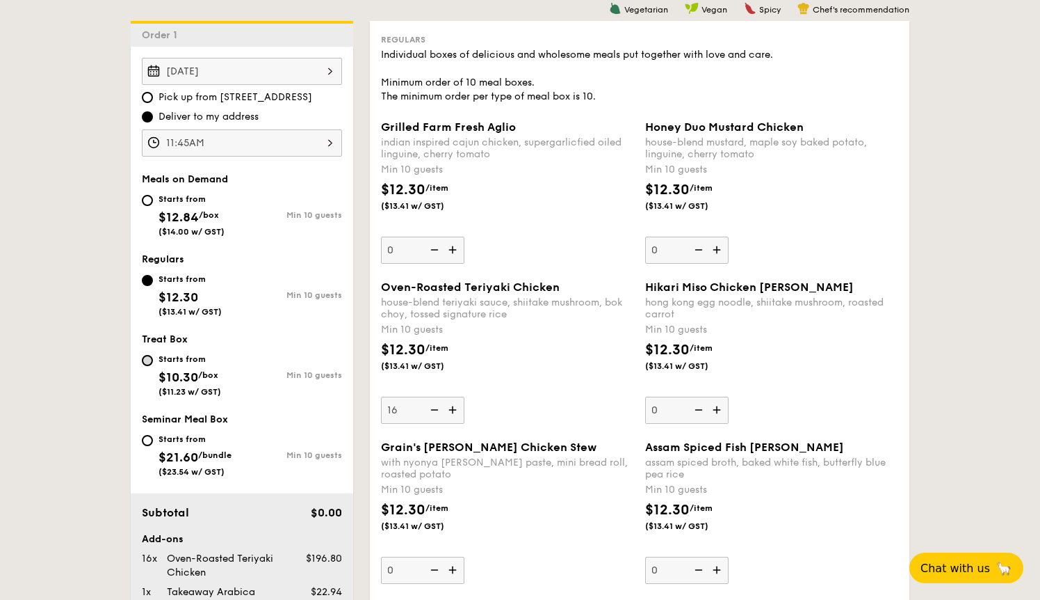
click at [152, 364] on input "Starts from $10.30 /box ($11.23 w/ GST) Min 10 guests" at bounding box center [147, 360] width 11 height 11
radio input "true"
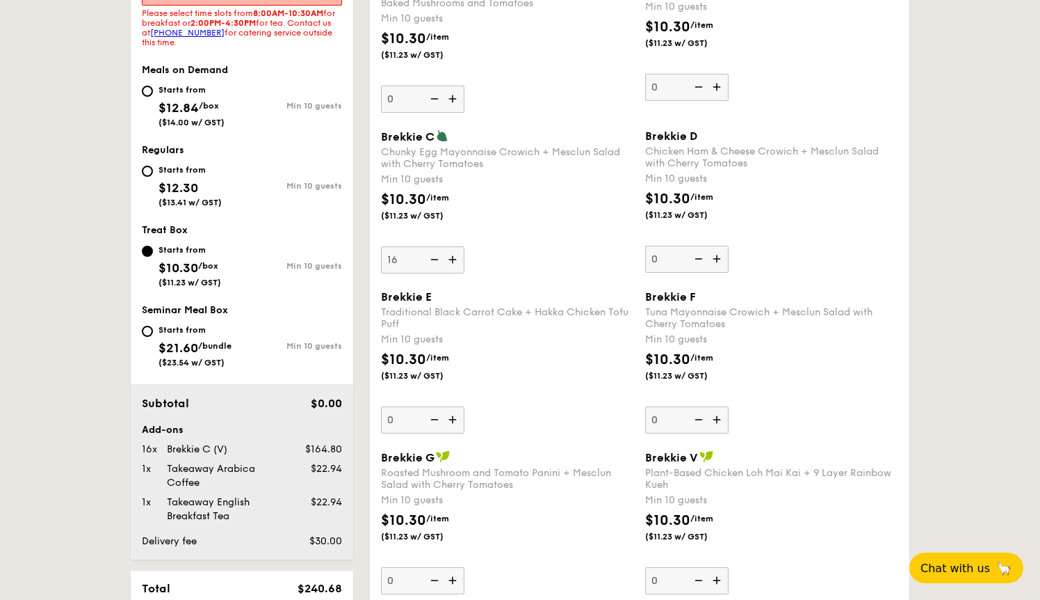
scroll to position [402, 0]
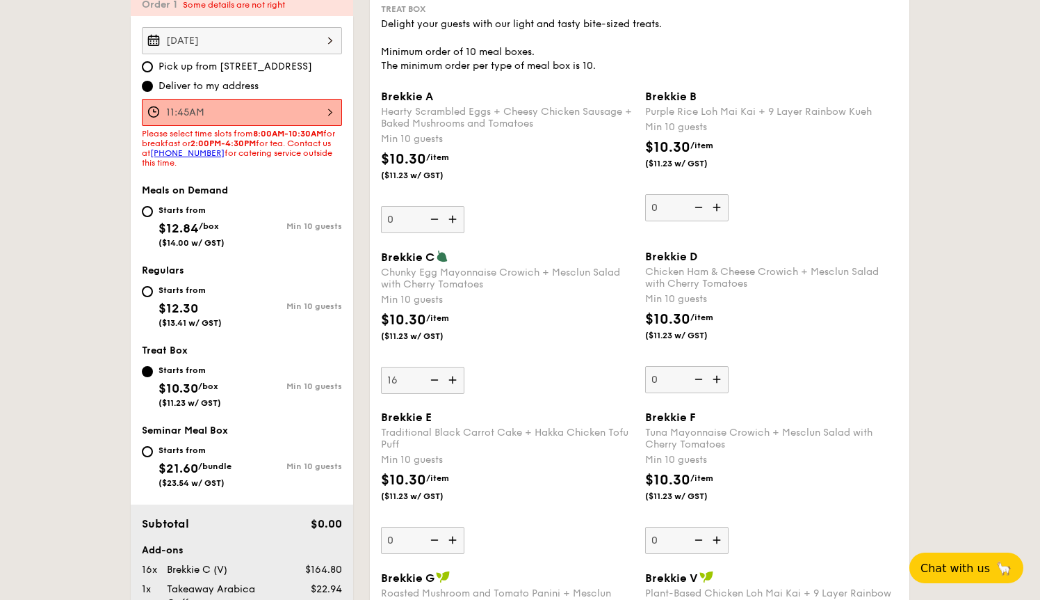
click at [282, 113] on div "11:45AM" at bounding box center [242, 112] width 200 height 27
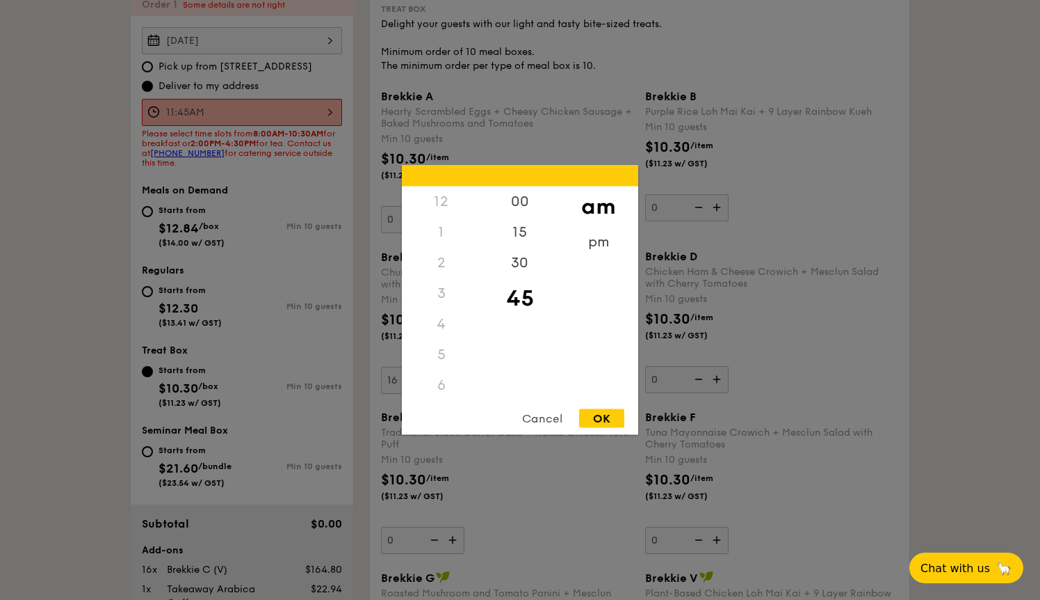
scroll to position [165, 0]
click at [440, 310] on div "9" at bounding box center [441, 317] width 79 height 40
click at [526, 299] on div "45" at bounding box center [520, 298] width 79 height 40
click at [605, 430] on div "Cancel OK" at bounding box center [520, 422] width 236 height 26
click at [606, 422] on div "OK" at bounding box center [601, 418] width 45 height 19
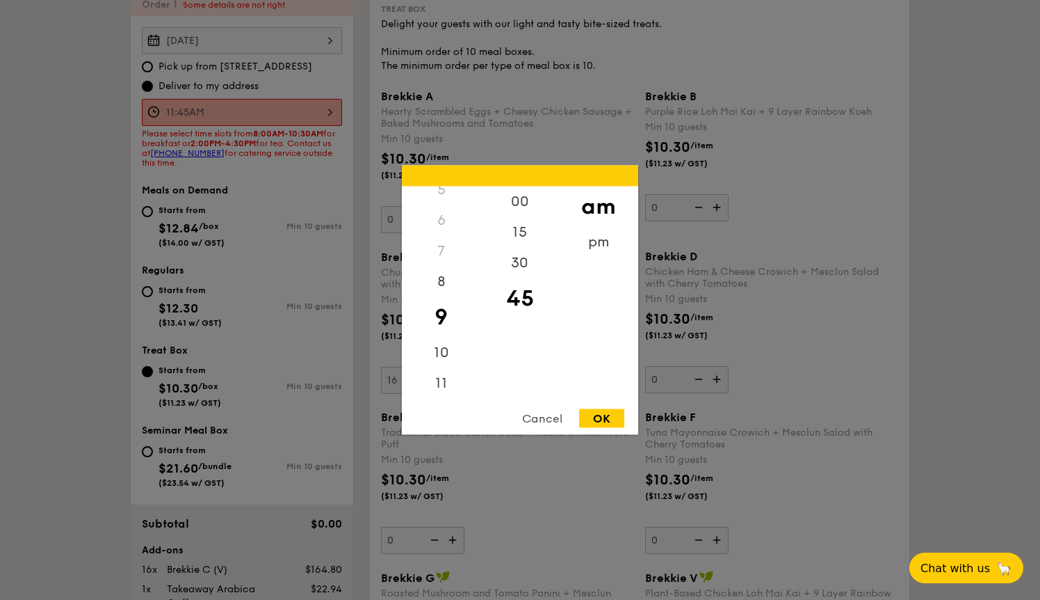
type input "9:45AM"
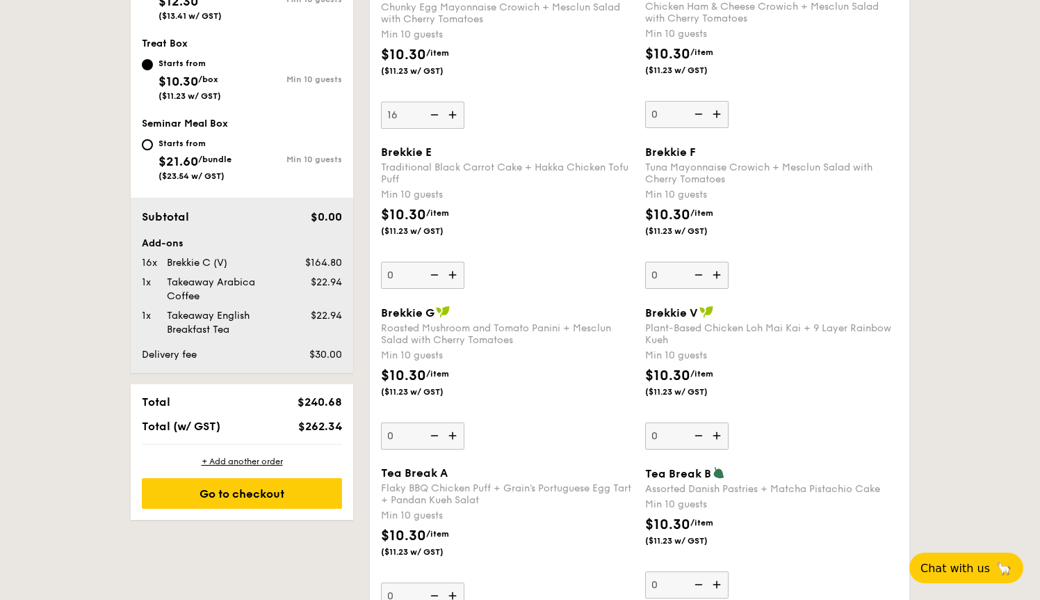
scroll to position [639, 0]
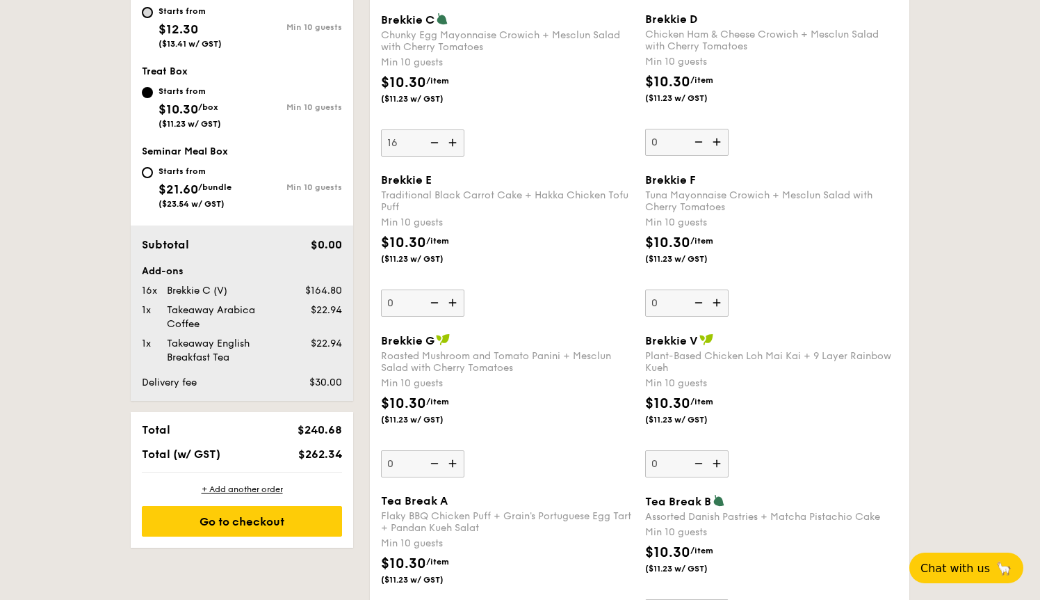
click at [145, 13] on input "Starts from $12.30 ($13.41 w/ GST) Min 10 guests" at bounding box center [147, 12] width 11 height 11
radio input "true"
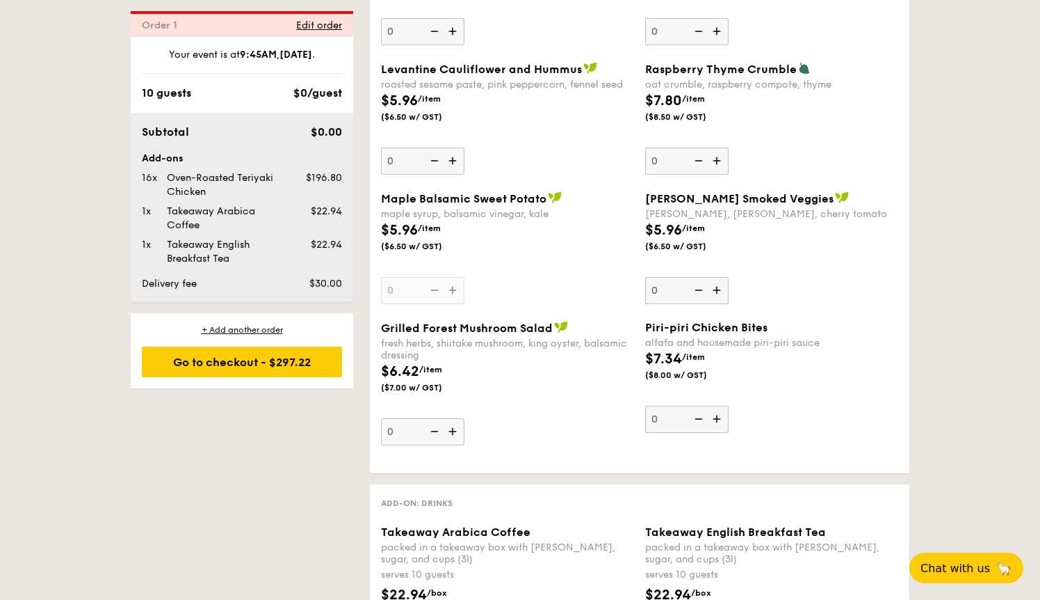
scroll to position [2588, 0]
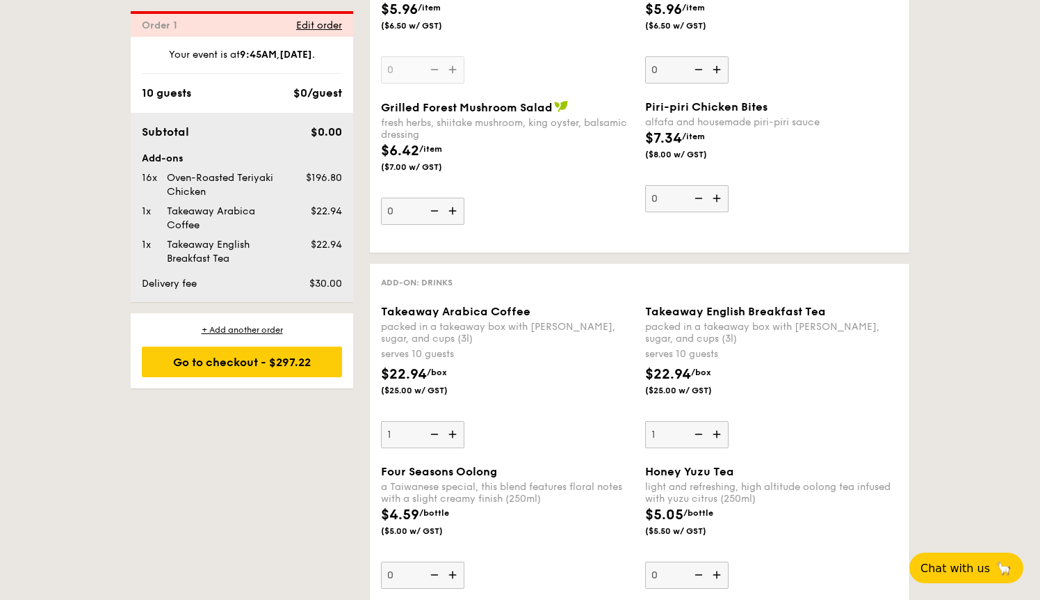
drag, startPoint x: 435, startPoint y: 435, endPoint x: 538, endPoint y: 443, distance: 103.3
click at [435, 435] on img at bounding box center [433, 434] width 21 height 26
click at [435, 435] on input "1" at bounding box center [422, 434] width 83 height 27
type input "0"
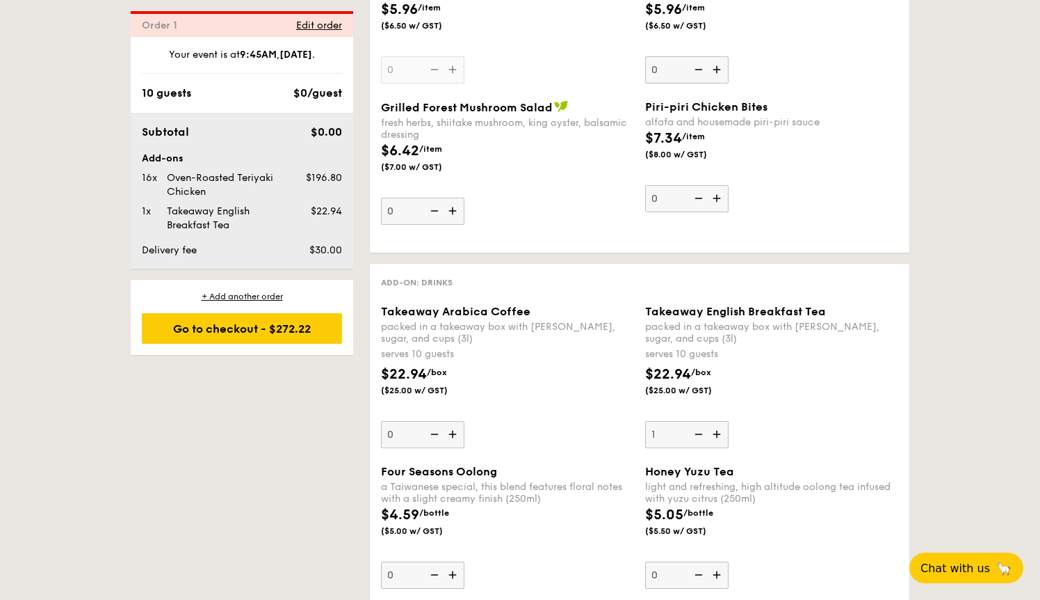
click at [701, 434] on img at bounding box center [697, 434] width 21 height 26
click at [701, 434] on input "1" at bounding box center [686, 434] width 83 height 27
type input "0"
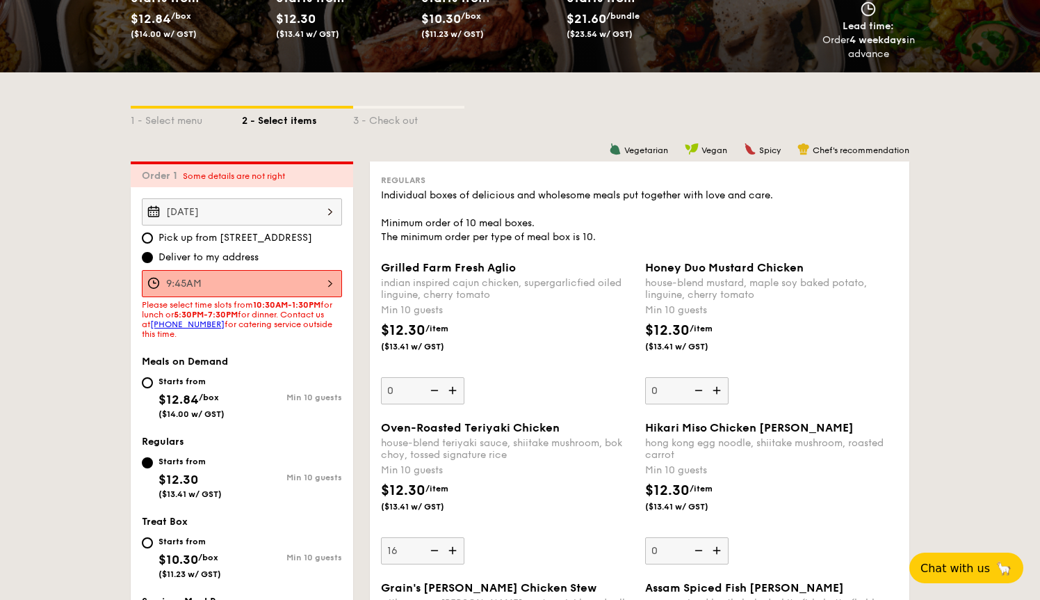
scroll to position [289, 0]
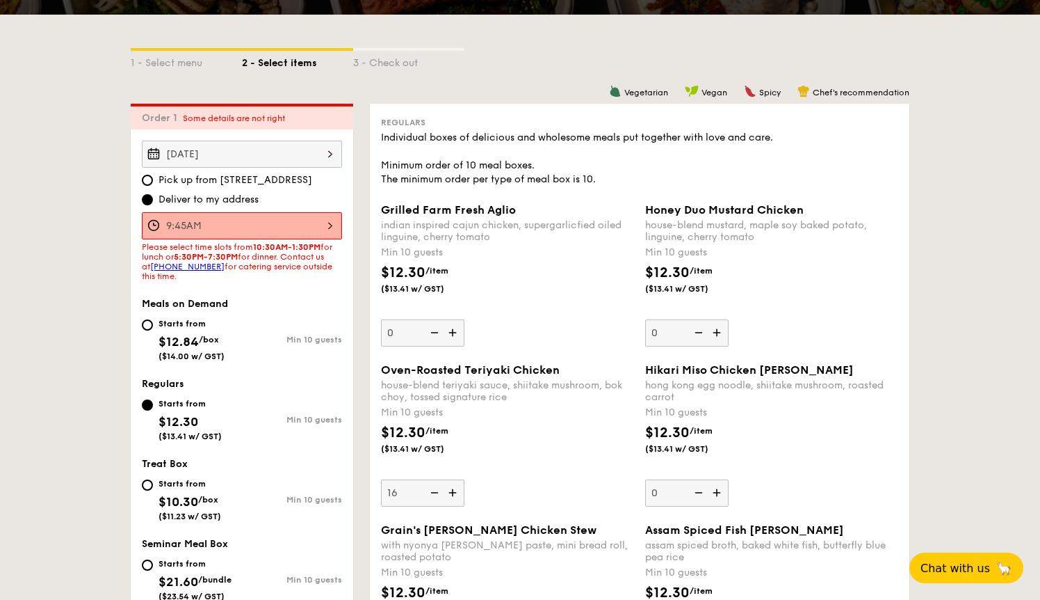
click at [297, 223] on div "9:45AM" at bounding box center [242, 225] width 200 height 27
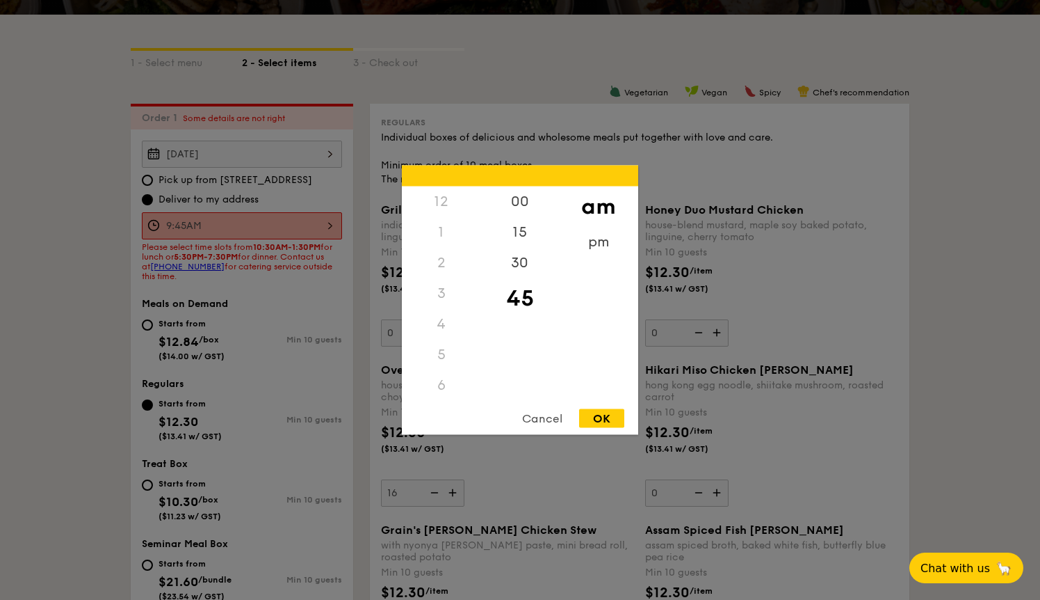
scroll to position [122, 0]
click at [479, 389] on div "12 1 2 3 4 5 6 7 8 9 10 11" at bounding box center [441, 292] width 79 height 212
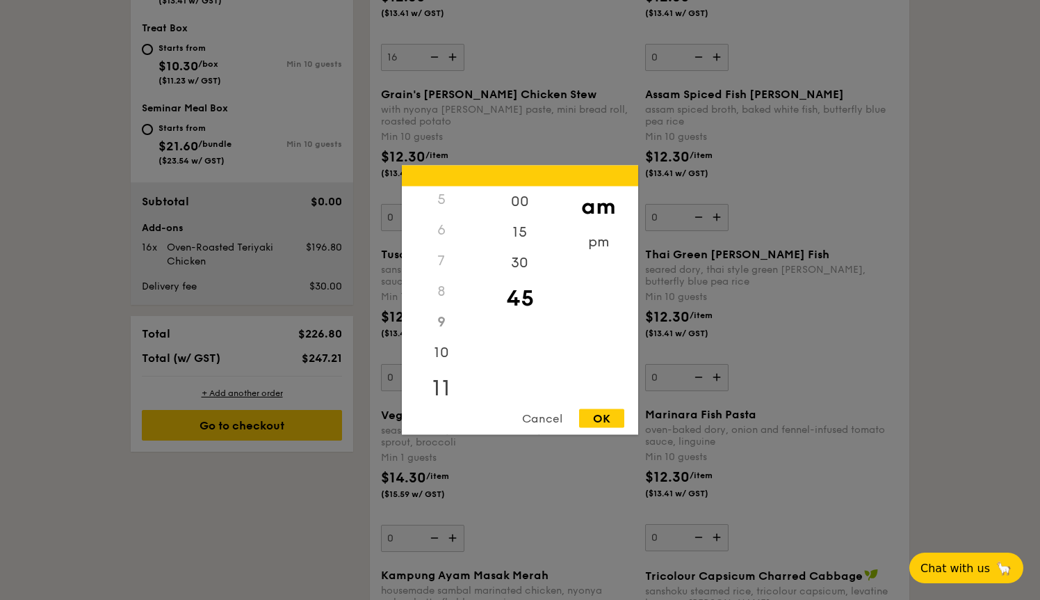
click at [439, 387] on div "11" at bounding box center [441, 388] width 79 height 40
click at [604, 415] on div "OK" at bounding box center [601, 418] width 45 height 19
type input "11:45AM"
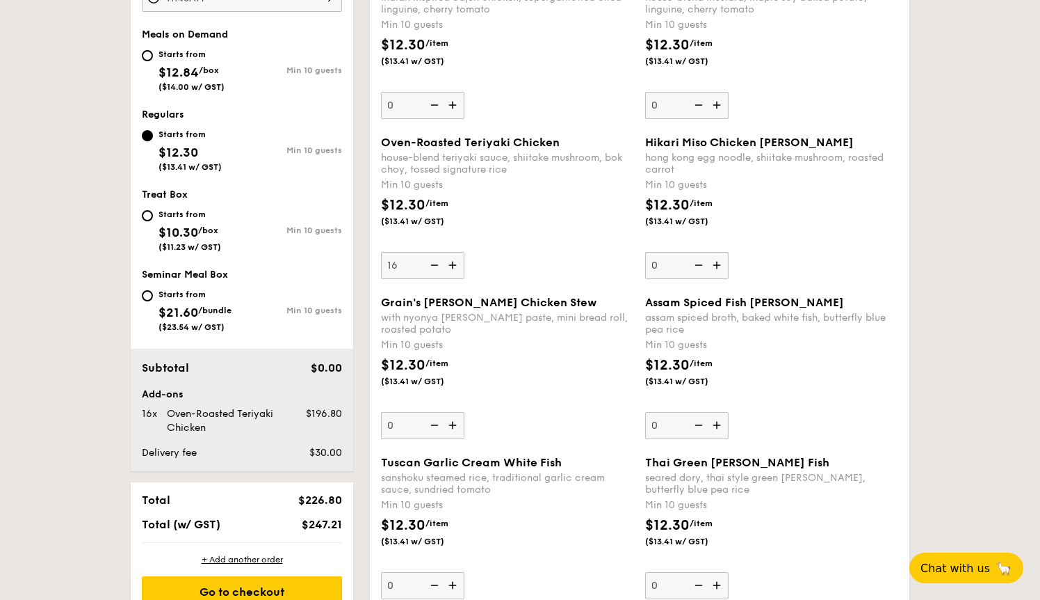
scroll to position [544, 0]
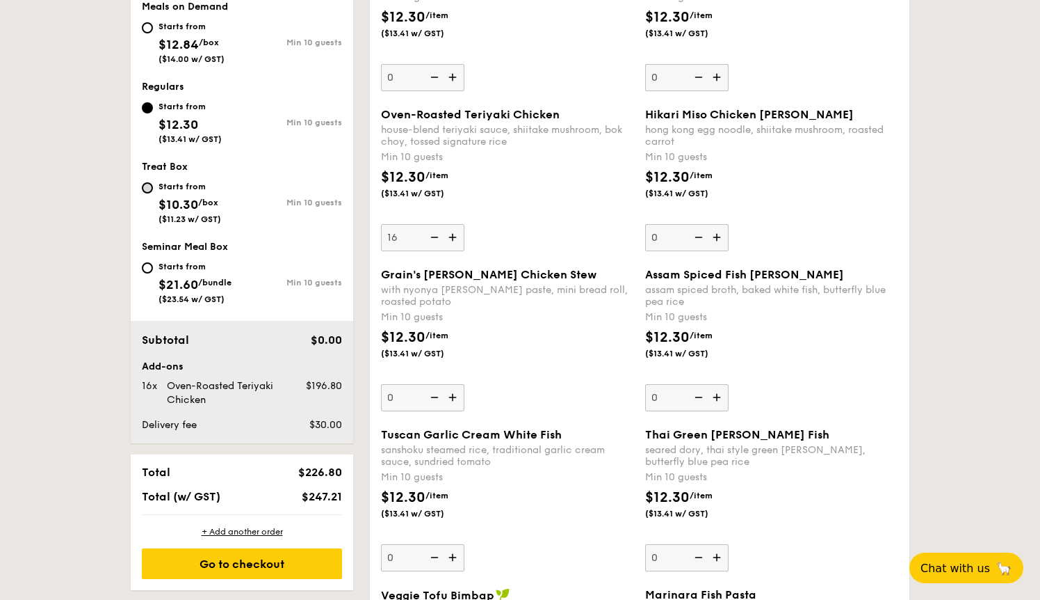
click at [152, 189] on input "Starts from $10.30 /box ($11.23 w/ GST) Min 10 guests" at bounding box center [147, 187] width 11 height 11
radio input "true"
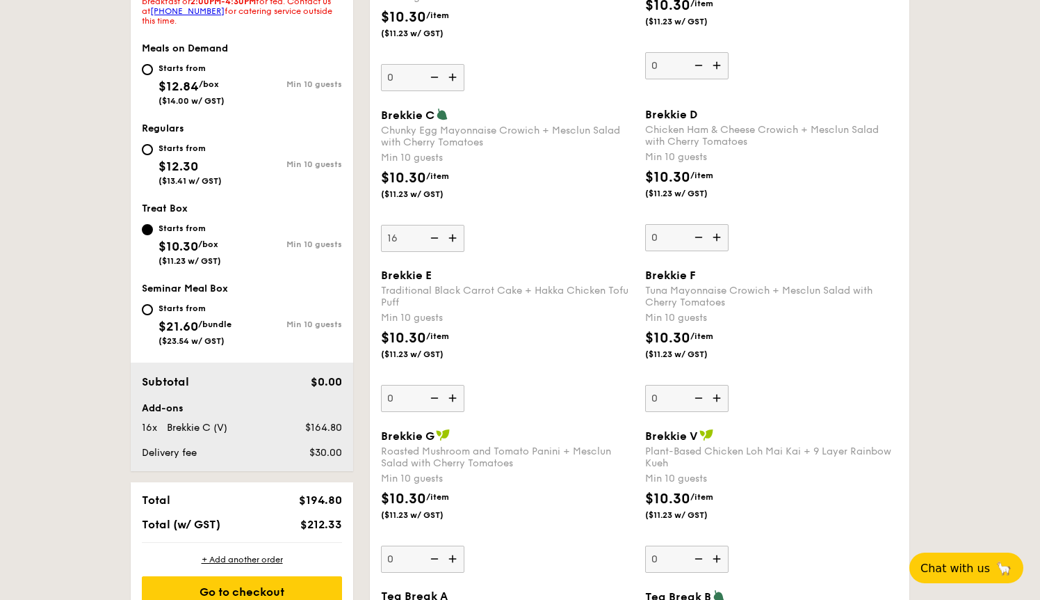
click at [433, 234] on img at bounding box center [433, 238] width 21 height 26
click at [433, 234] on input "16" at bounding box center [422, 238] width 83 height 27
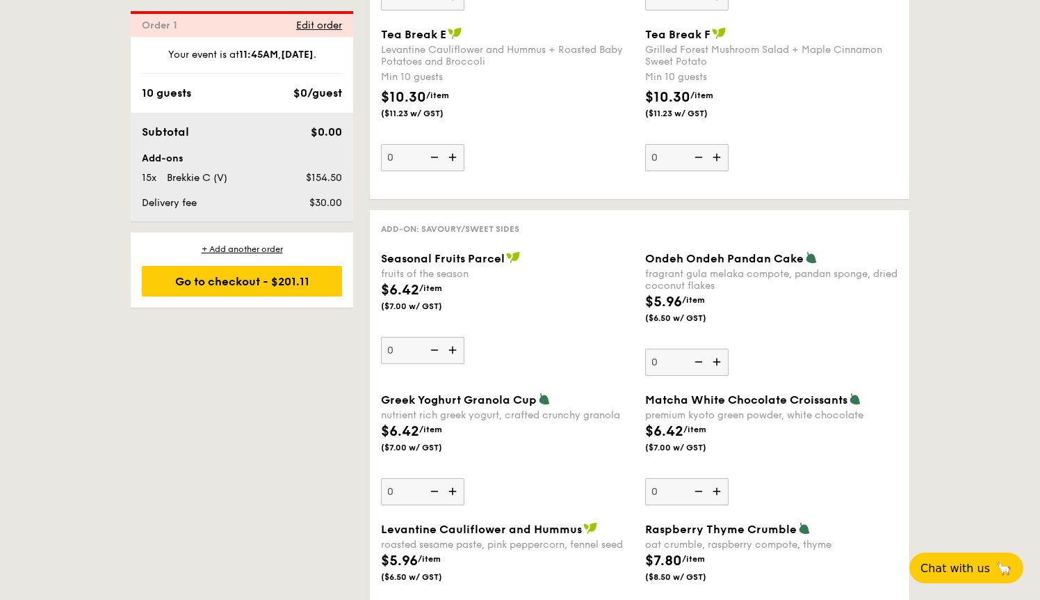
scroll to position [1785, 0]
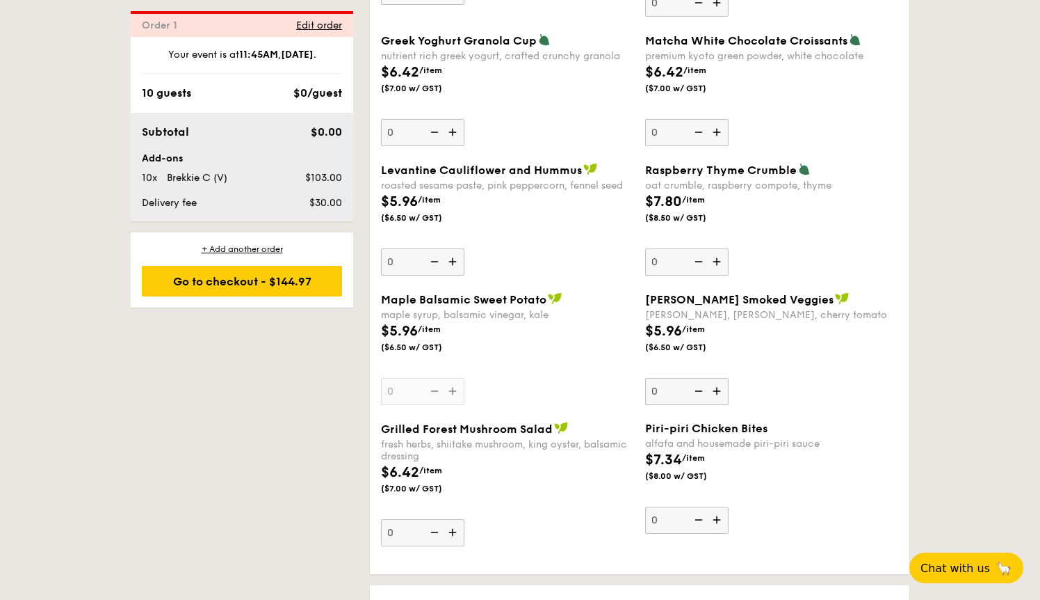
click at [225, 448] on div "1 - Select menu 2 - Select items 3 - Check out Order 1 Some details are not rig…" at bounding box center [520, 143] width 801 height 3251
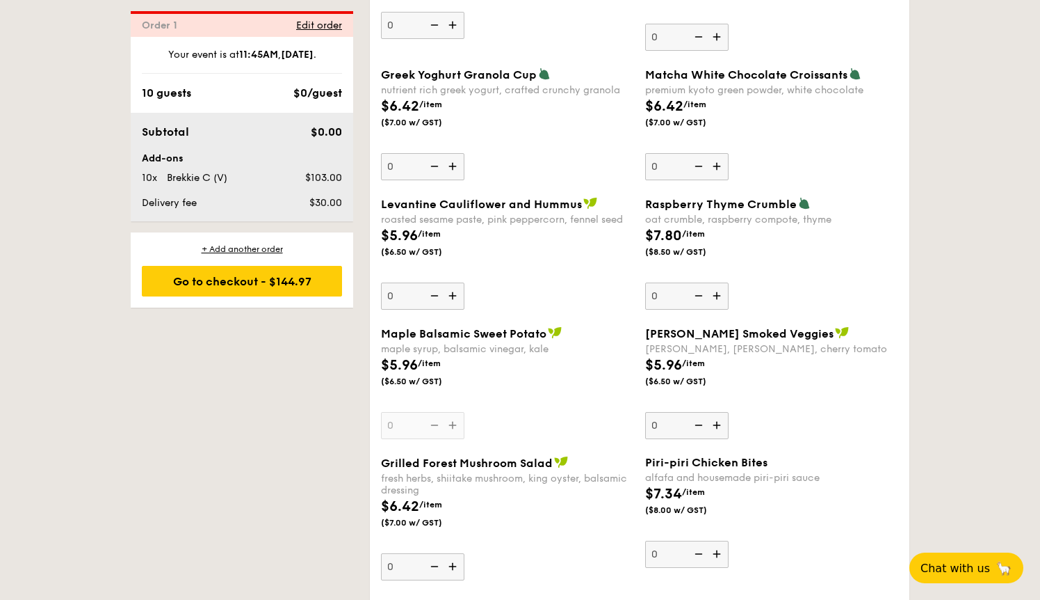
scroll to position [1646, 0]
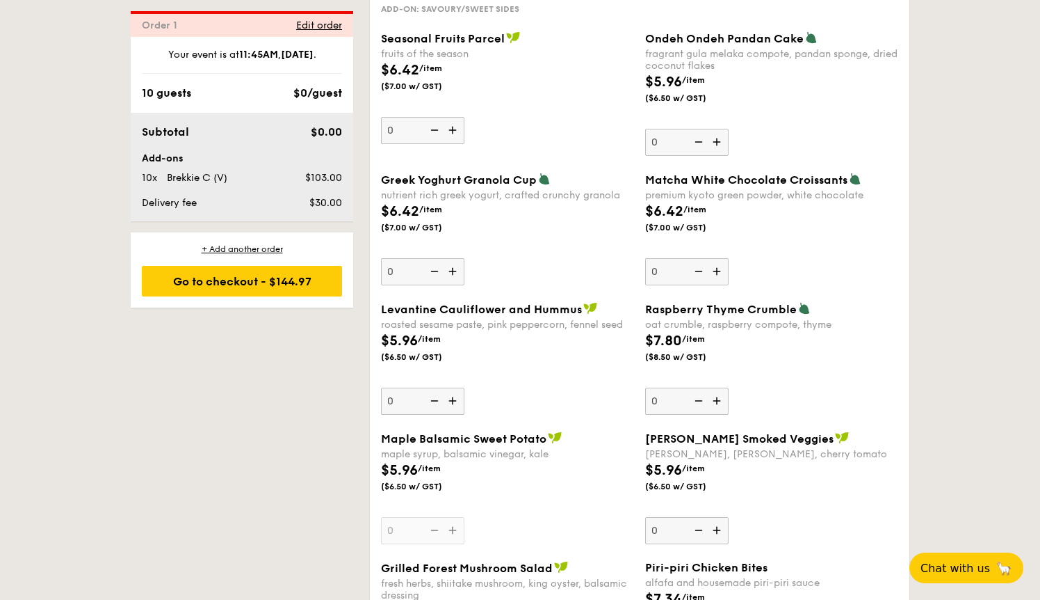
click at [11, 429] on div "1 - Select menu 2 - Select items 3 - Check out Order 1 Some details are not rig…" at bounding box center [520, 282] width 1040 height 3251
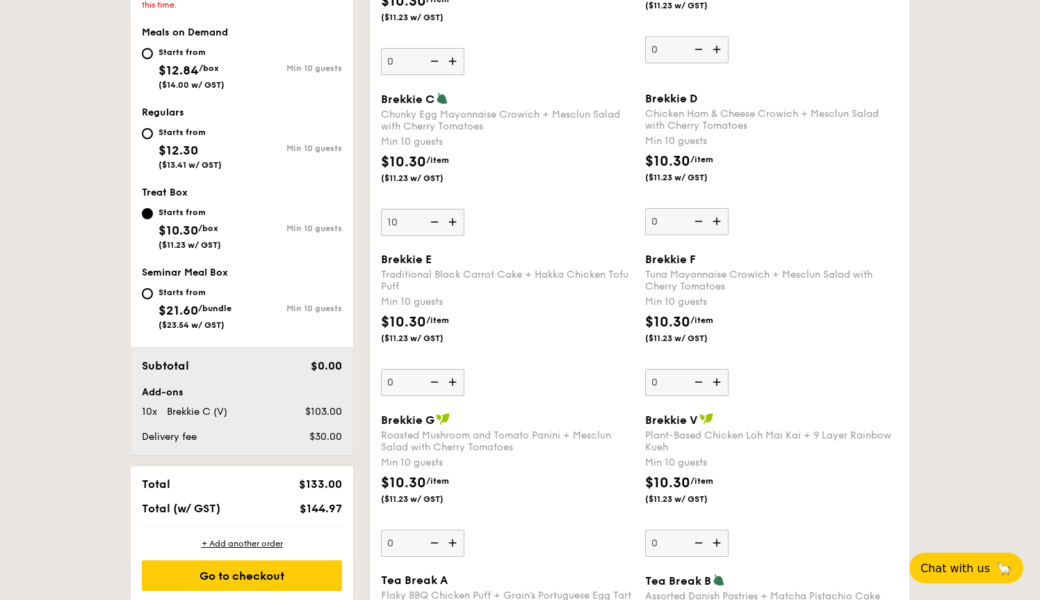
scroll to position [503, 0]
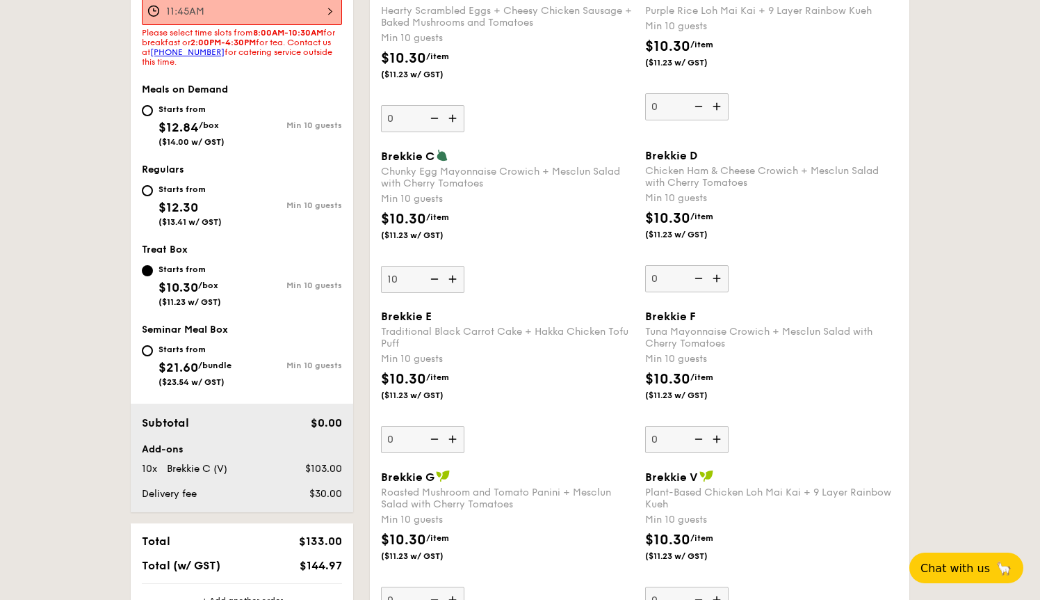
click at [423, 276] on img at bounding box center [433, 279] width 21 height 26
click at [423, 276] on input "10" at bounding box center [422, 279] width 83 height 27
type input "0"
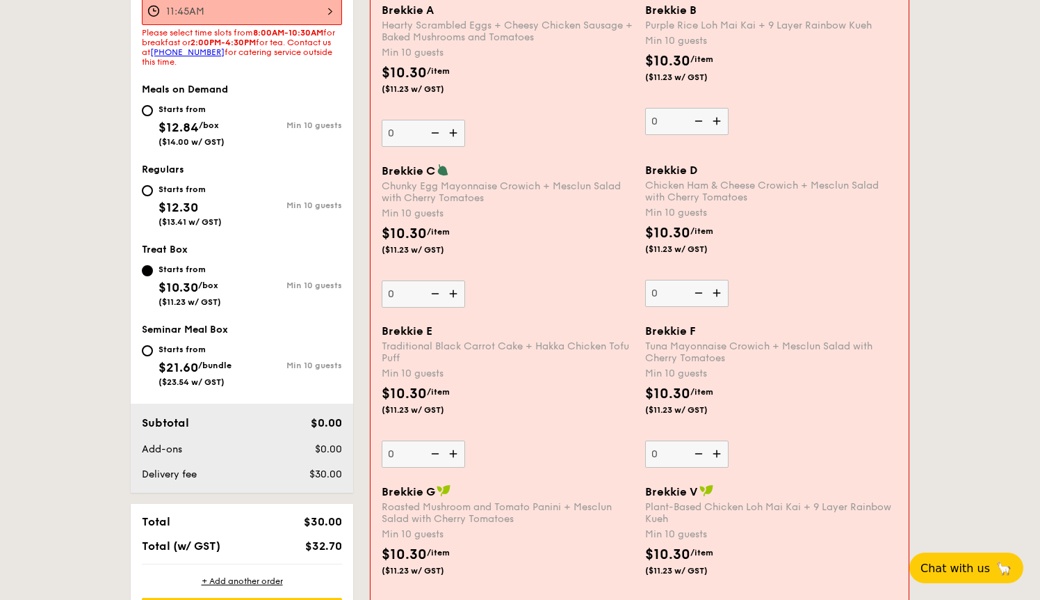
click at [423, 276] on div "Brekkie C Chunky Egg Mayonnaise Crowich + Mesclun Salad with Cherry Tomatoes Mi…" at bounding box center [508, 235] width 252 height 144
click at [423, 280] on input "0" at bounding box center [423, 293] width 83 height 27
click at [534, 326] on div "Brekkie E" at bounding box center [508, 330] width 252 height 13
click at [465, 440] on input "0" at bounding box center [423, 453] width 83 height 27
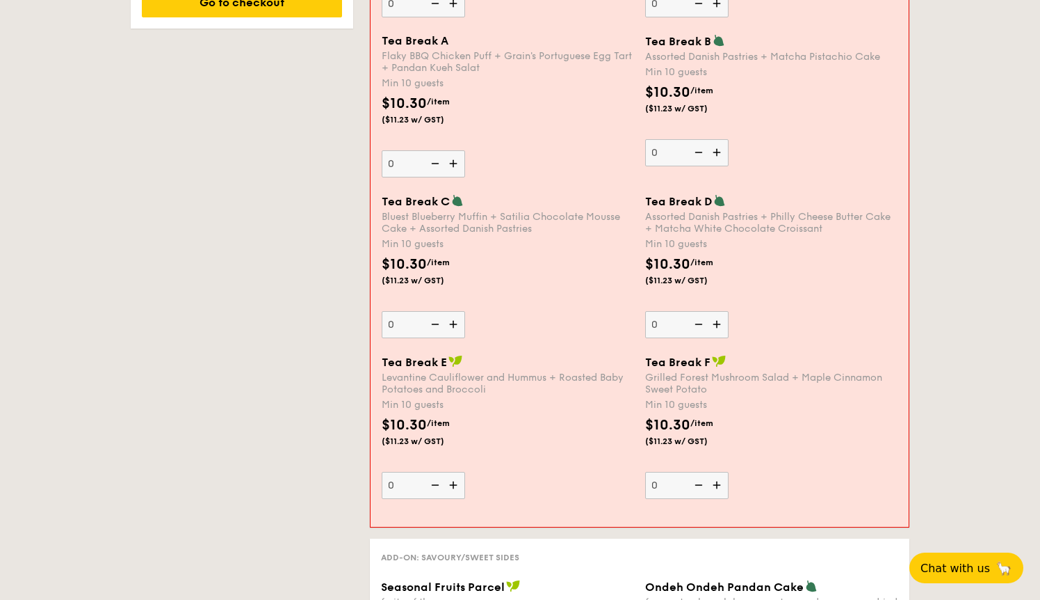
drag, startPoint x: 72, startPoint y: 412, endPoint x: 106, endPoint y: 411, distance: 34.8
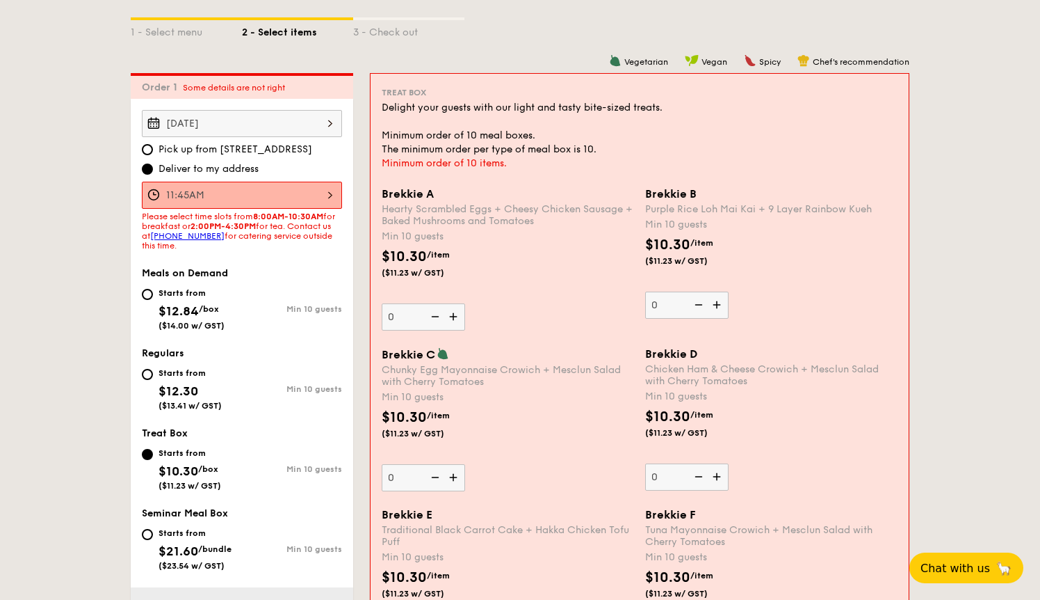
scroll to position [430, 0]
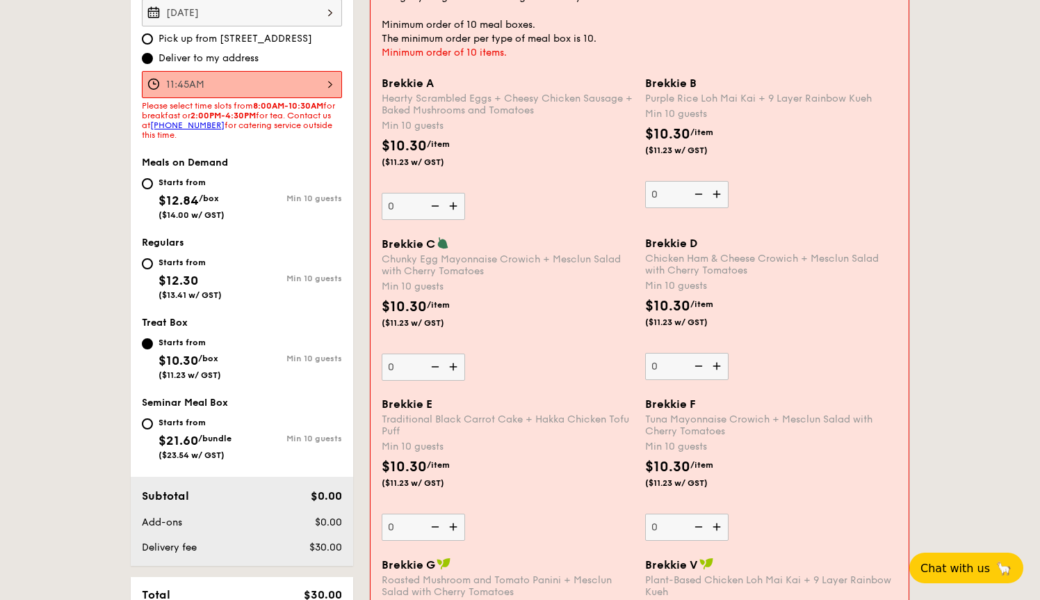
click at [149, 268] on input "Starts from $12.30 ($13.41 w/ GST) Min 10 guests" at bounding box center [147, 263] width 11 height 11
radio input "true"
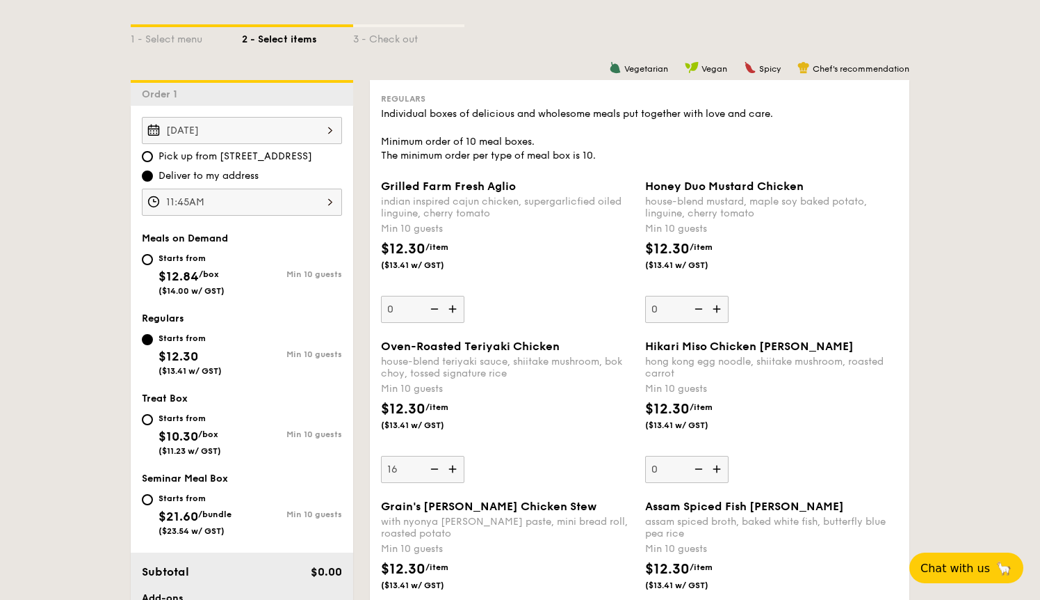
scroll to position [326, 0]
